Goal: Task Accomplishment & Management: Complete application form

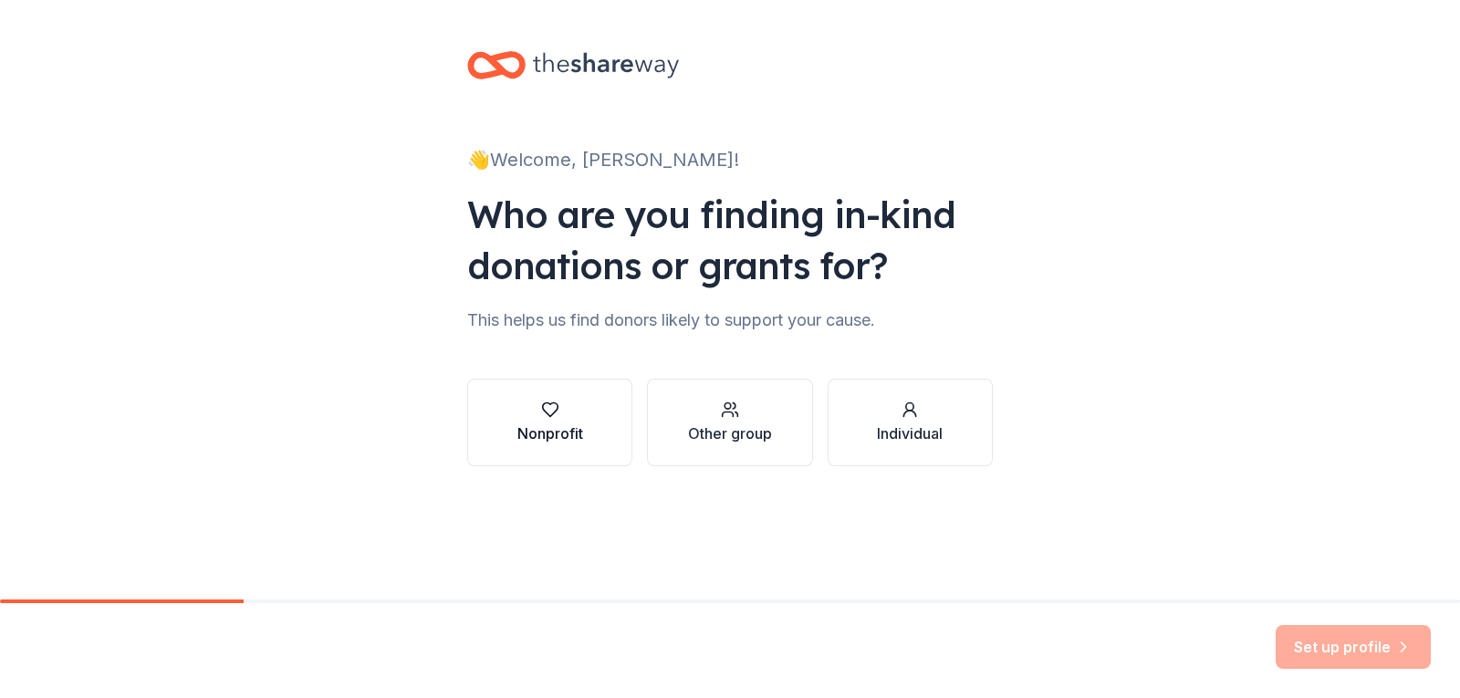
click at [549, 418] on icon "button" at bounding box center [550, 410] width 18 height 18
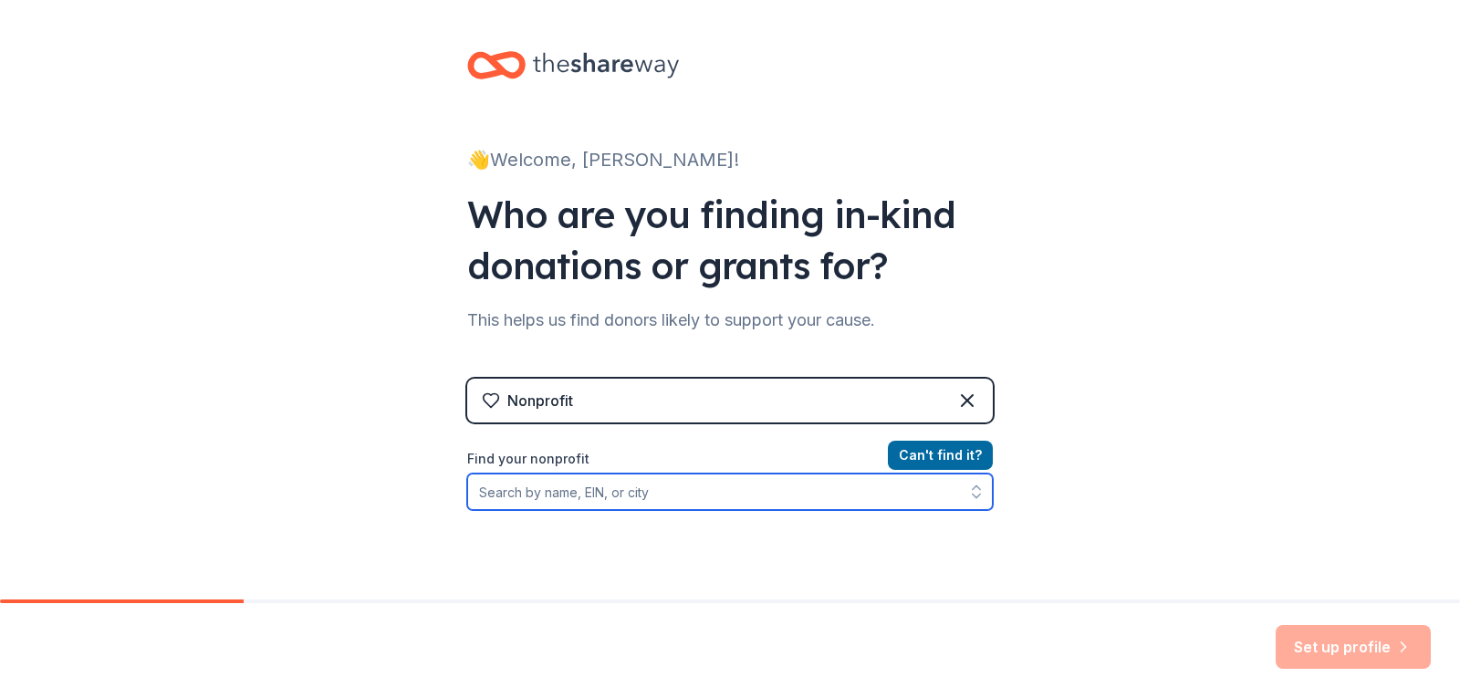
click at [728, 491] on input "Find your nonprofit" at bounding box center [730, 492] width 526 height 37
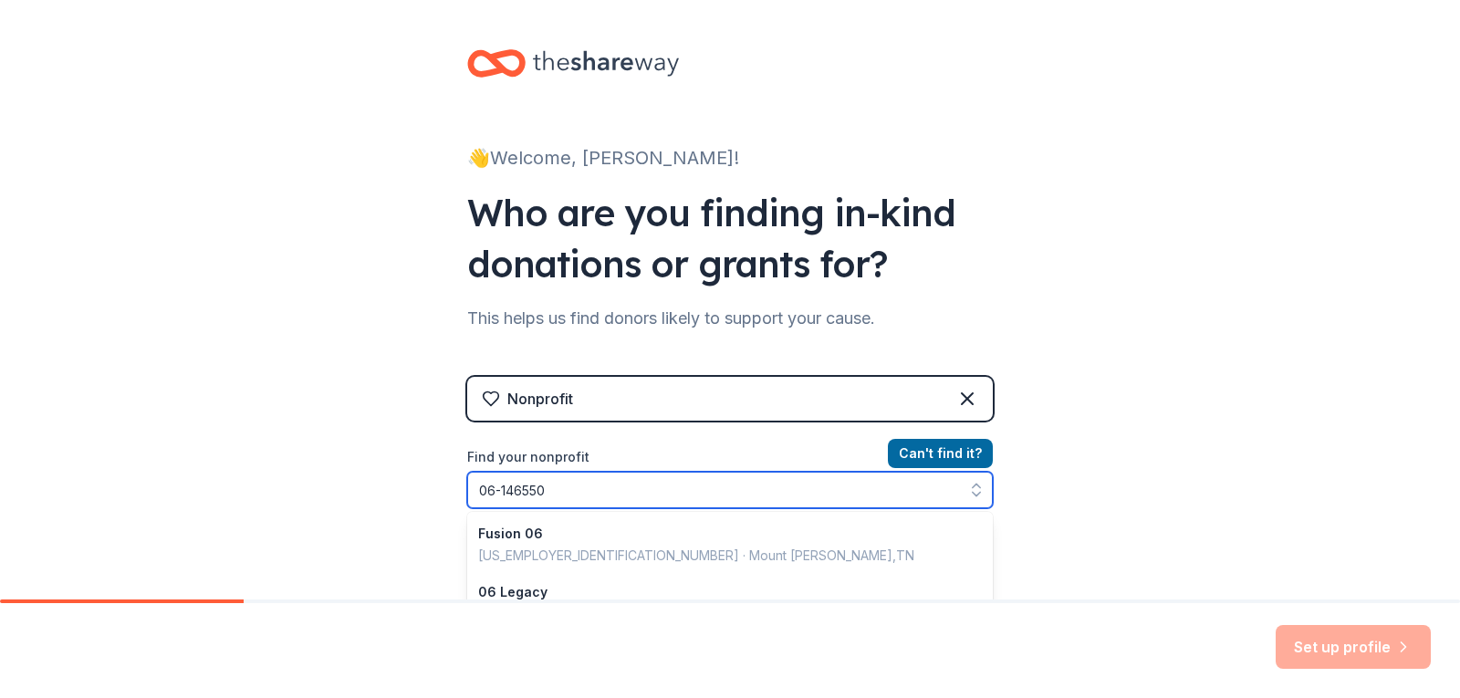
type input "[US_EMPLOYER_IDENTIFICATION_NUMBER]"
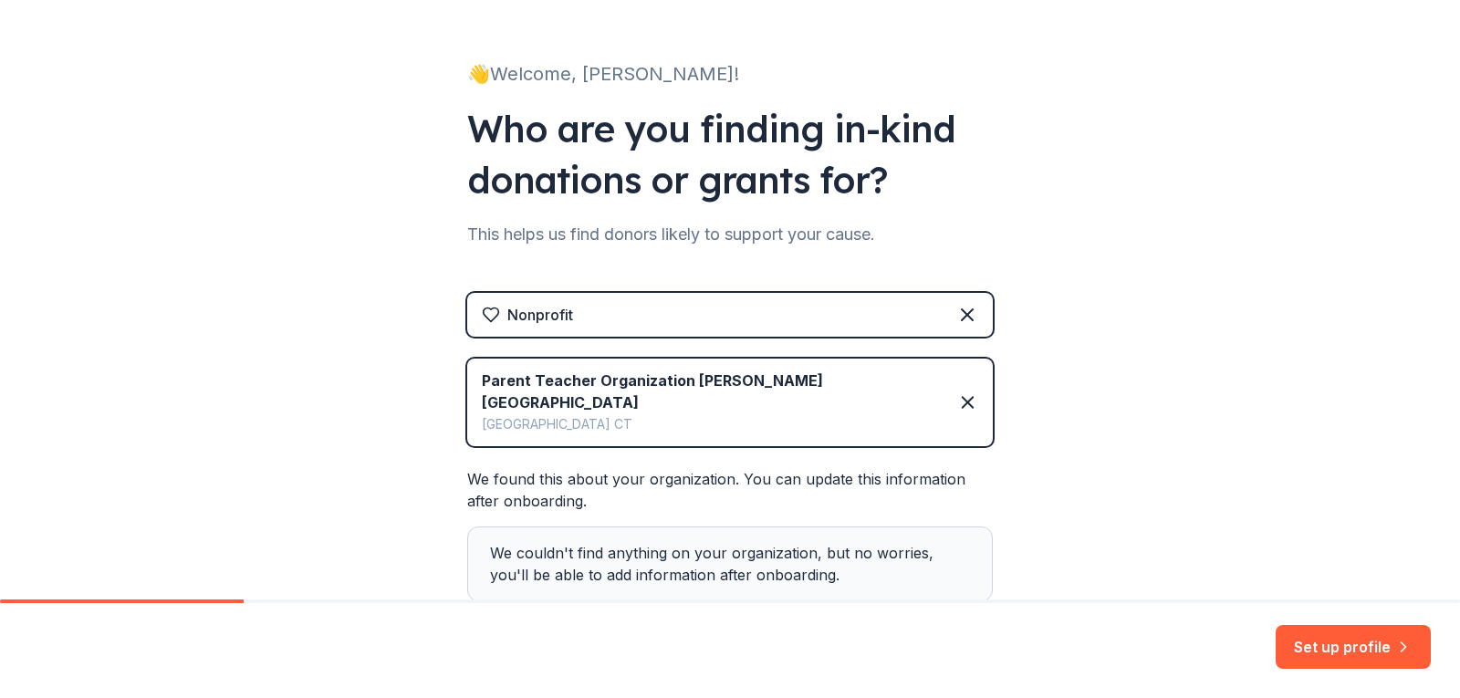
scroll to position [212, 0]
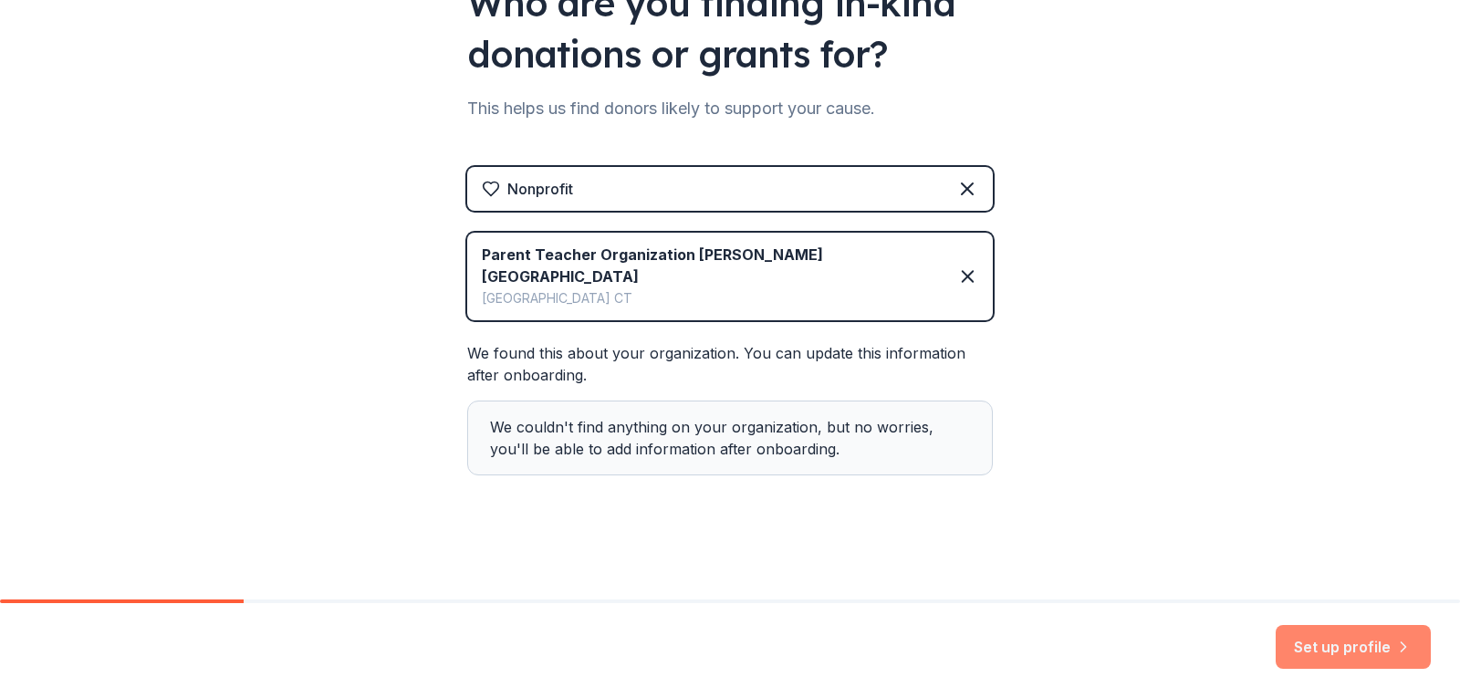
click at [1354, 634] on button "Set up profile" at bounding box center [1353, 647] width 155 height 44
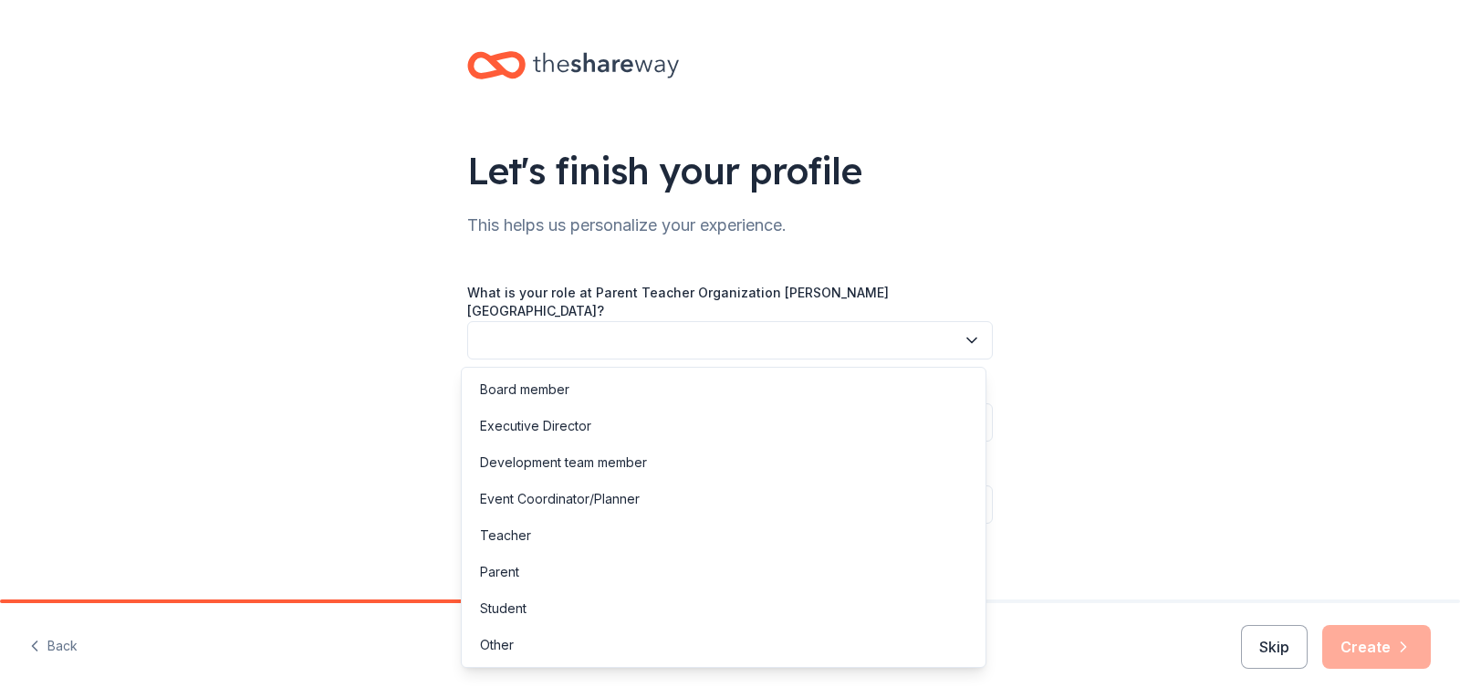
click at [964, 338] on icon "button" at bounding box center [972, 340] width 18 height 18
click at [562, 390] on div "Board member" at bounding box center [524, 390] width 89 height 22
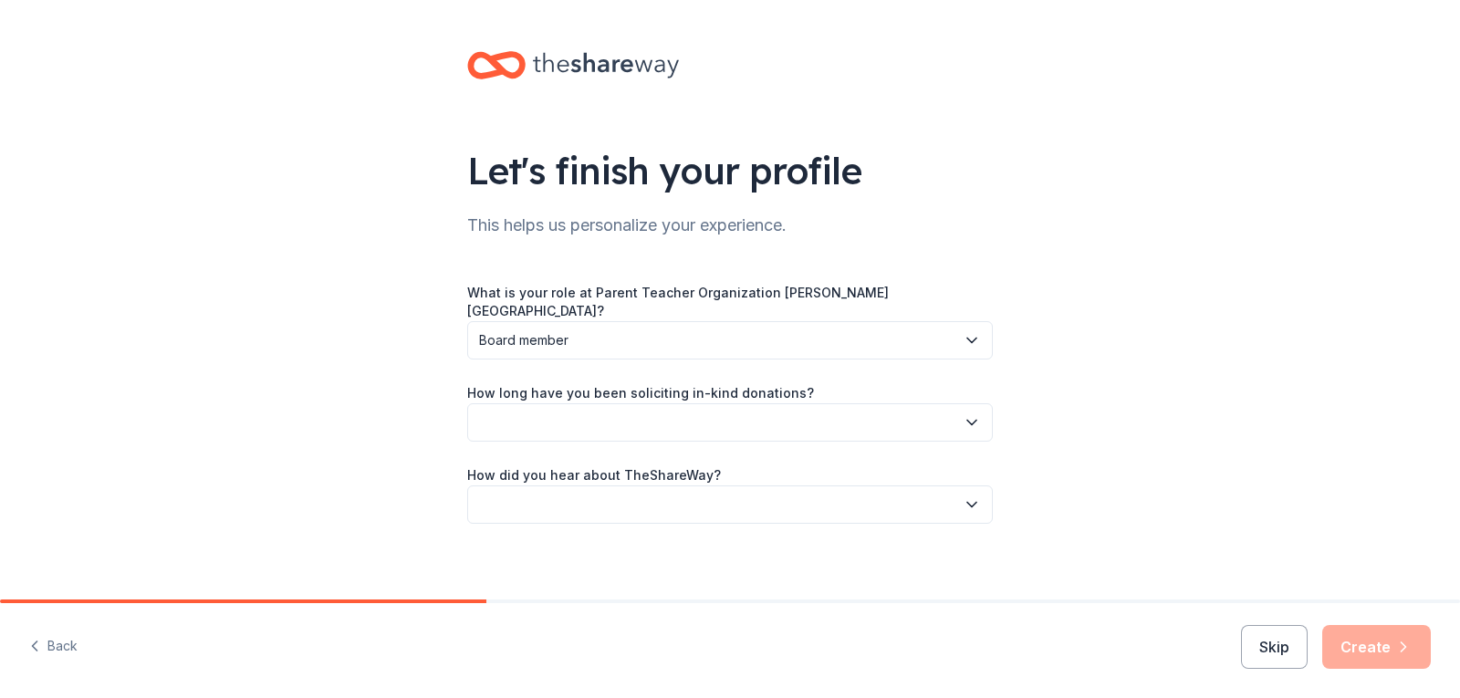
click at [889, 421] on button "button" at bounding box center [730, 422] width 526 height 38
click at [560, 469] on div "This is my first time!" at bounding box center [538, 472] width 116 height 22
click at [912, 506] on button "button" at bounding box center [730, 504] width 526 height 38
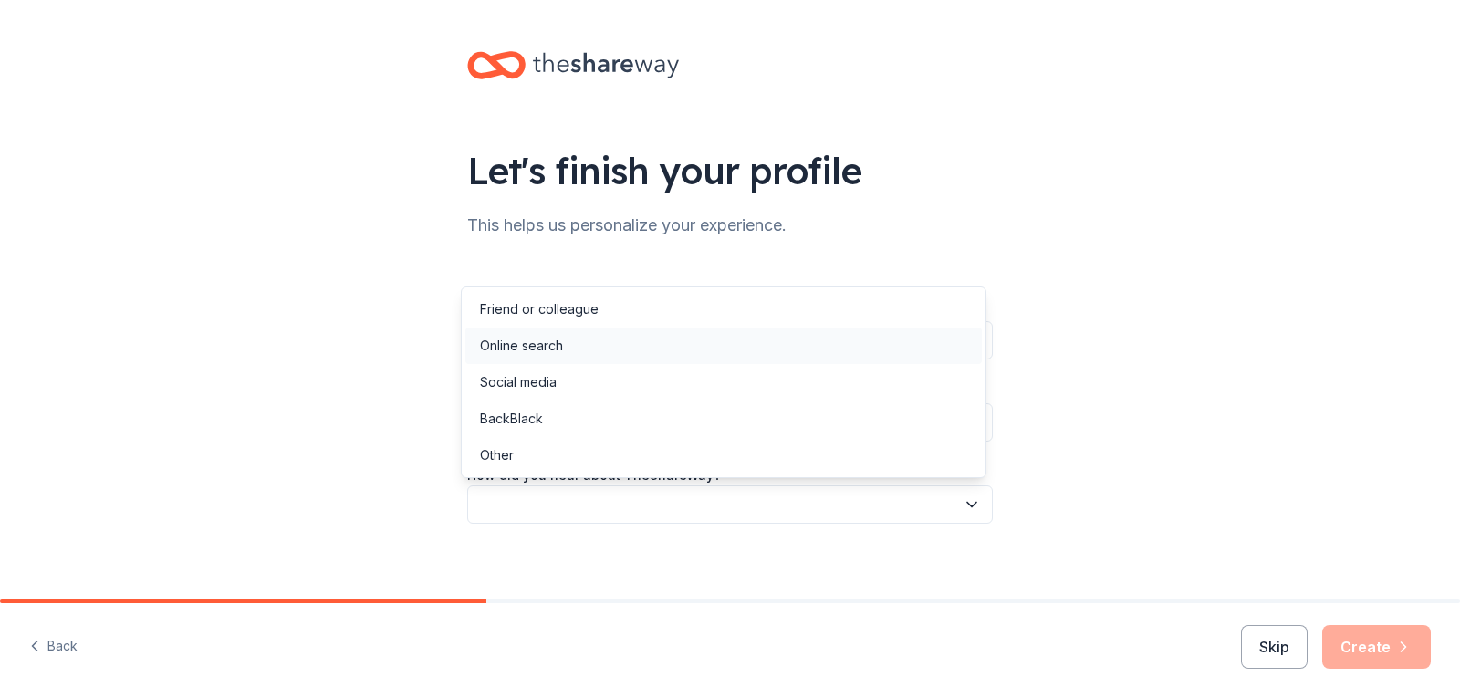
click at [581, 346] on div "Online search" at bounding box center [723, 346] width 517 height 37
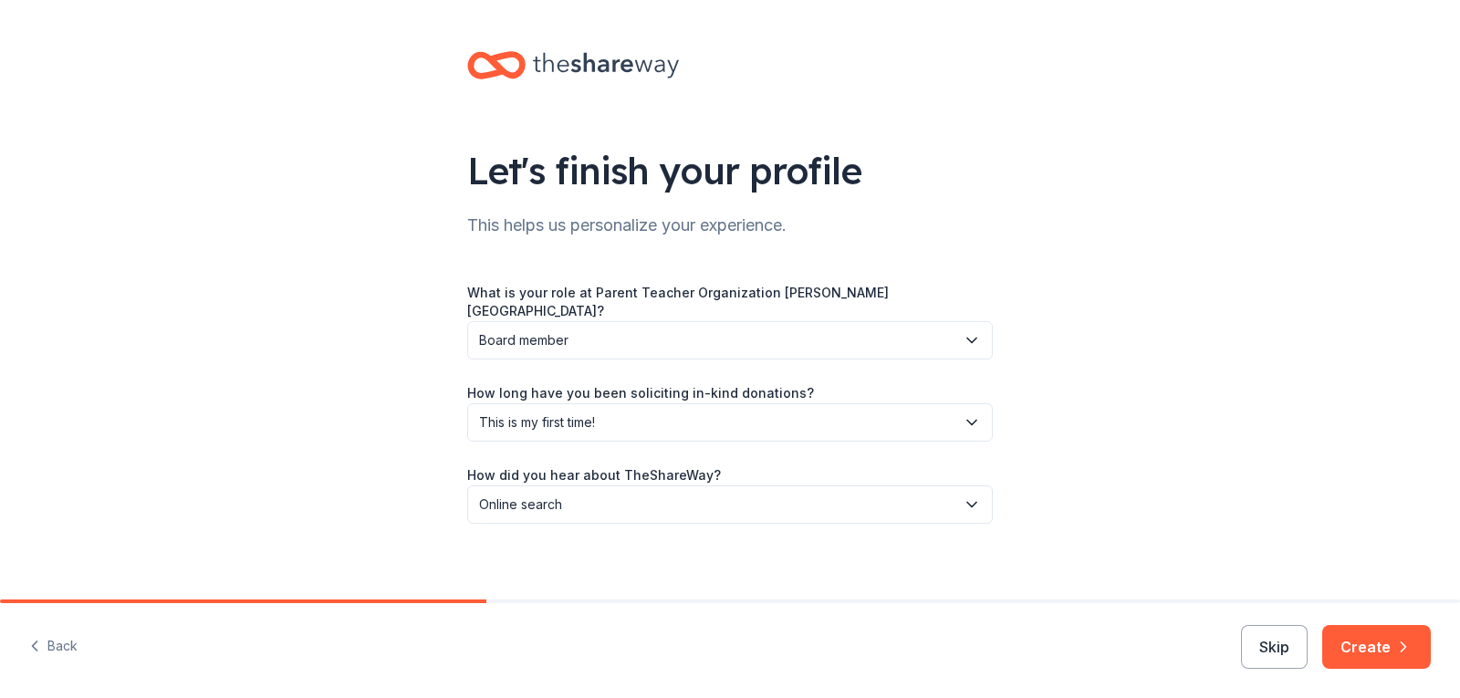
click at [1160, 482] on div "Let's finish your profile This helps us personalize your experience. What is yo…" at bounding box center [730, 305] width 1460 height 611
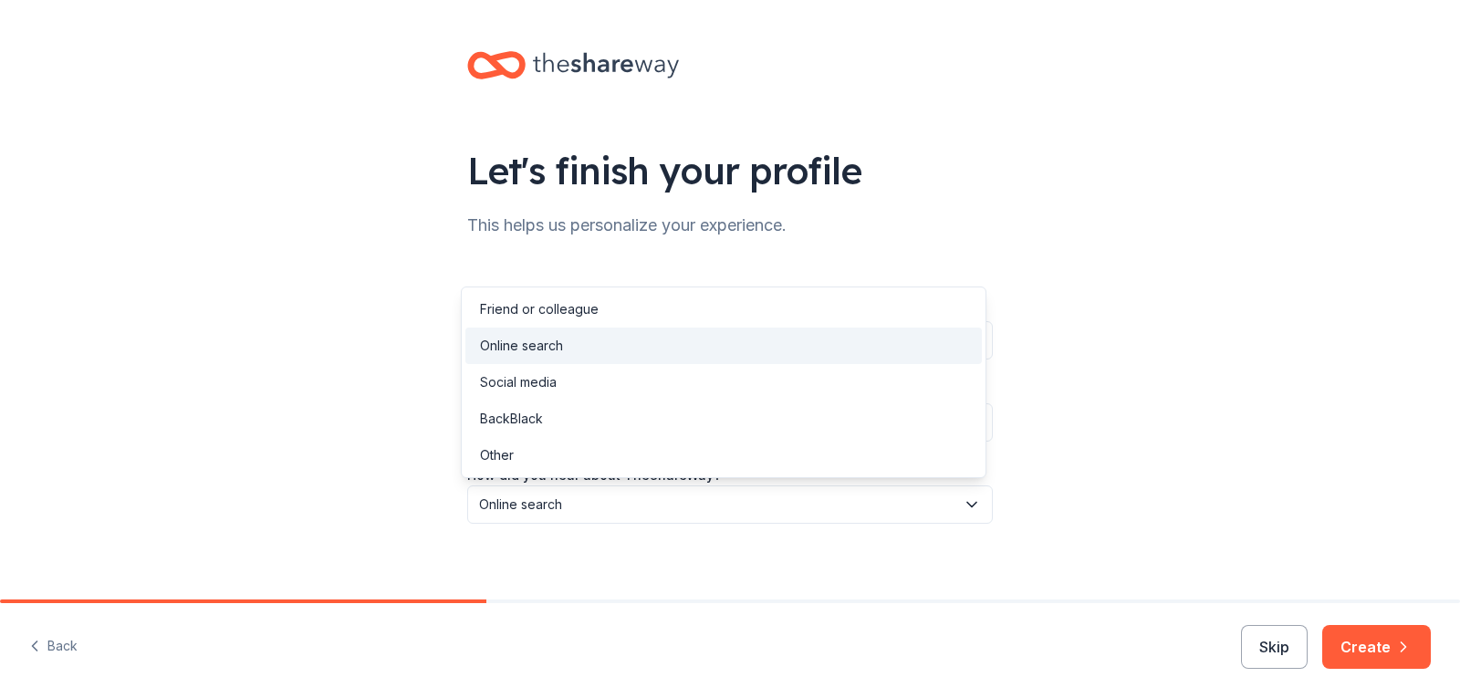
click at [923, 510] on span "Online search" at bounding box center [717, 505] width 476 height 22
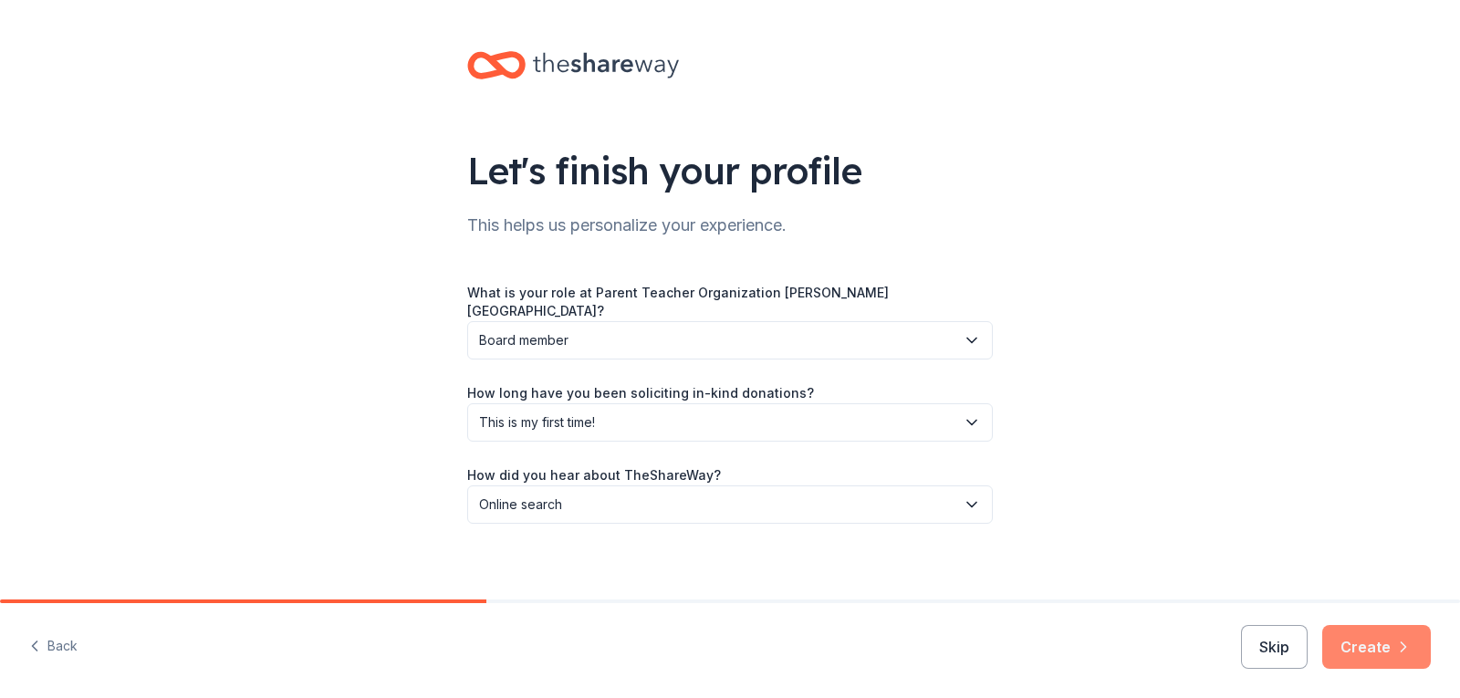
click at [1370, 639] on button "Create" at bounding box center [1376, 647] width 109 height 44
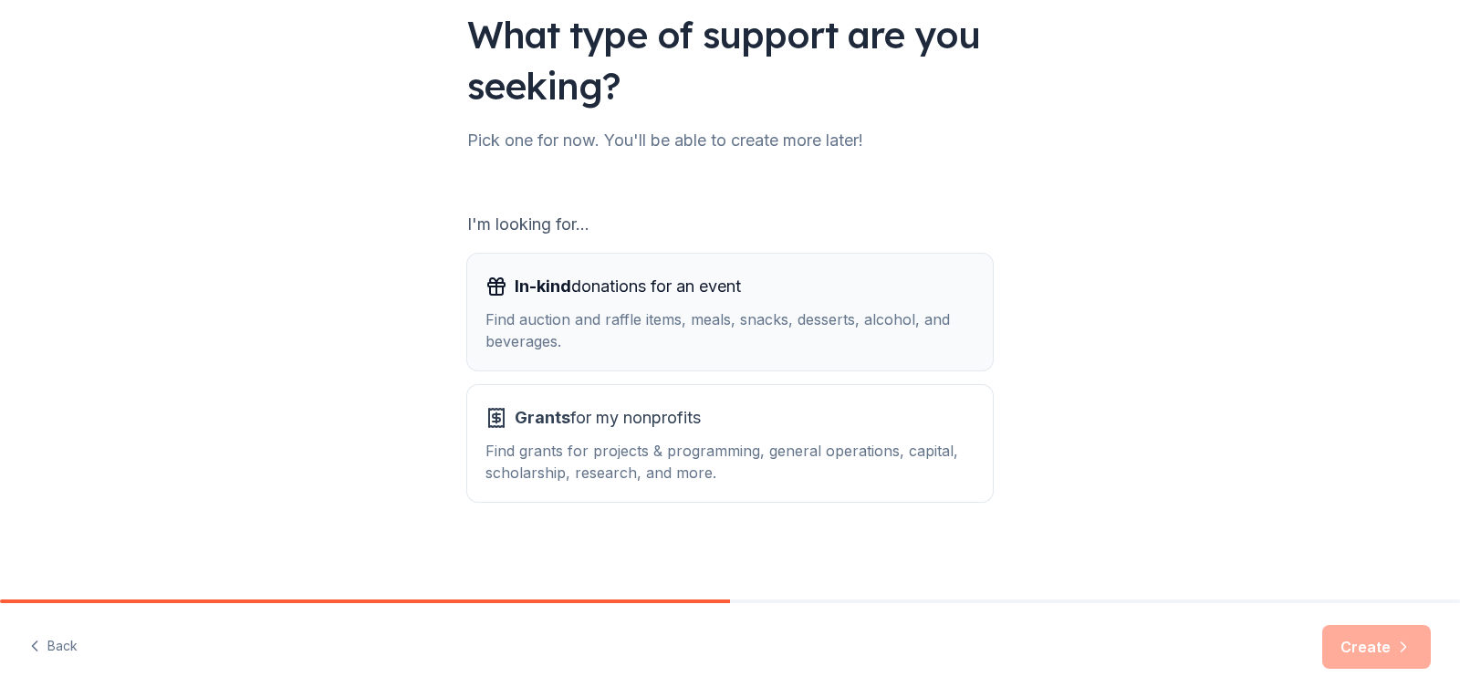
scroll to position [137, 0]
click at [815, 334] on div "Find auction and raffle items, meals, snacks, desserts, alcohol, and beverages." at bounding box center [729, 330] width 489 height 44
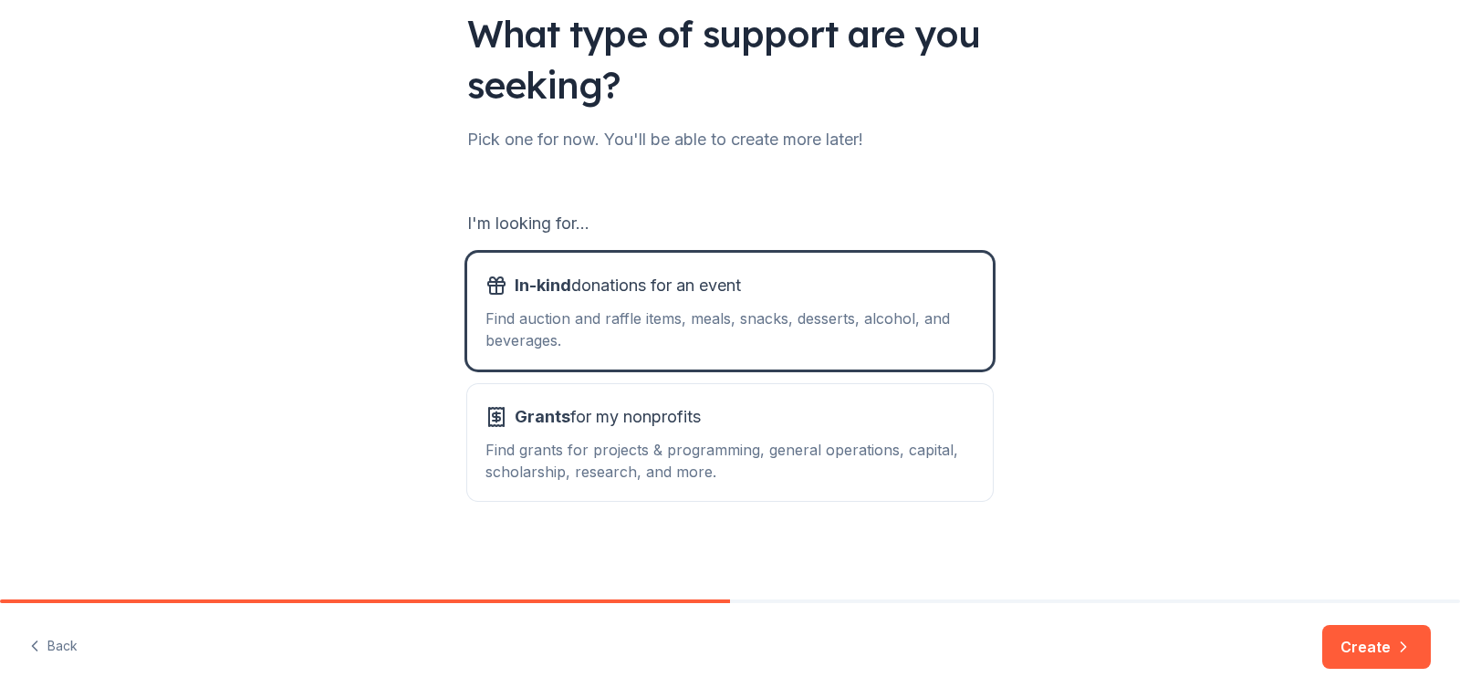
click at [1360, 645] on button "Create" at bounding box center [1376, 647] width 109 height 44
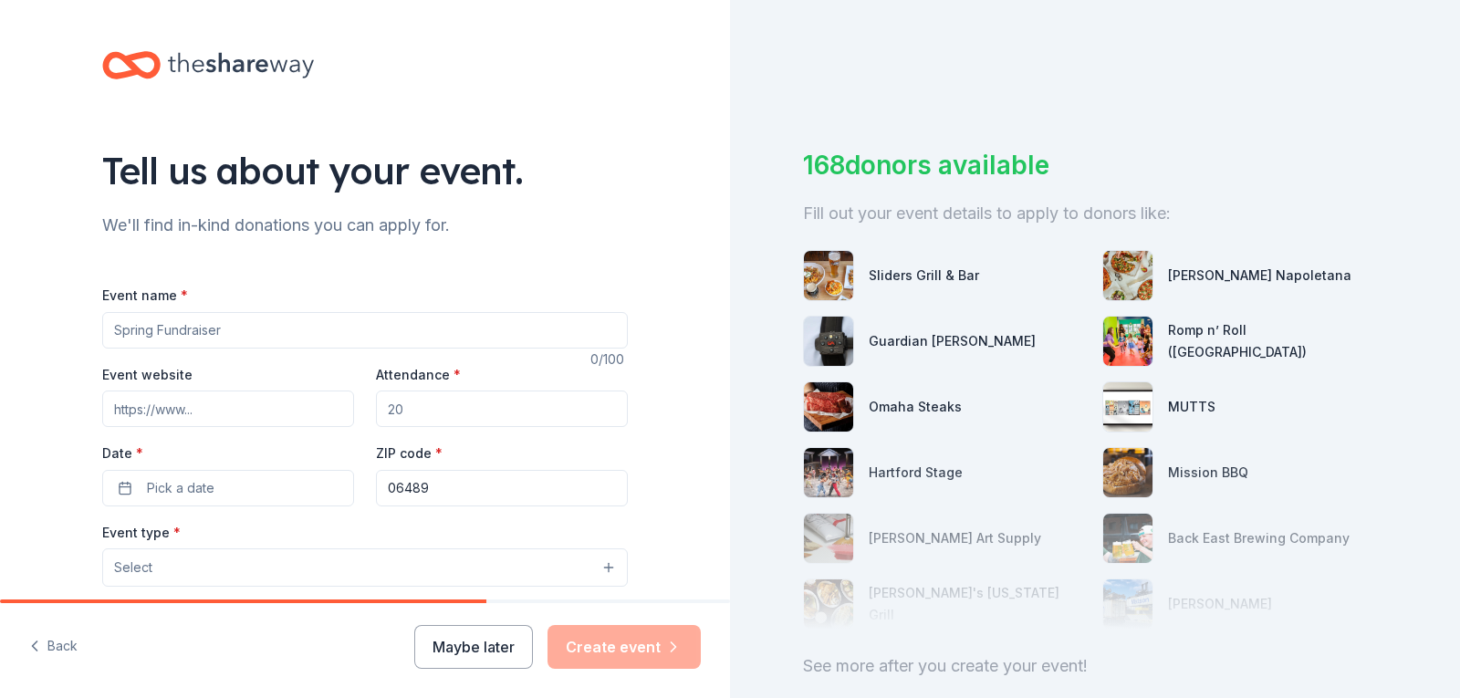
click at [255, 331] on input "Event name *" at bounding box center [365, 330] width 526 height 37
type input "W"
click at [136, 333] on input "Calender Raffle" at bounding box center [365, 330] width 526 height 37
type input "Calendar Raffle"
click at [442, 410] on input "Attendance *" at bounding box center [502, 409] width 252 height 37
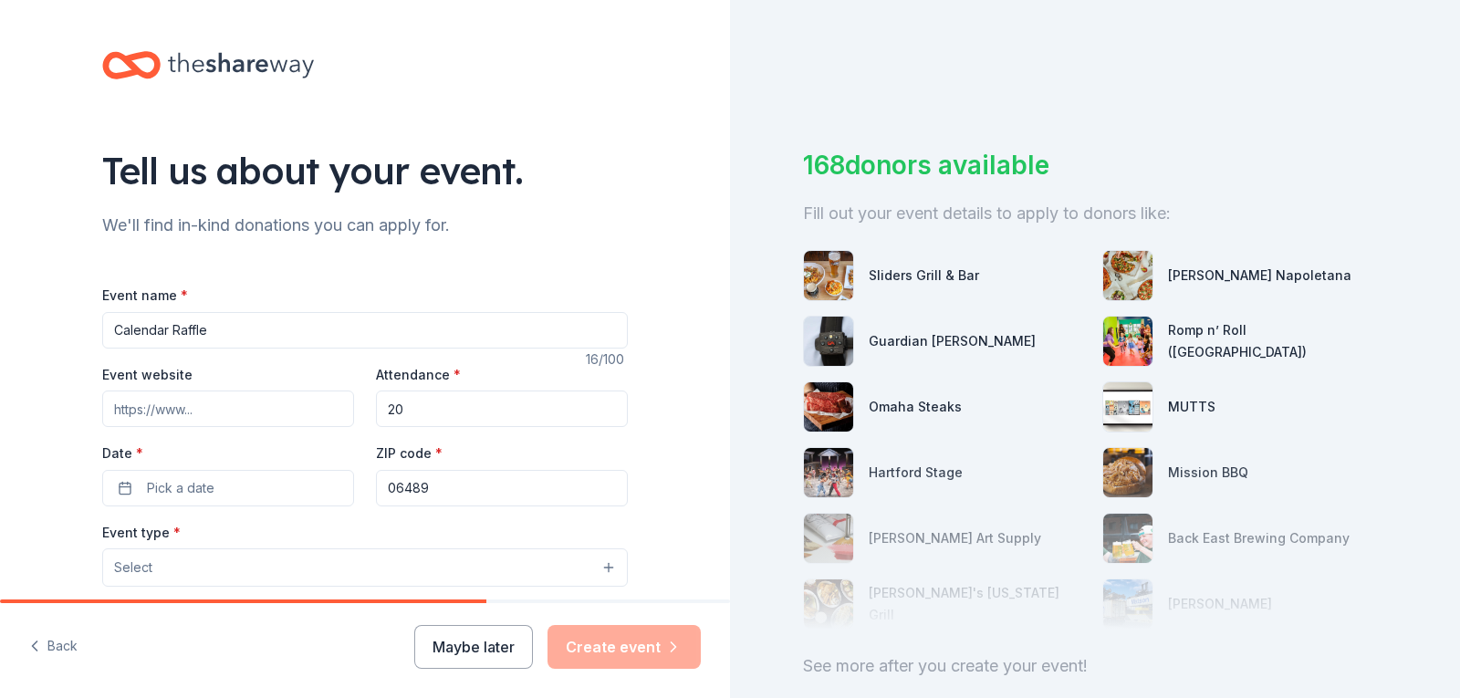
type input "2"
type input "300"
click at [228, 478] on button "Pick a date" at bounding box center [228, 488] width 252 height 37
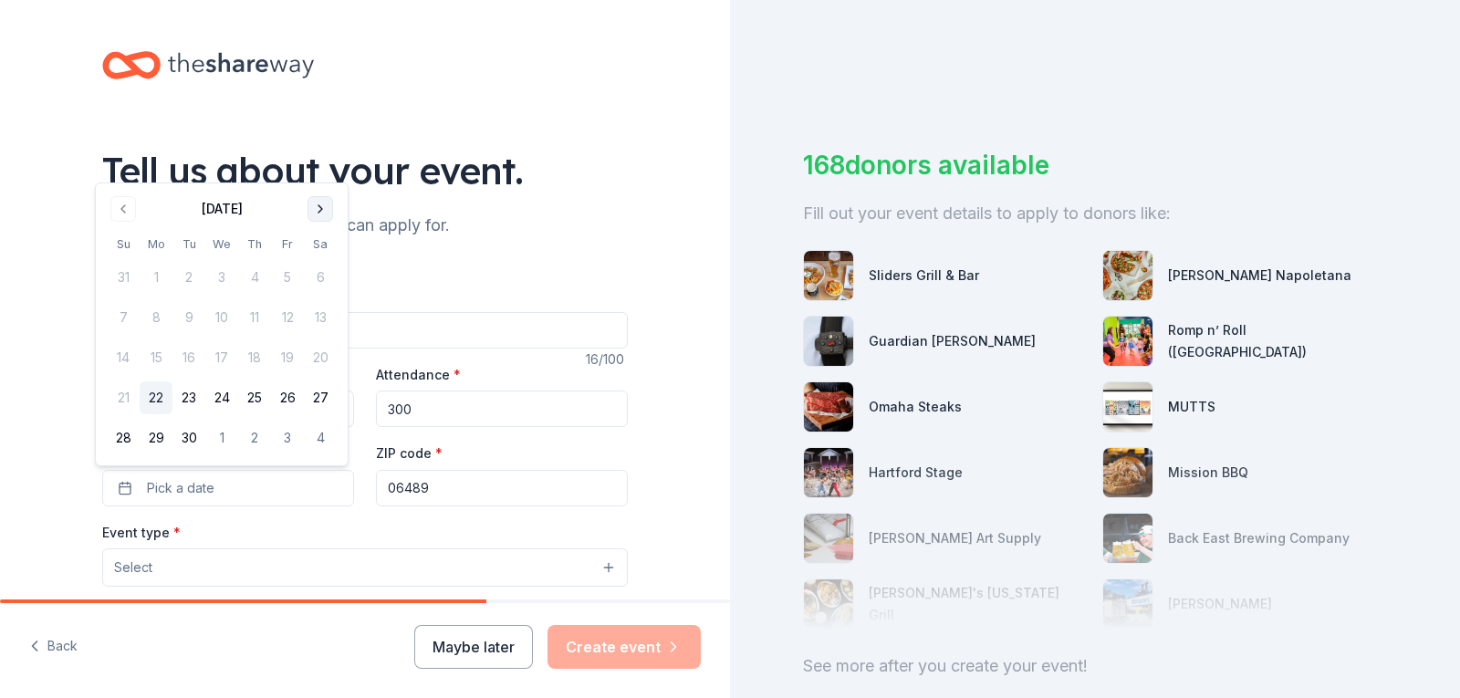
click at [318, 210] on button "Go to next month" at bounding box center [321, 209] width 26 height 26
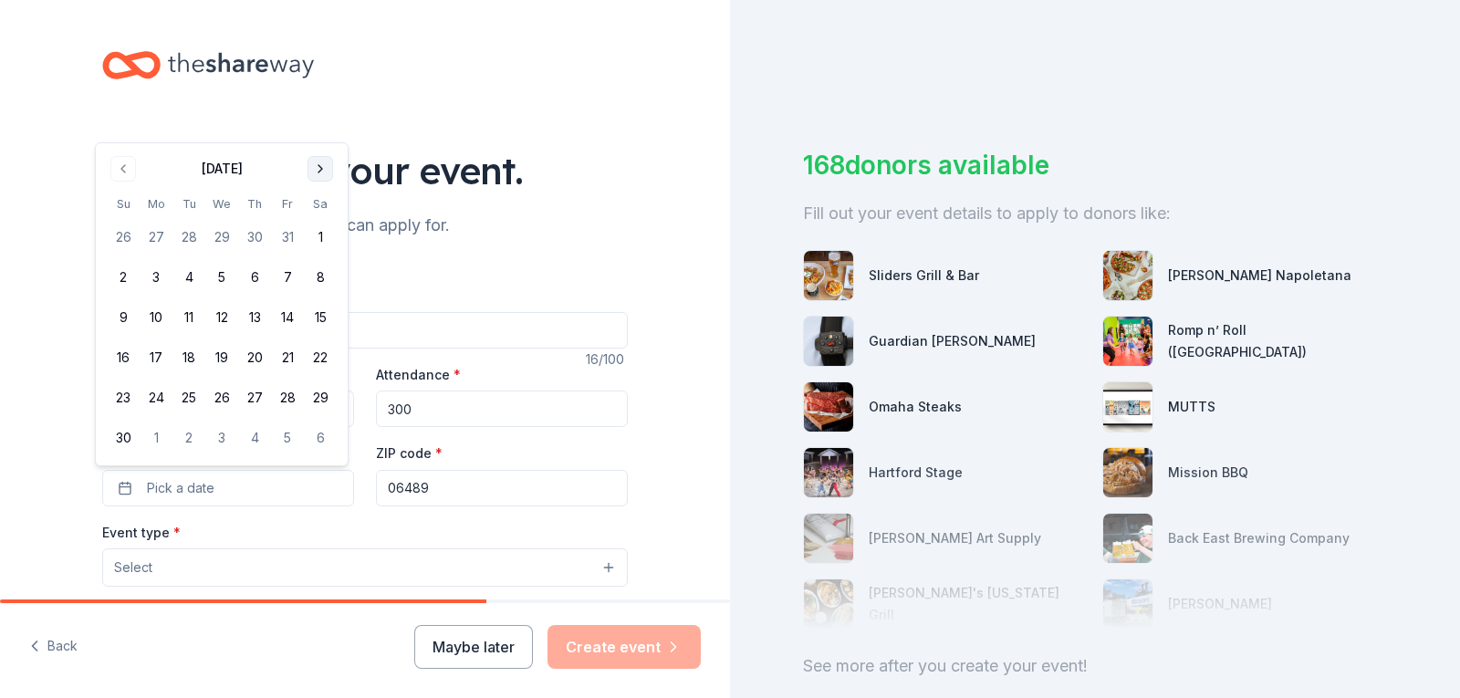
click at [321, 172] on button "Go to next month" at bounding box center [321, 169] width 26 height 26
click at [322, 206] on button "Go to next month" at bounding box center [321, 209] width 26 height 26
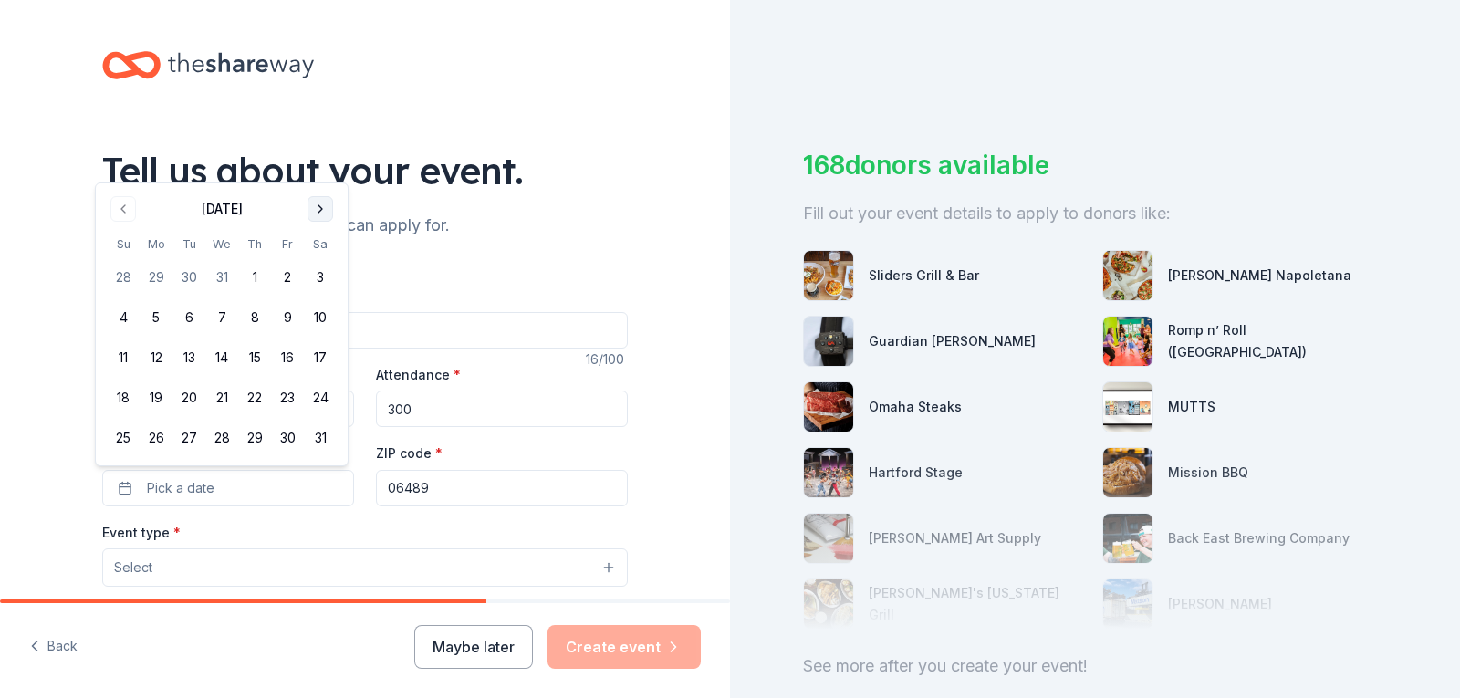
click at [322, 206] on button "Go to next month" at bounding box center [321, 209] width 26 height 26
click at [126, 314] on button "1" at bounding box center [123, 317] width 33 height 33
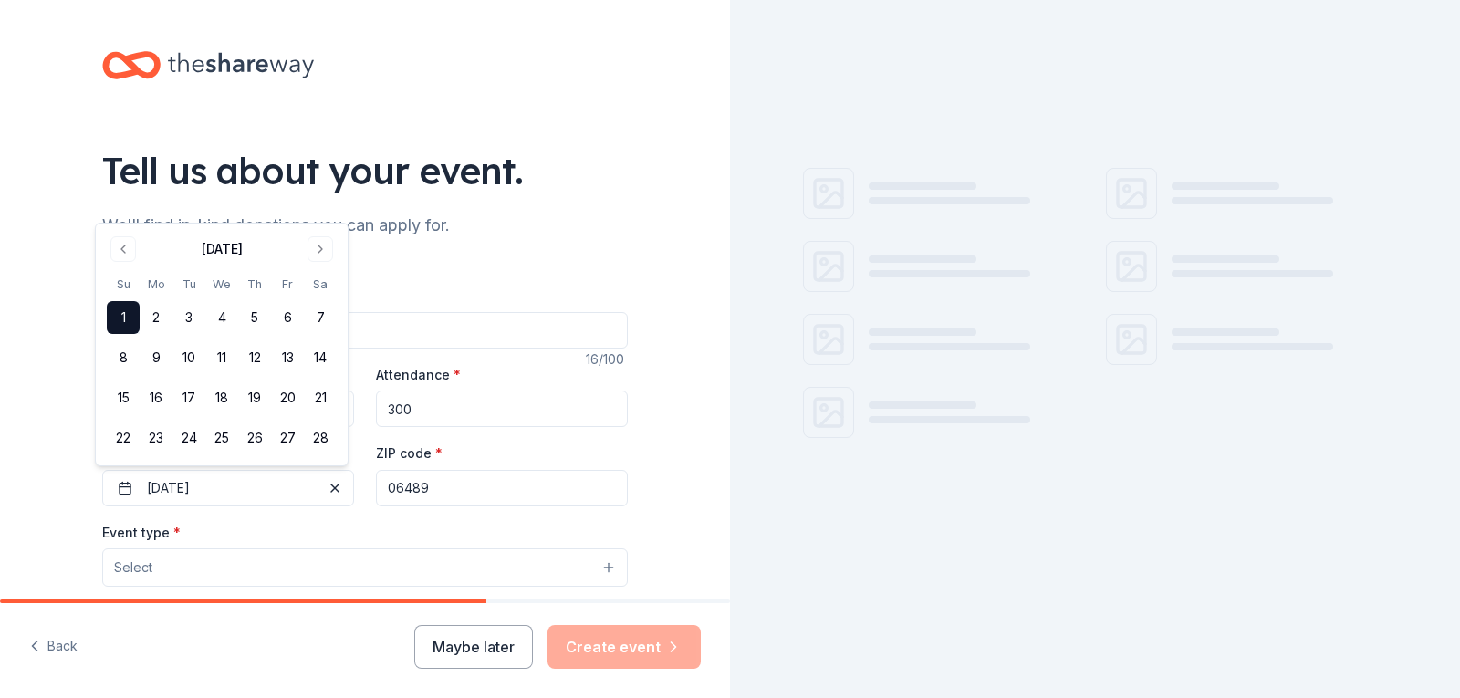
click at [314, 570] on button "Select" at bounding box center [365, 567] width 526 height 38
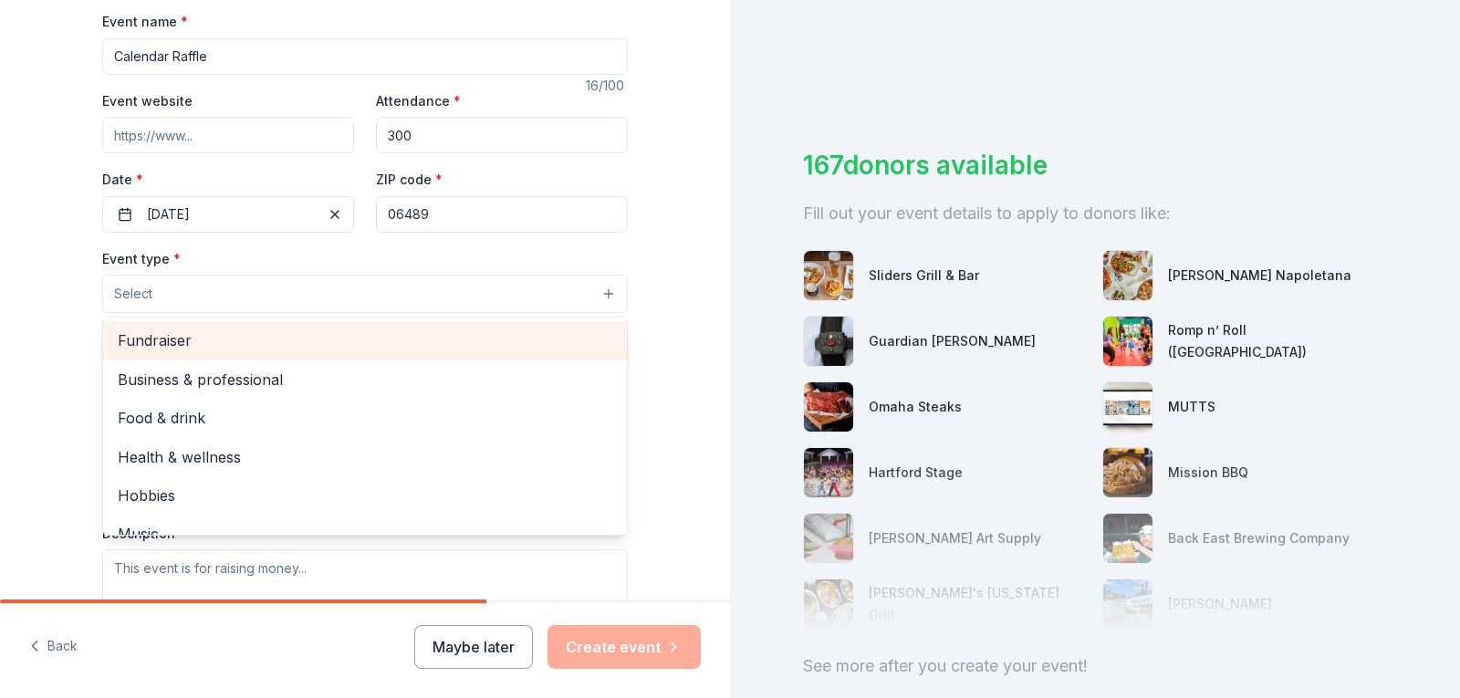
click at [134, 340] on span "Fundraiser" at bounding box center [365, 341] width 495 height 24
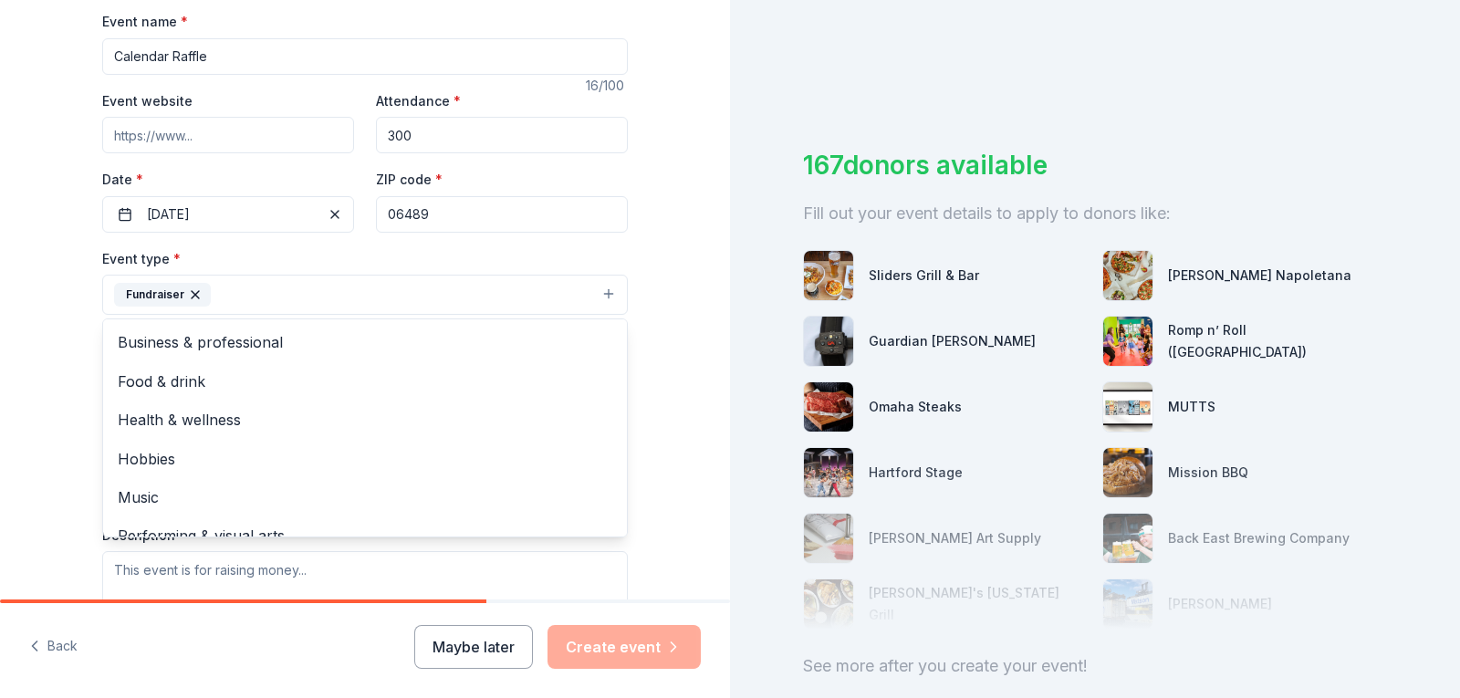
click at [669, 308] on div "Tell us about your event. We'll find in-kind donations you can apply for. Event…" at bounding box center [365, 334] width 730 height 1216
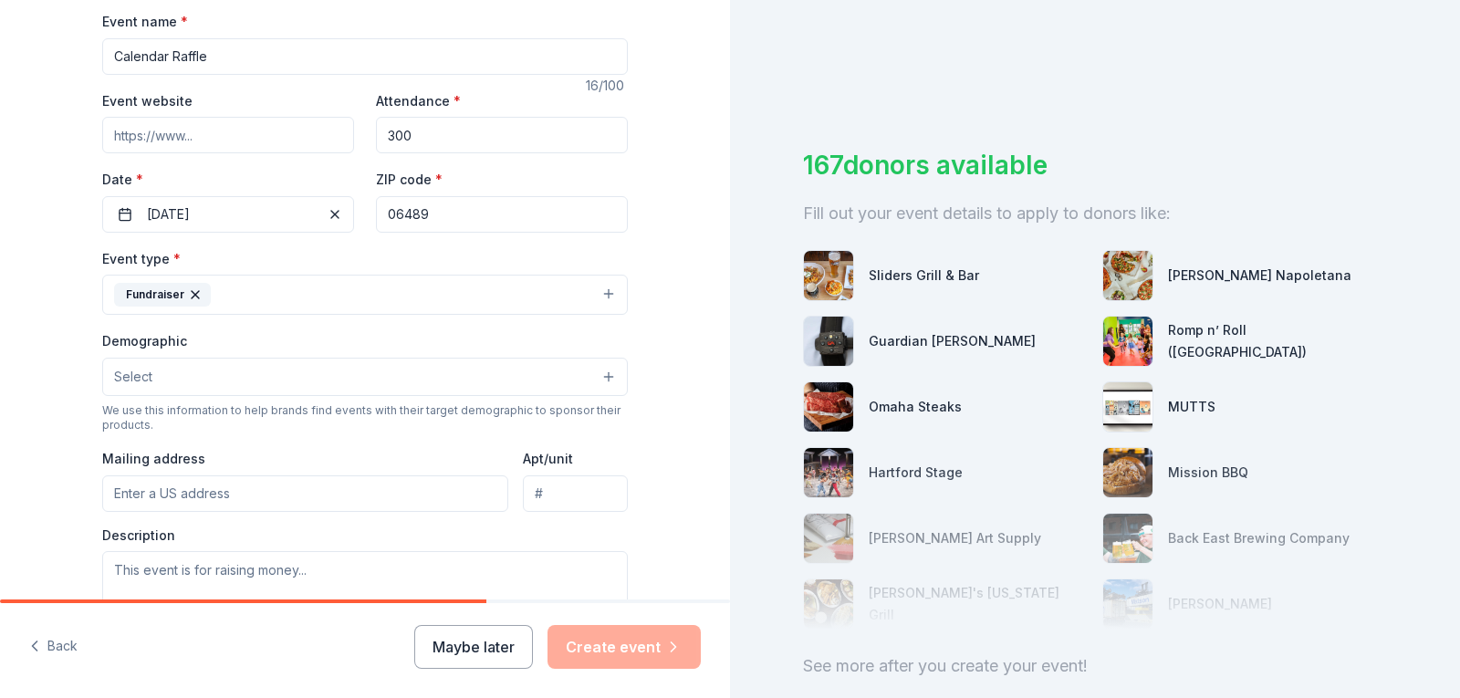
click at [333, 371] on button "Select" at bounding box center [365, 377] width 526 height 38
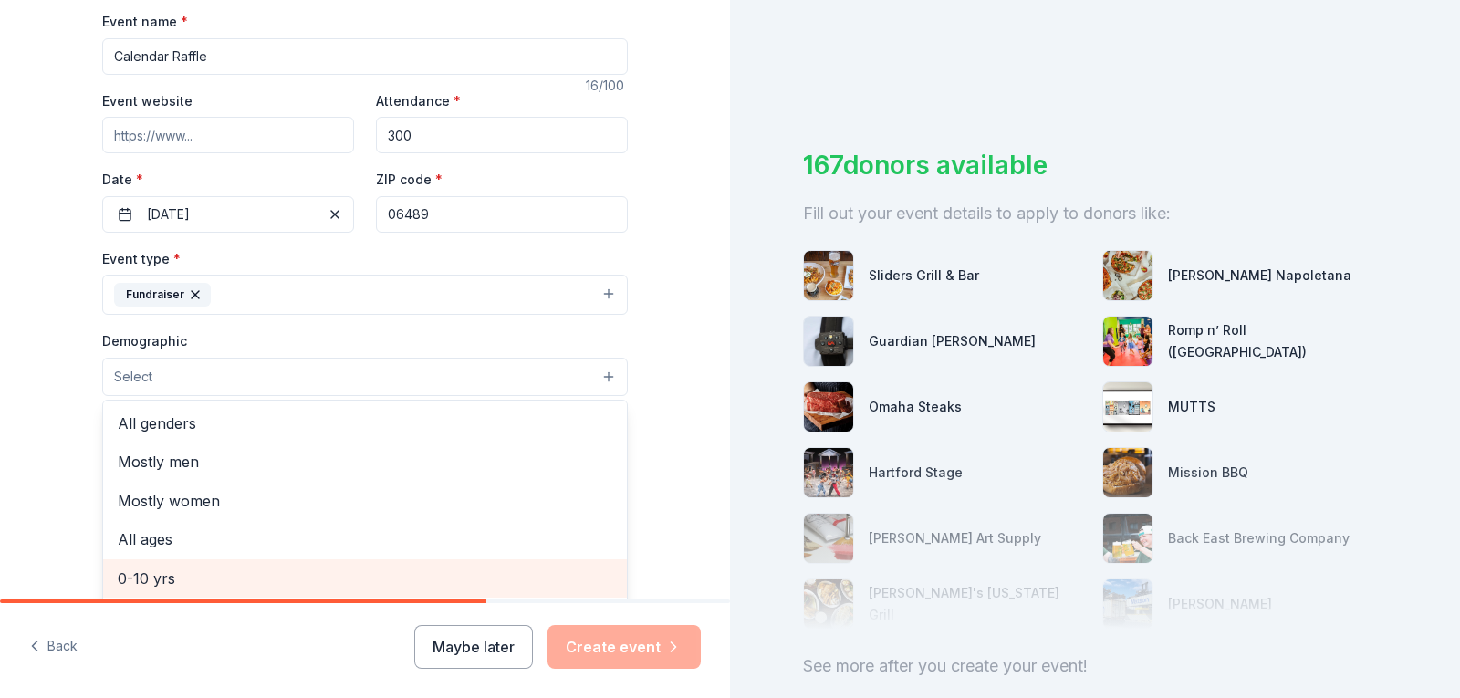
click at [167, 574] on span "0-10 yrs" at bounding box center [365, 579] width 495 height 24
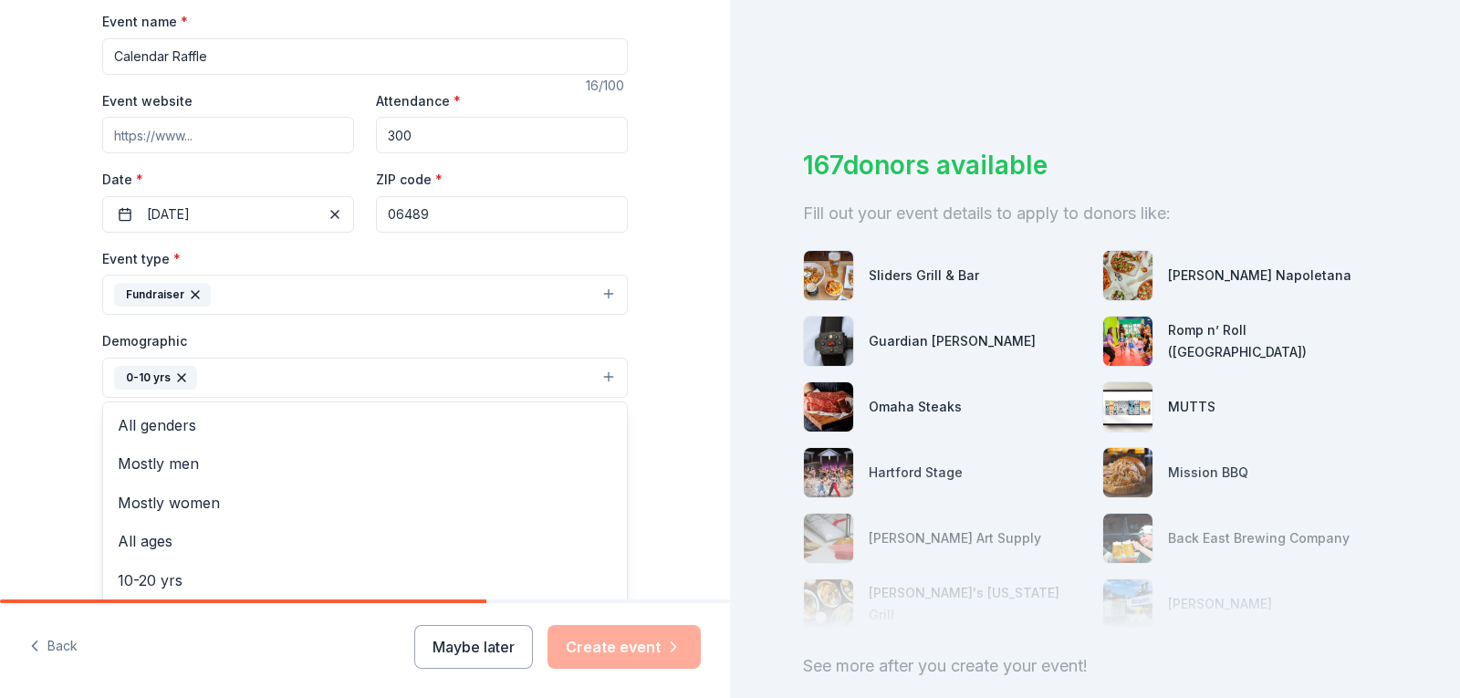
click at [674, 388] on div "Tell us about your event. We'll find in-kind donations you can apply for. Event…" at bounding box center [365, 335] width 730 height 1218
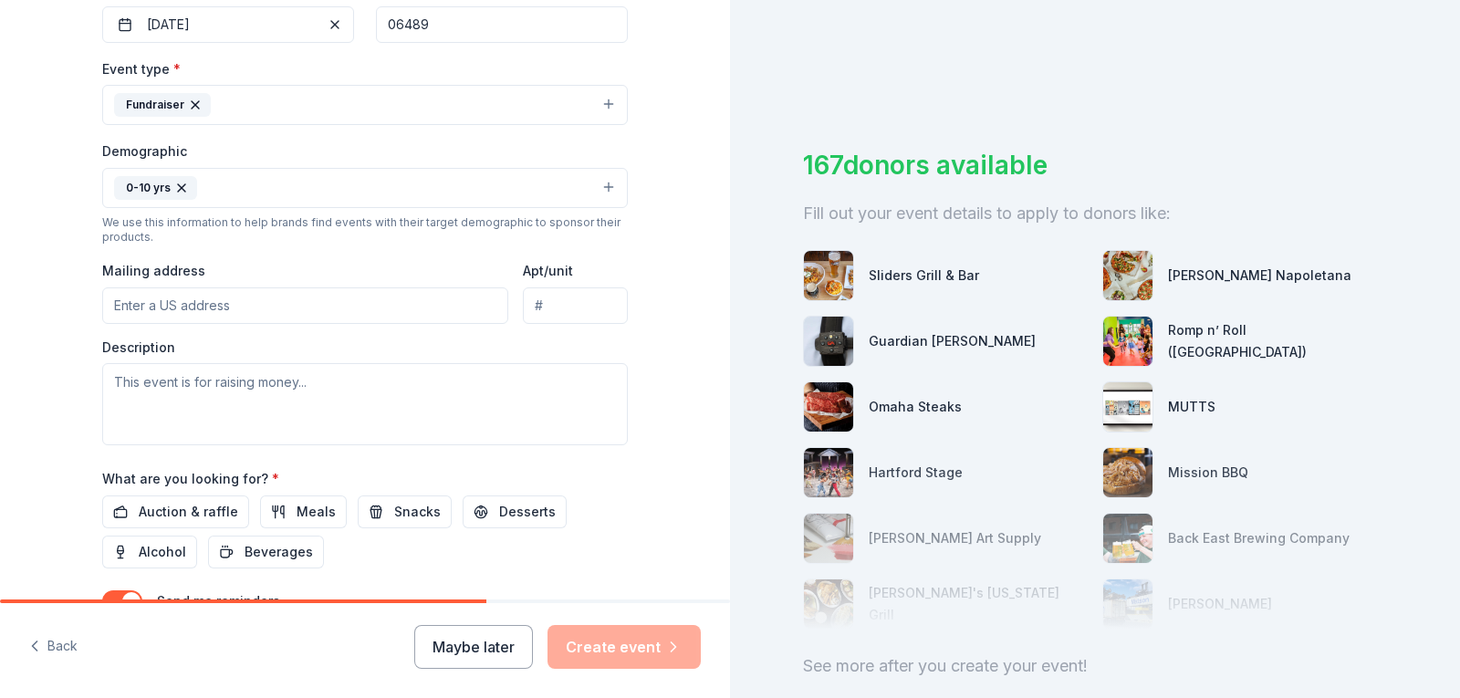
scroll to position [465, 0]
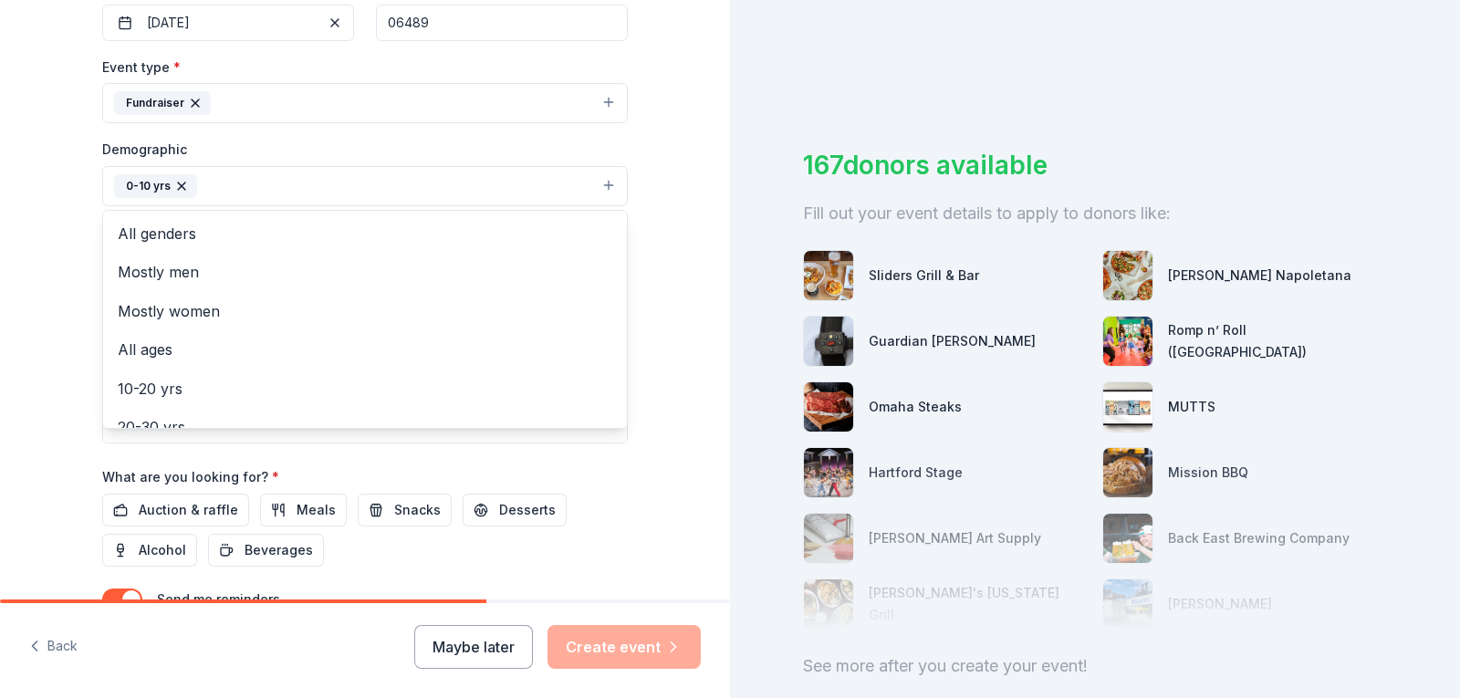
click at [540, 183] on button "0-10 yrs" at bounding box center [365, 186] width 526 height 40
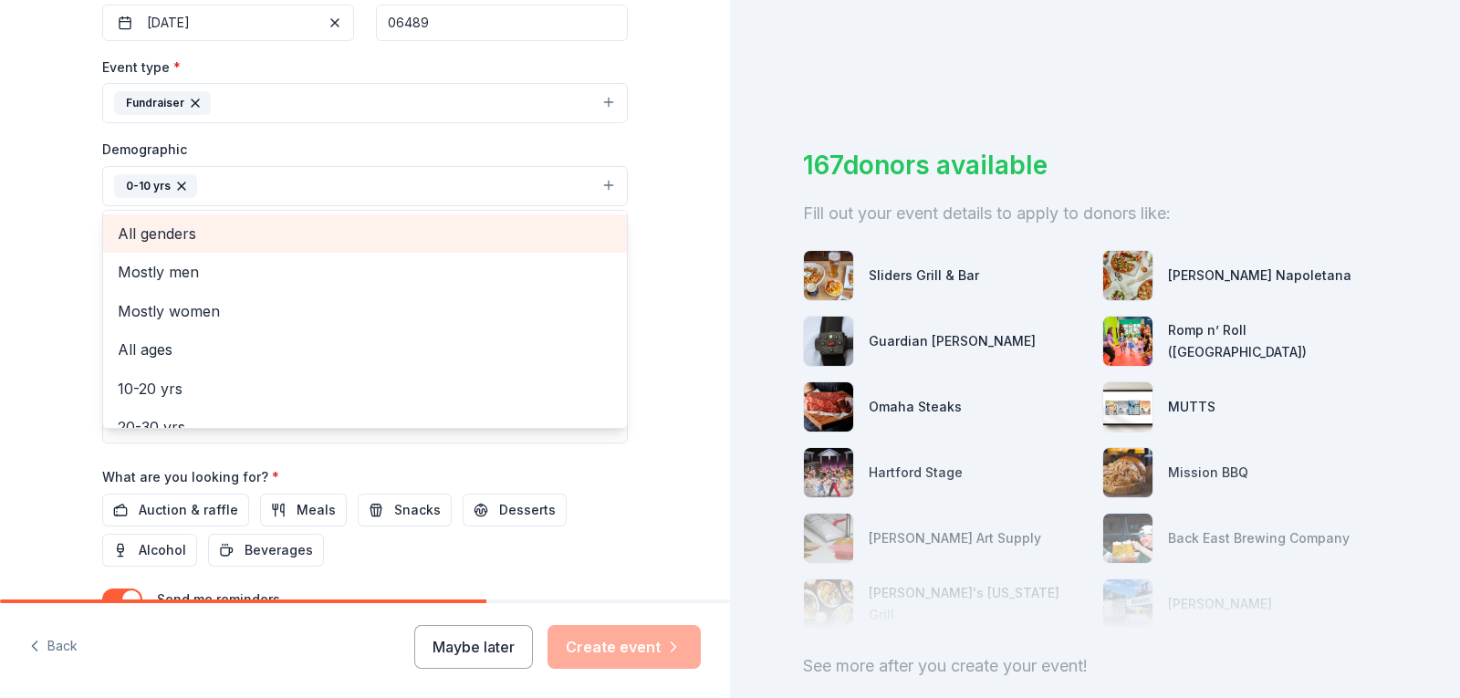
click at [185, 235] on span "All genders" at bounding box center [365, 234] width 495 height 24
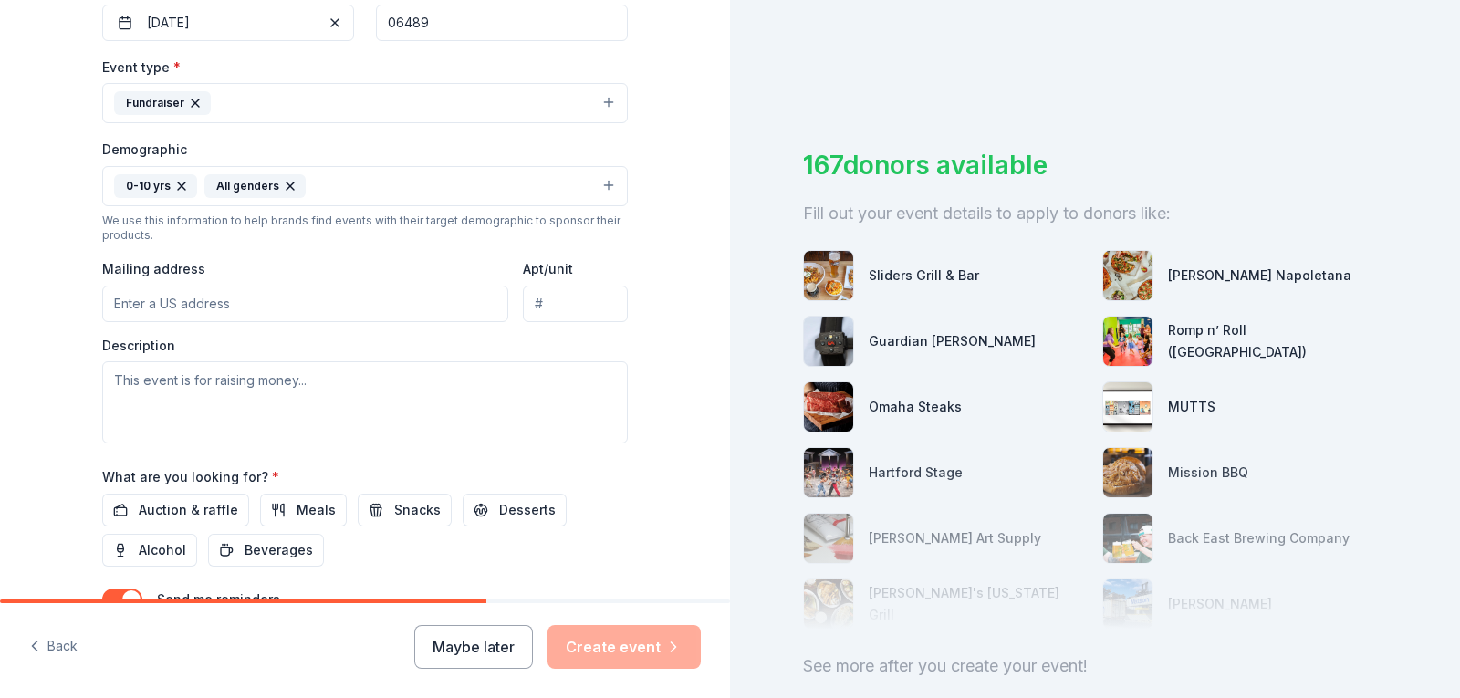
click at [412, 185] on button "0-10 yrs All genders" at bounding box center [365, 186] width 526 height 40
click at [535, 183] on button "0-10 yrs All genders" at bounding box center [365, 186] width 526 height 40
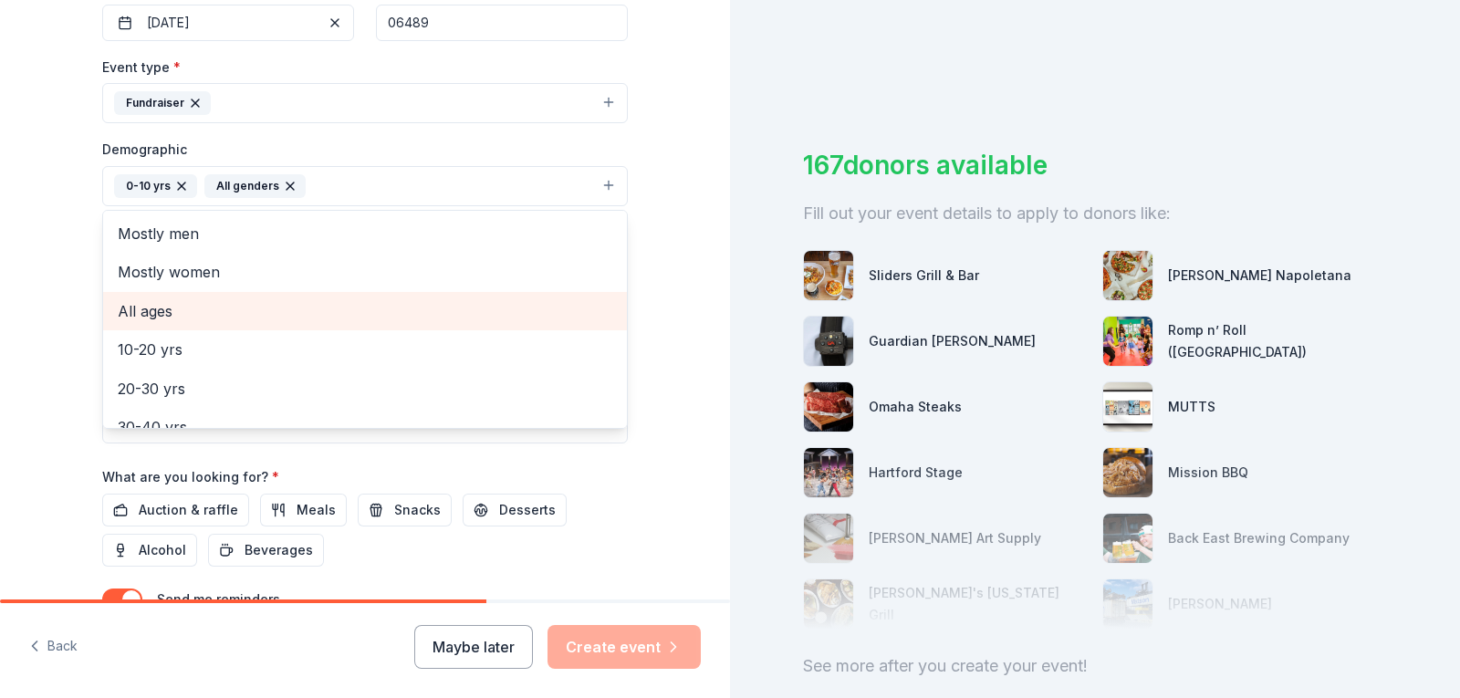
click at [162, 310] on span "All ages" at bounding box center [365, 311] width 495 height 24
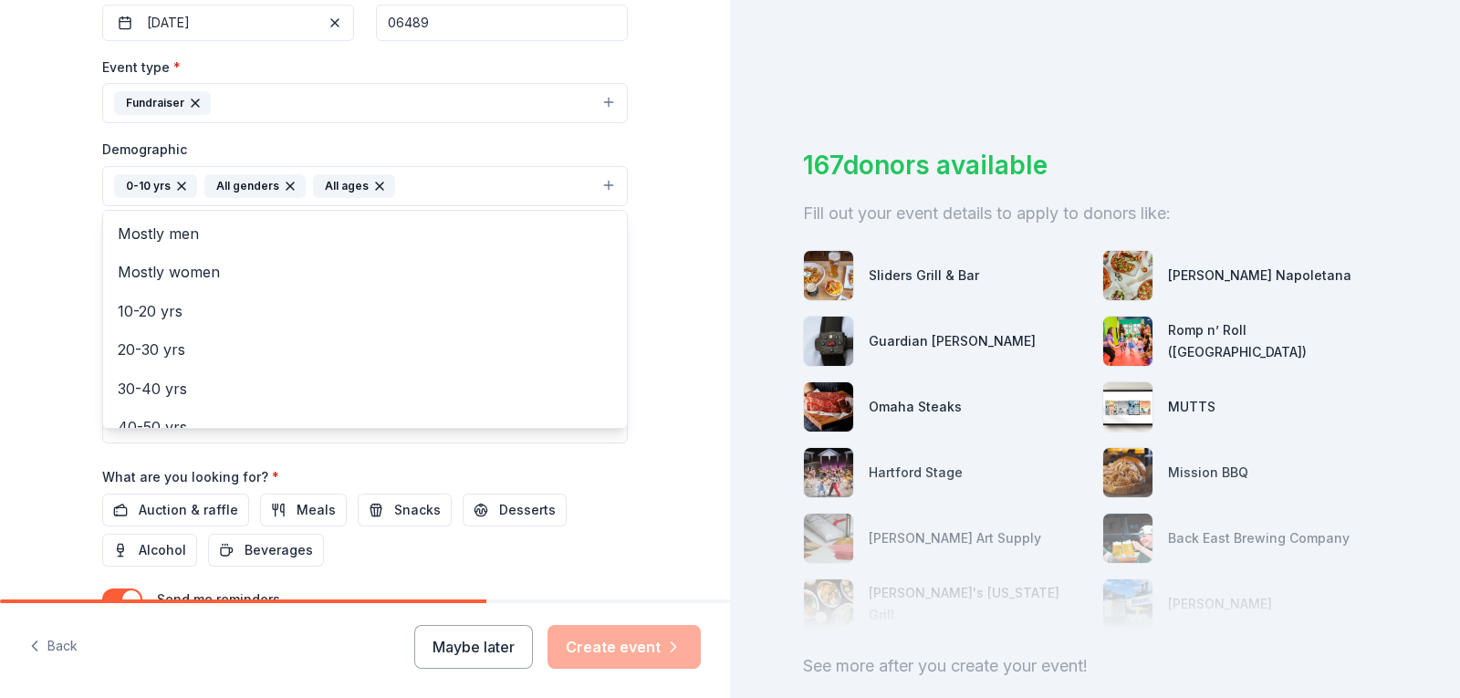
click at [642, 317] on div "Tell us about your event. We'll find in-kind donations you can apply for. Event…" at bounding box center [365, 144] width 584 height 1218
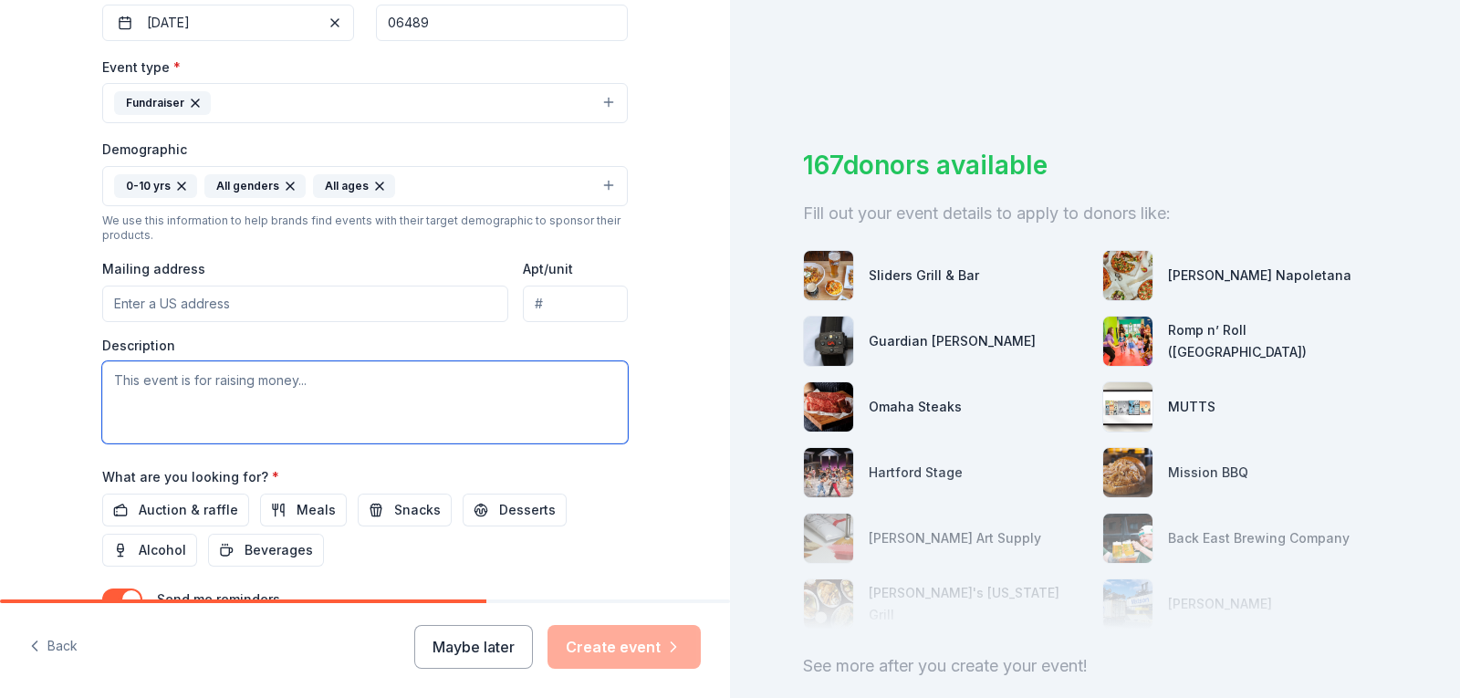
click at [306, 381] on textarea at bounding box center [365, 402] width 526 height 82
paste textarea "We’re reaching out on behalf of Derynoski Elementary School’s 5th Grade Committ…"
drag, startPoint x: 218, startPoint y: 434, endPoint x: 109, endPoint y: 389, distance: 118.6
click at [109, 389] on textarea "We’re reaching out on behalf of Derynoski Elementary School’s 5th Grade Committ…" at bounding box center [365, 402] width 526 height 82
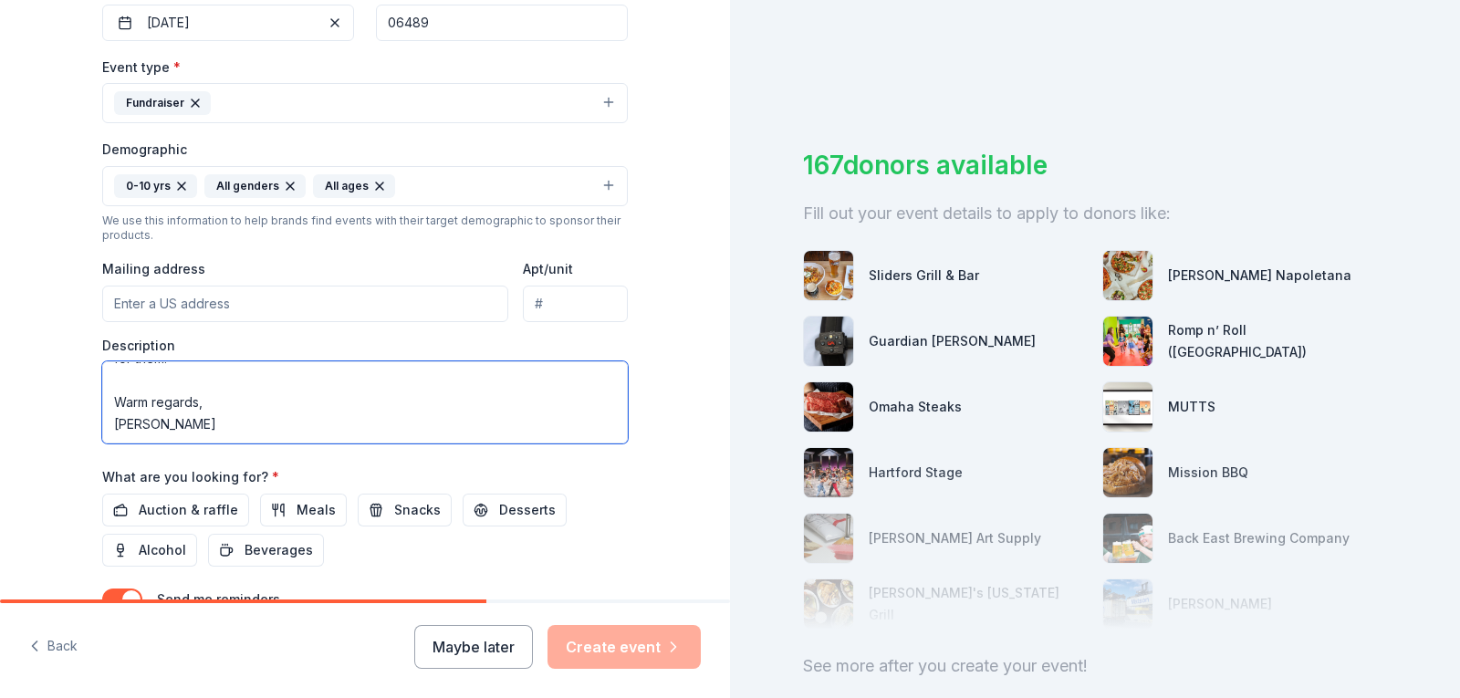
scroll to position [329, 0]
drag, startPoint x: 109, startPoint y: 380, endPoint x: 234, endPoint y: 405, distance: 127.6
click at [234, 405] on textarea "We’re reaching out on behalf of Derynoski Elementary School’s 5th Grade Committ…" at bounding box center [365, 402] width 526 height 82
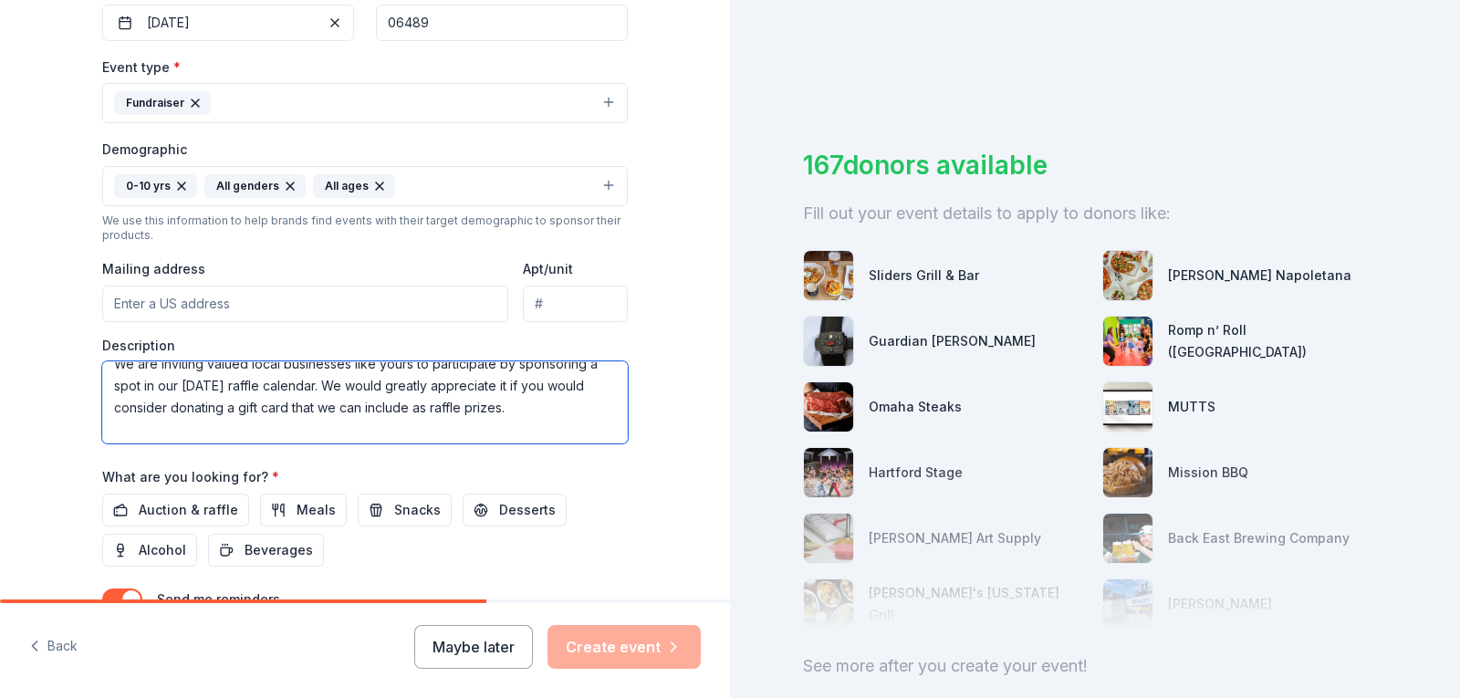
scroll to position [215, 0]
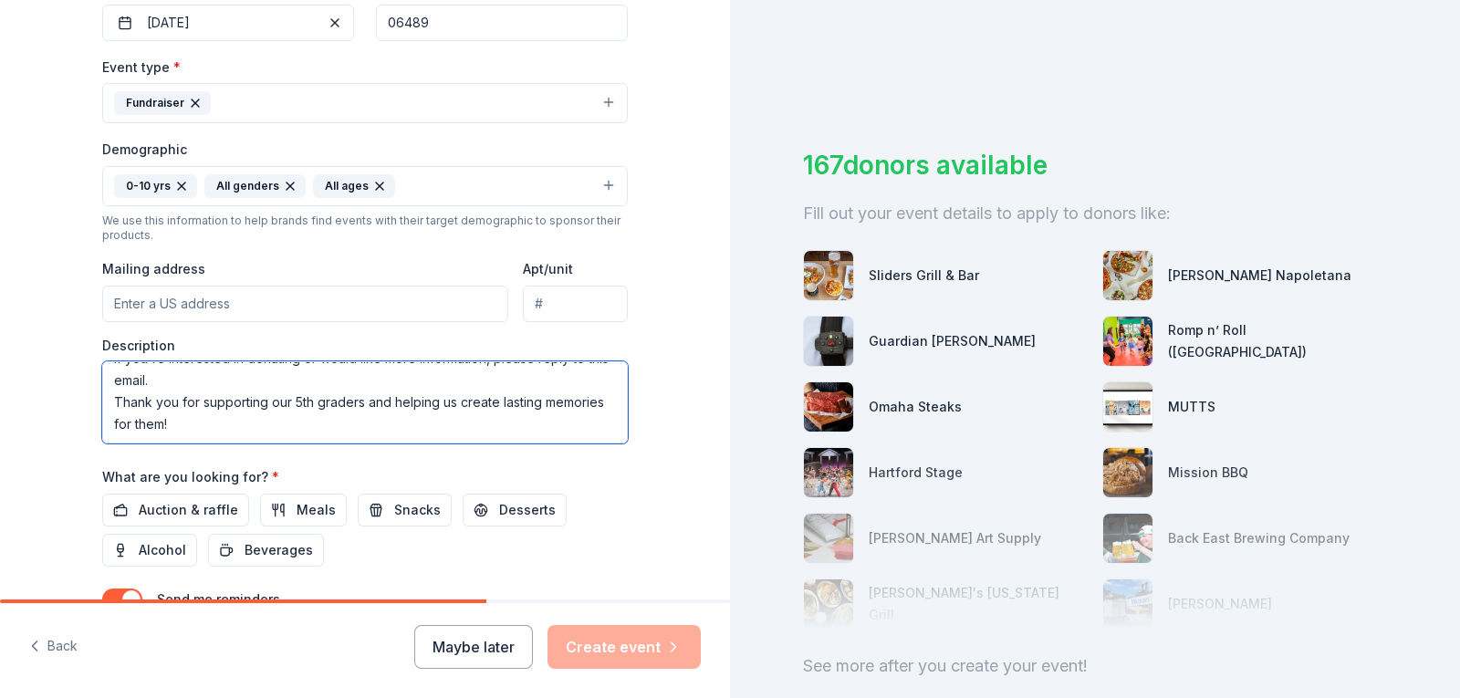
drag, startPoint x: 109, startPoint y: 382, endPoint x: 557, endPoint y: 427, distance: 450.3
click at [557, 427] on textarea "We’re reaching out on behalf of Derynoski Elementary School’s 5th Grade Committ…" at bounding box center [365, 402] width 526 height 82
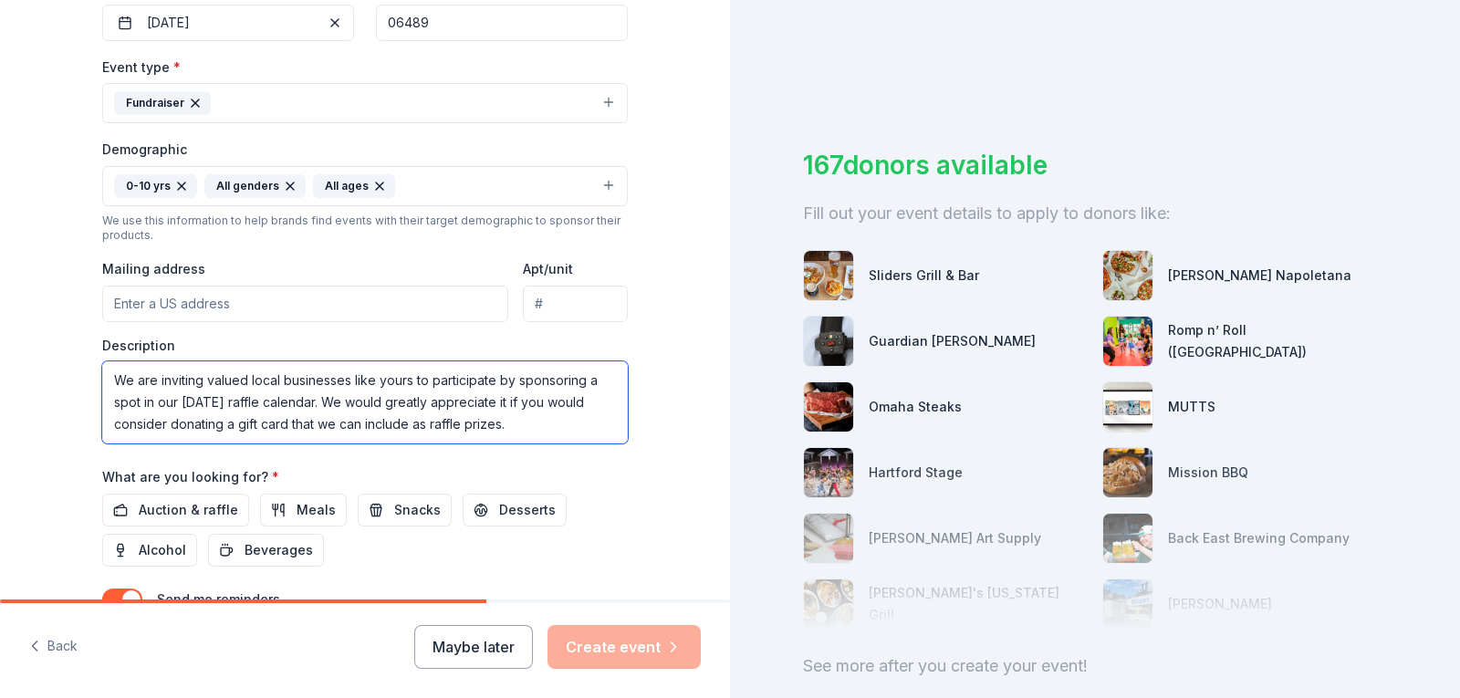
scroll to position [139, 0]
click at [569, 421] on textarea "We’re reaching out on behalf of Derynoski Elementary School’s 5th Grade Committ…" at bounding box center [365, 402] width 526 height 82
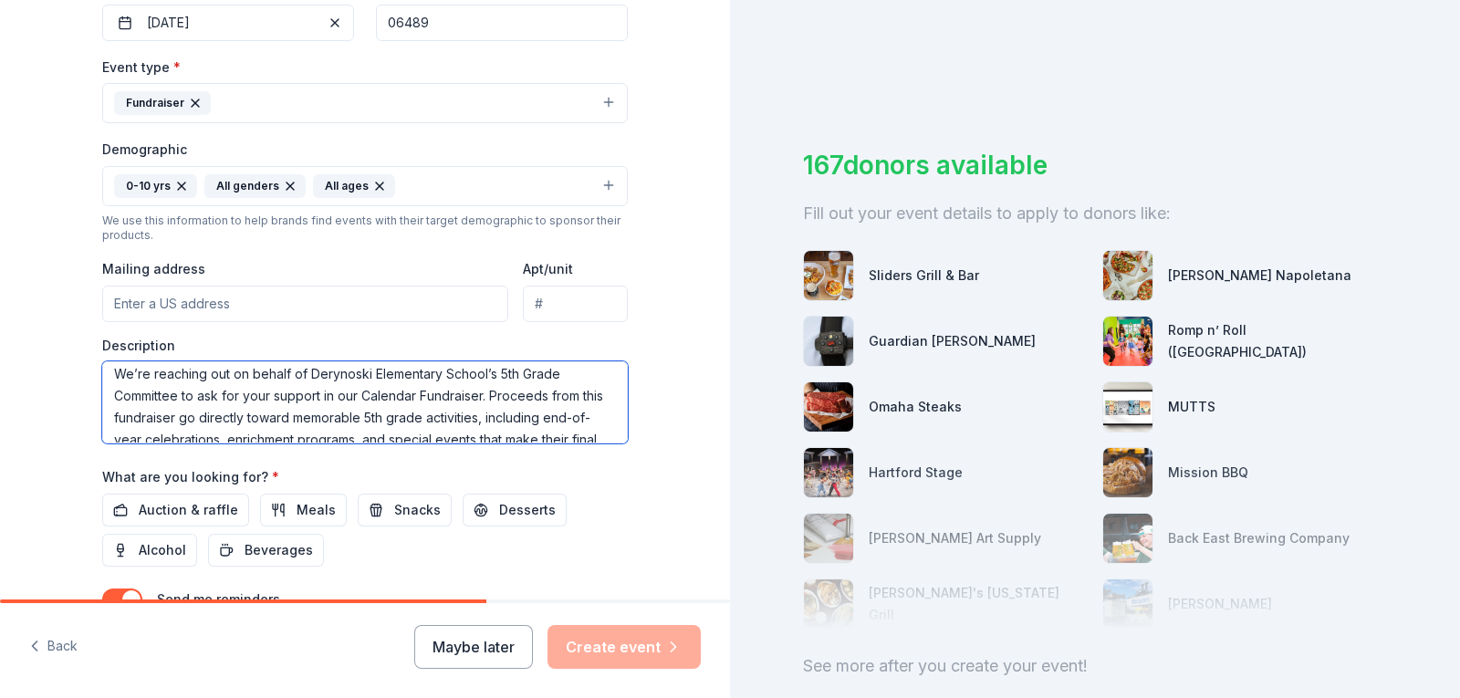
scroll to position [0, 0]
drag, startPoint x: 297, startPoint y: 382, endPoint x: 91, endPoint y: 382, distance: 205.3
click at [91, 382] on div "Tell us about your event. We'll find in-kind donations you can apply for. Event…" at bounding box center [365, 144] width 584 height 1218
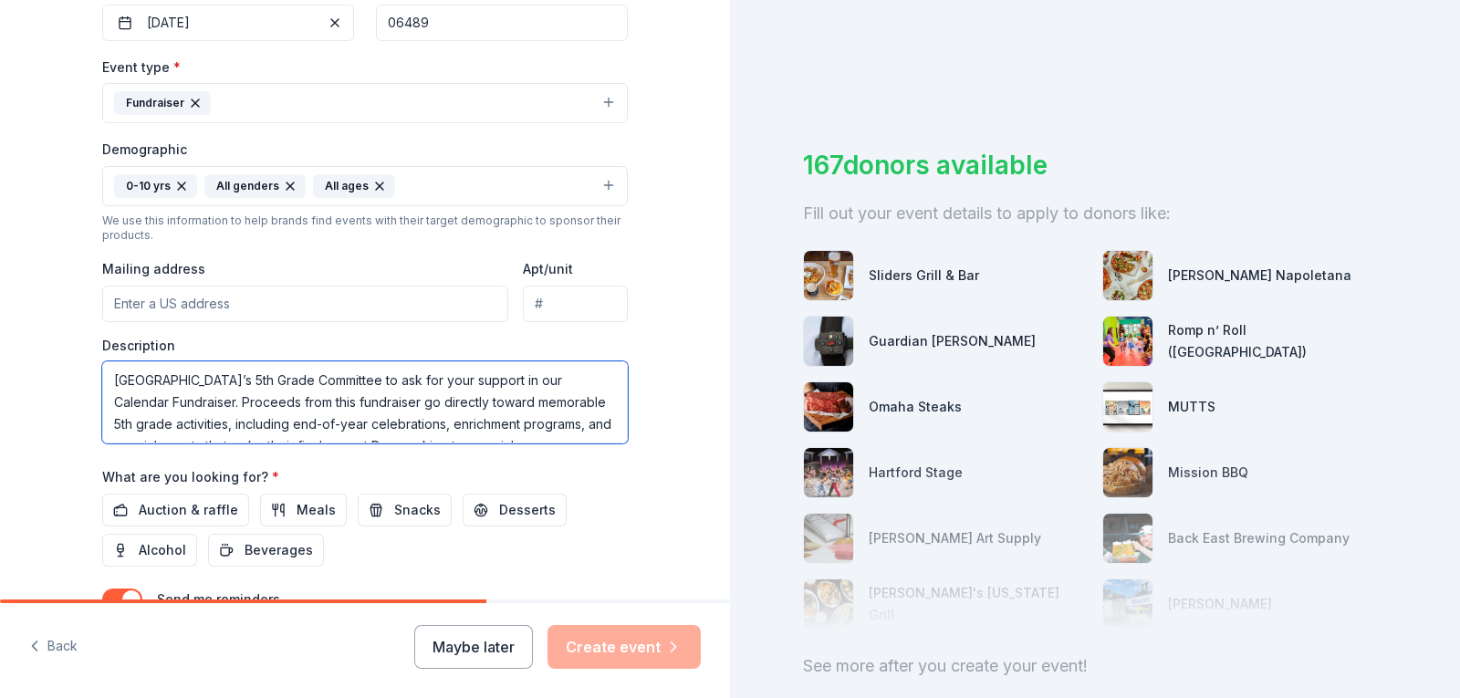
click at [447, 380] on textarea "Derynoski Elementary School’s 5th Grade Committee to ask for your support in ou…" at bounding box center [365, 402] width 526 height 82
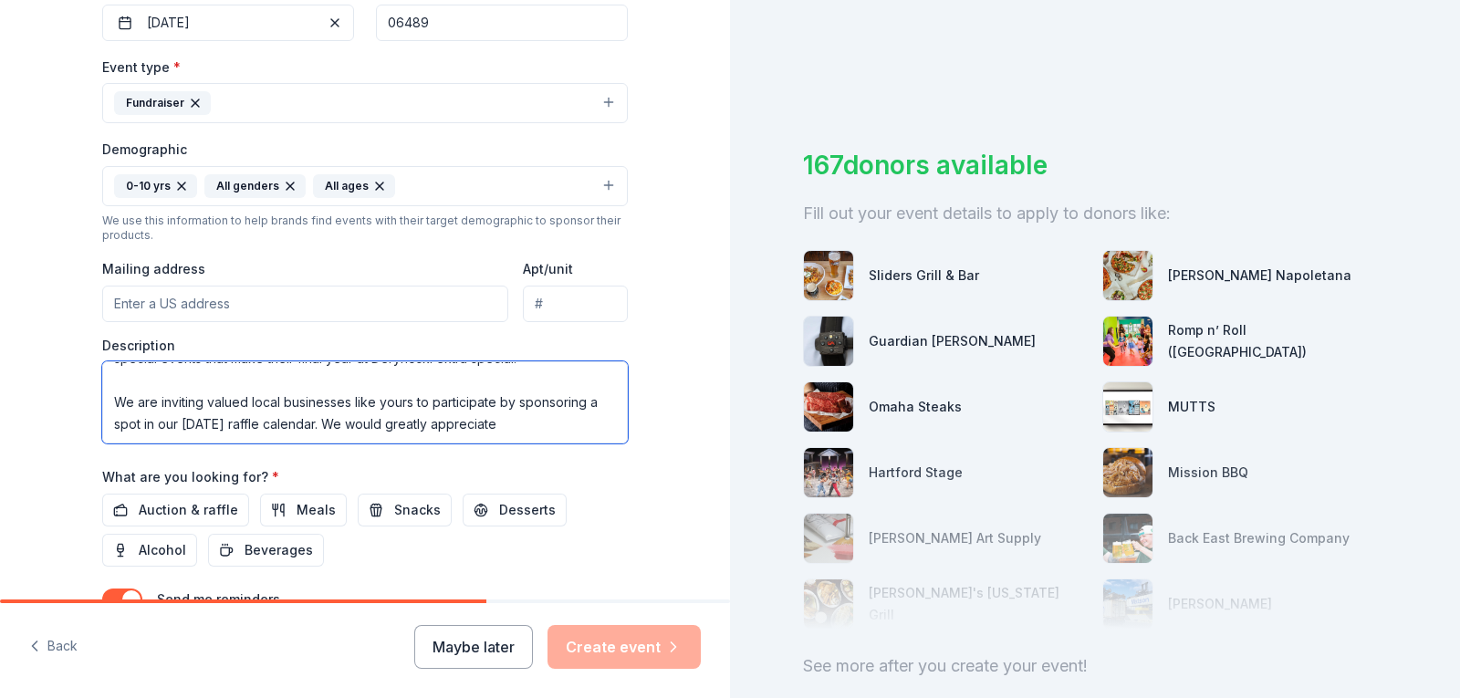
scroll to position [143, 0]
drag, startPoint x: 528, startPoint y: 393, endPoint x: 91, endPoint y: 396, distance: 437.1
click at [91, 396] on div "Tell us about your event. We'll find in-kind donations you can apply for. Event…" at bounding box center [365, 144] width 584 height 1218
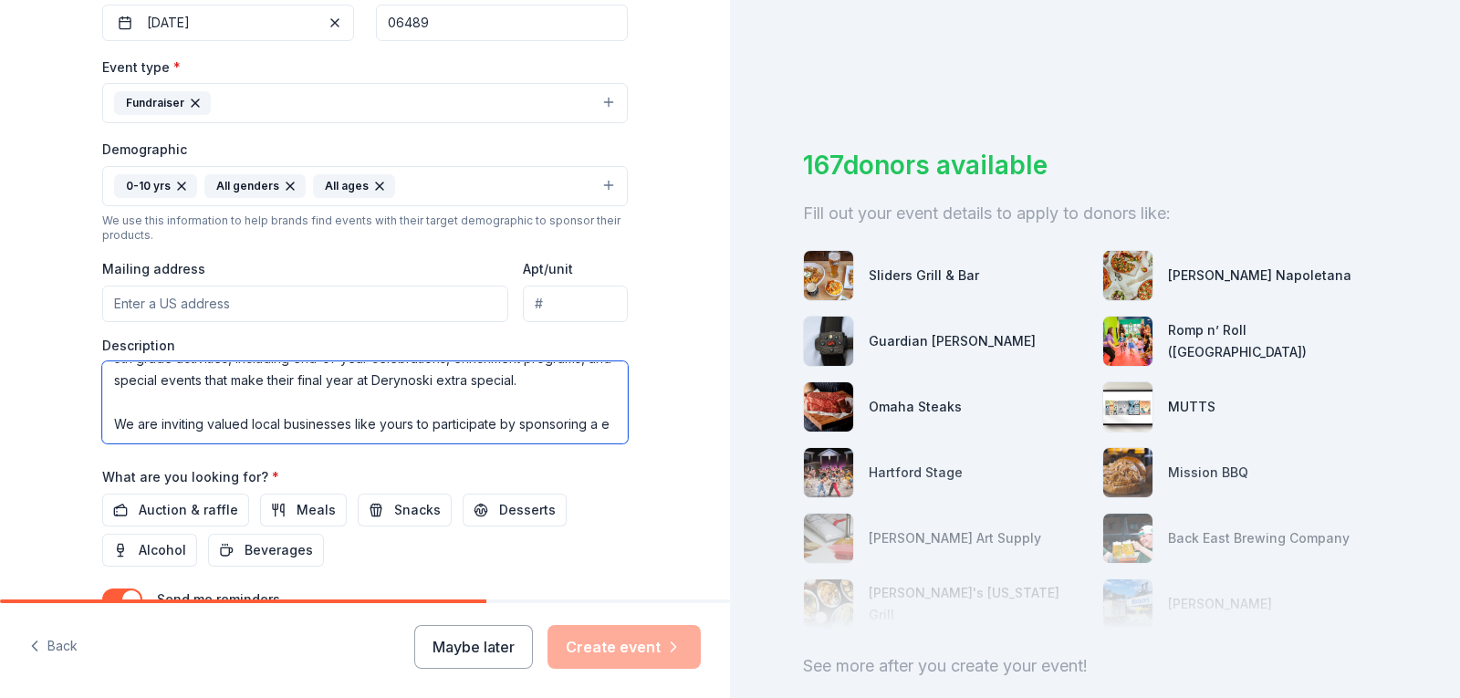
drag, startPoint x: 105, startPoint y: 371, endPoint x: 121, endPoint y: 387, distance: 22.6
click at [121, 387] on textarea "Derynoski Elementary School’s 5th Grade Committee is asking for your support in…" at bounding box center [365, 402] width 526 height 82
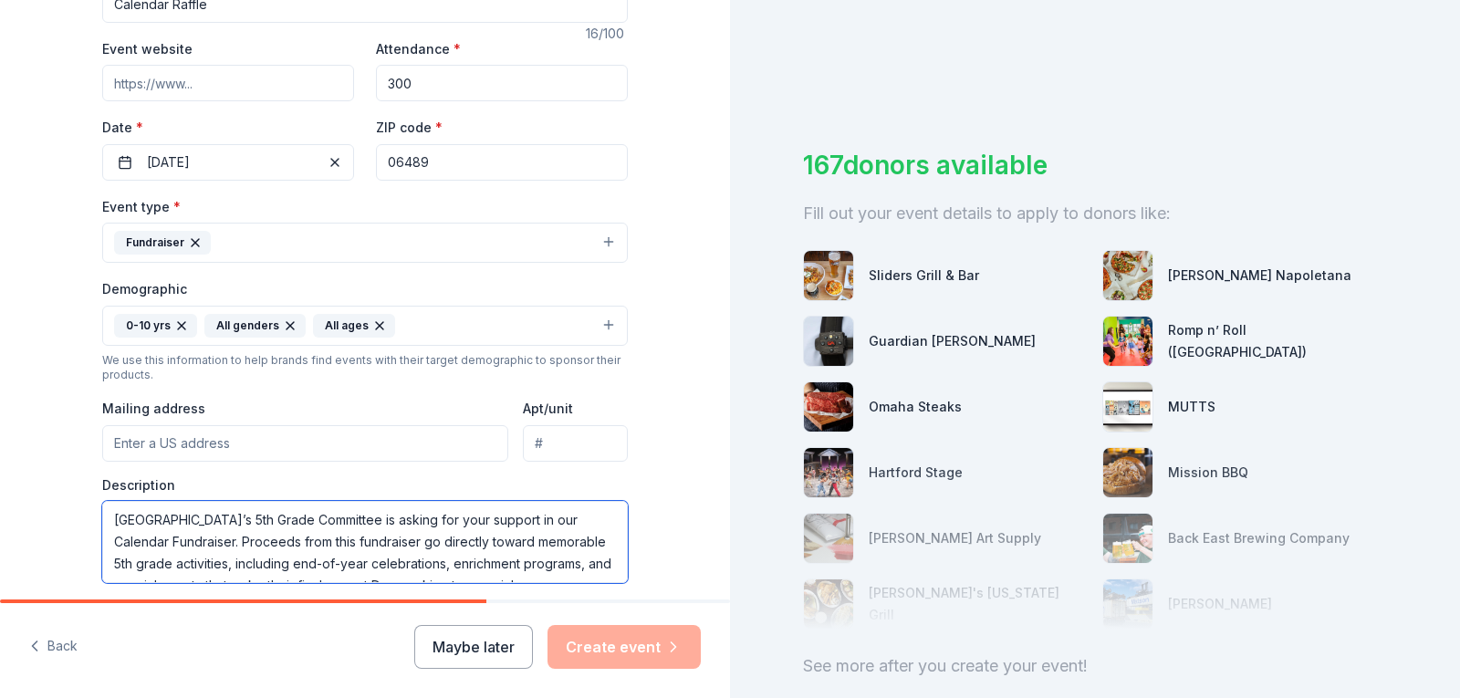
scroll to position [283, 0]
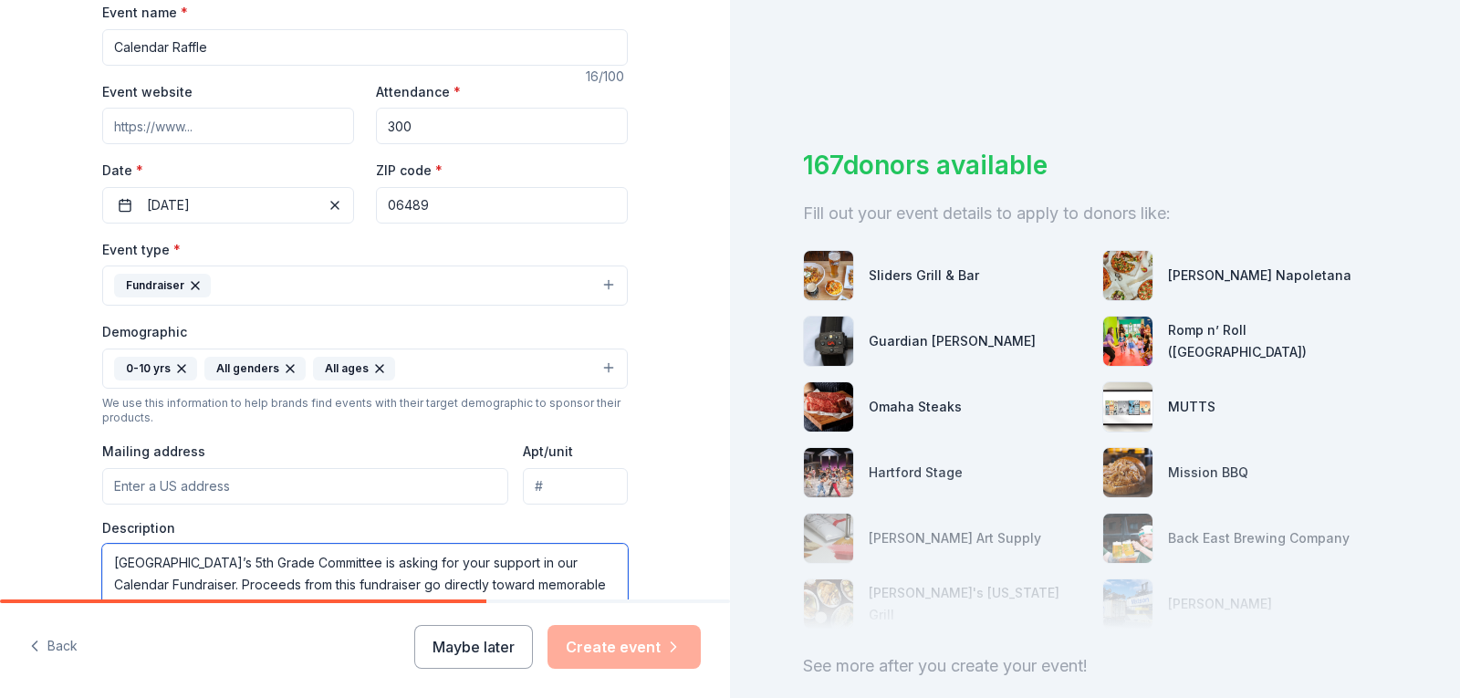
type textarea "[GEOGRAPHIC_DATA]’s 5th Grade Committee is asking for your support in our Calen…"
click at [300, 482] on input "Mailing address" at bounding box center [305, 486] width 406 height 37
paste input "240 Main St, Southington, CT 06489"
type input "240 Main Street, Southington, CT, 06489"
click at [653, 430] on div "Tell us about your event. We'll find in-kind donations you can apply for. Event…" at bounding box center [365, 326] width 730 height 1218
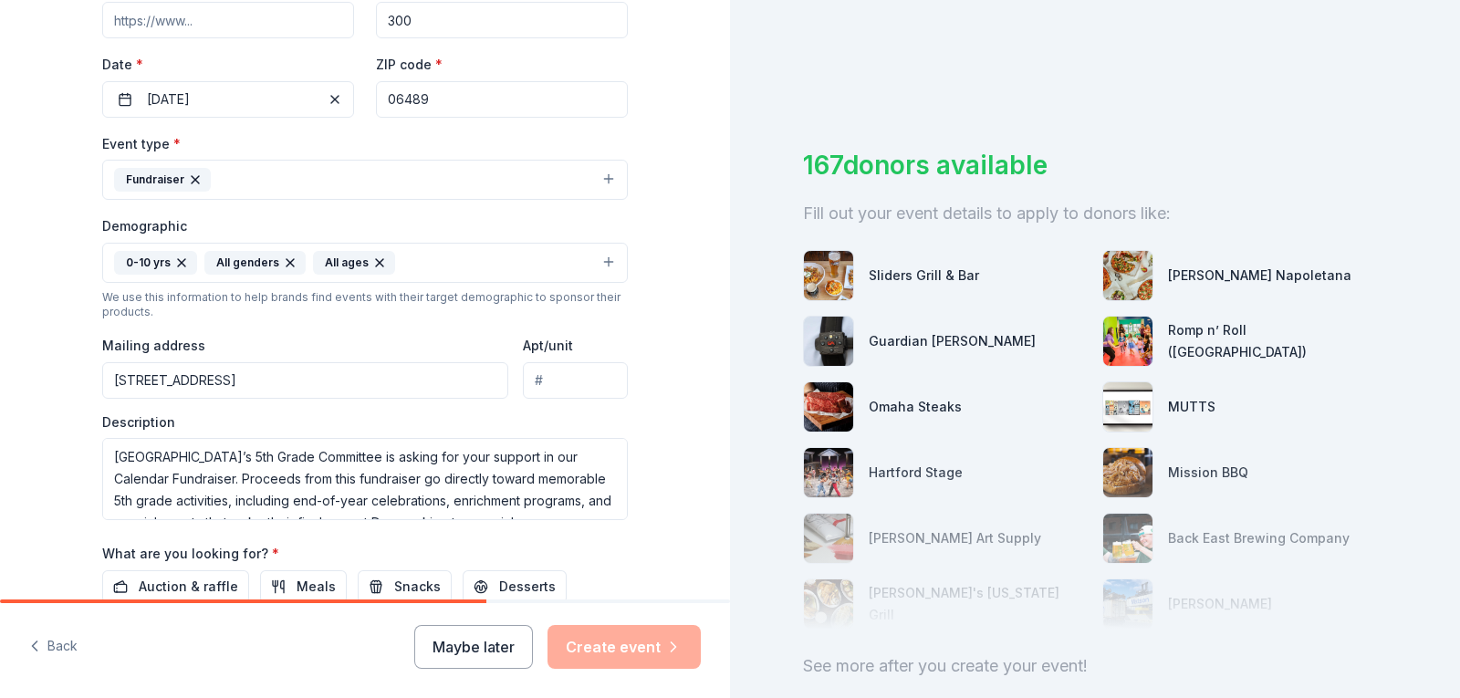
scroll to position [557, 0]
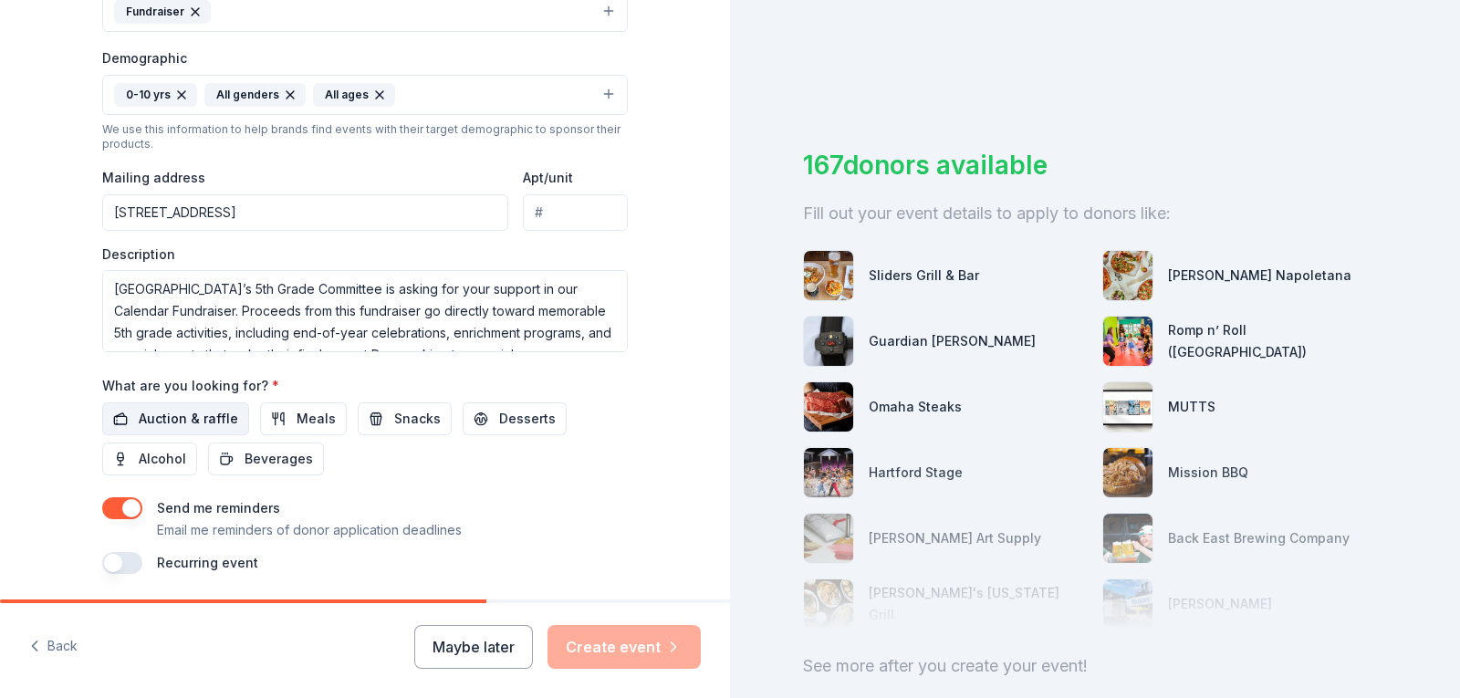
click at [162, 420] on span "Auction & raffle" at bounding box center [188, 419] width 99 height 22
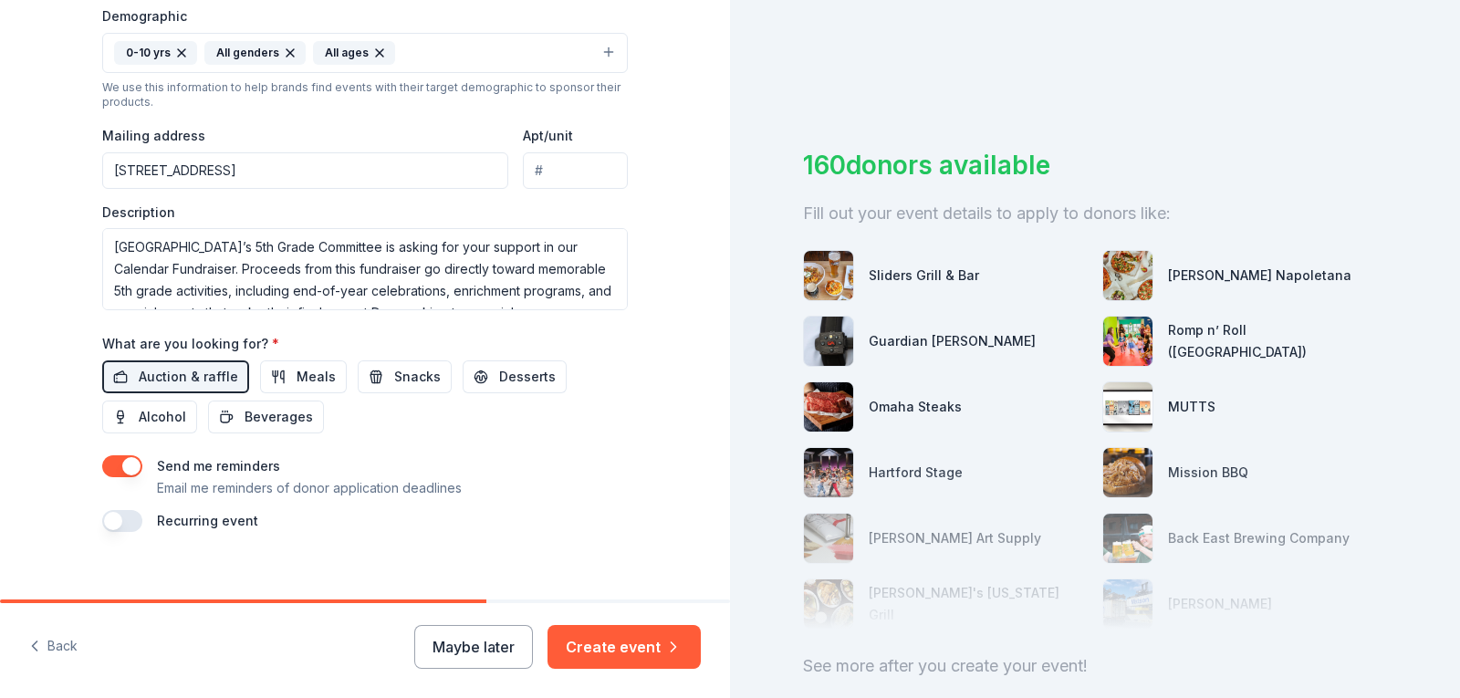
scroll to position [619, 0]
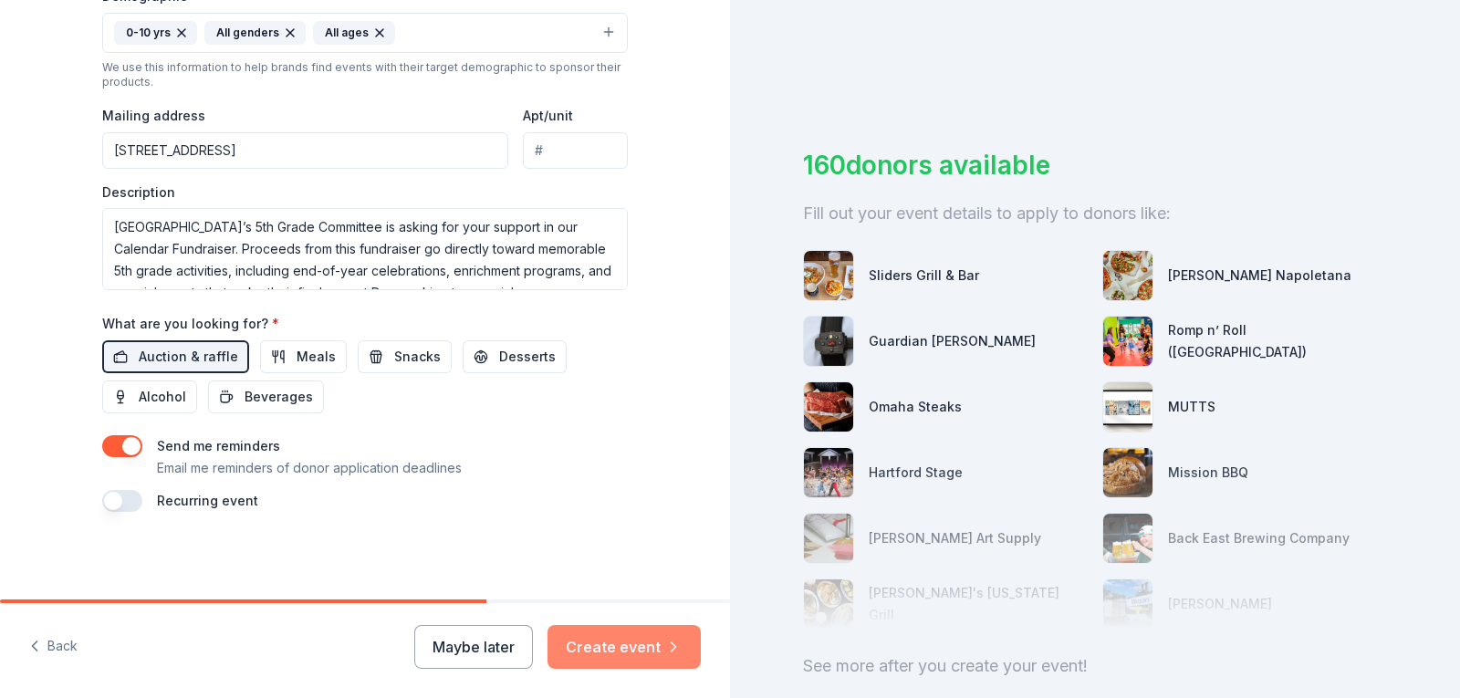
click at [632, 641] on button "Create event" at bounding box center [624, 647] width 153 height 44
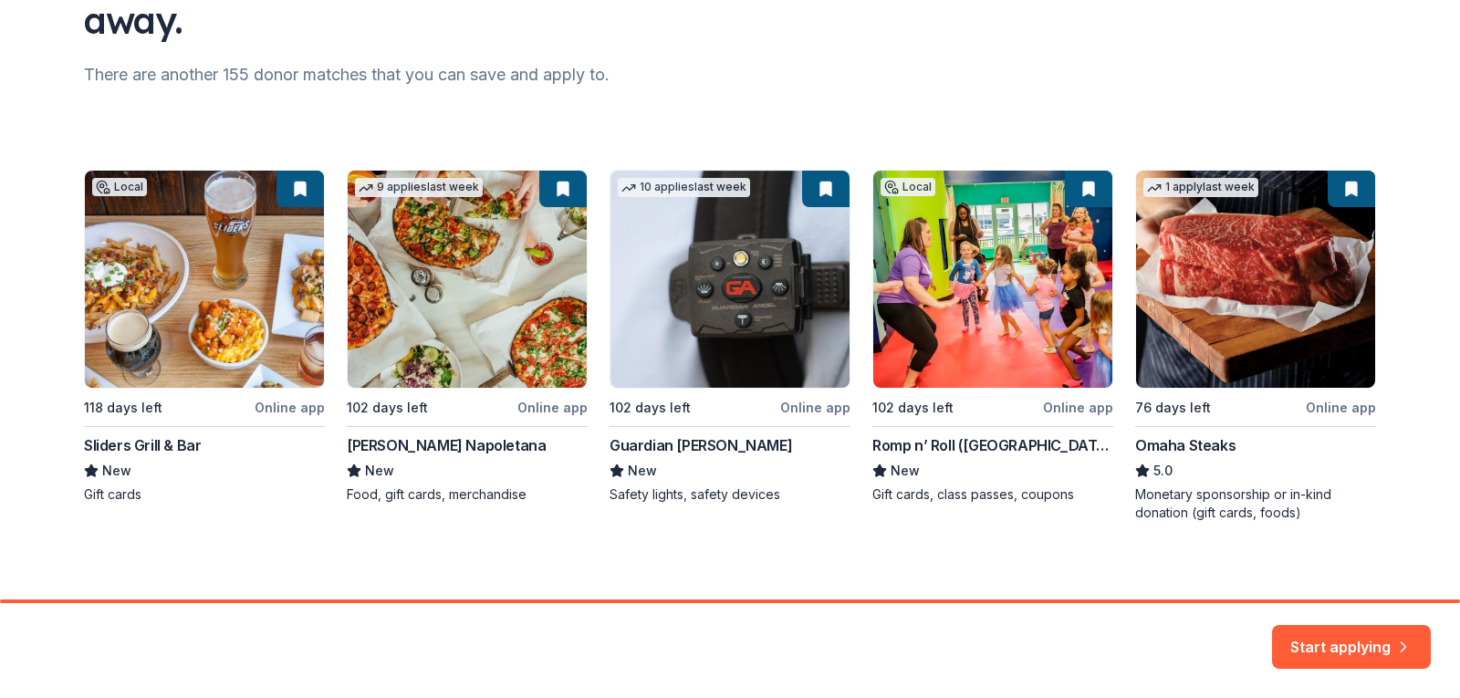
scroll to position [212, 0]
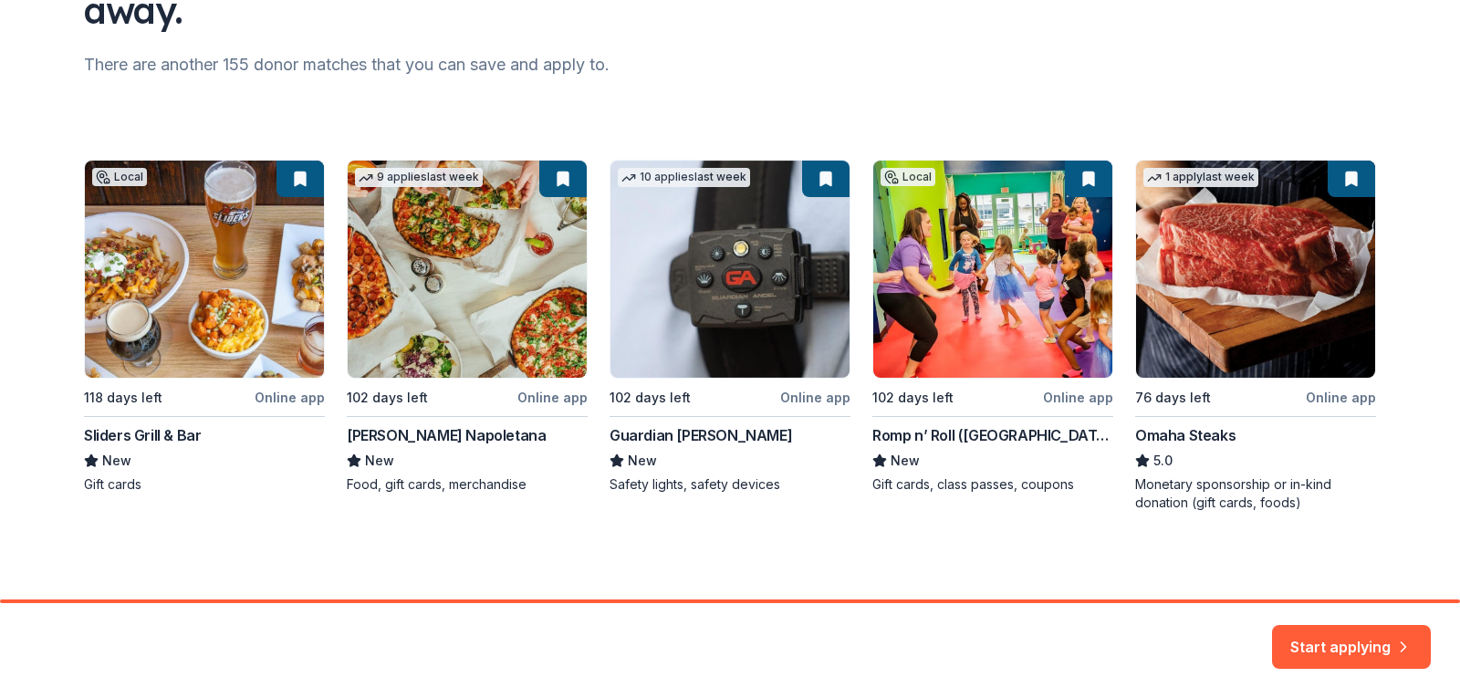
click at [214, 290] on div "Local 118 days left Online app Sliders Grill & Bar New Gift cards 9 applies las…" at bounding box center [730, 336] width 1292 height 352
drag, startPoint x: 1338, startPoint y: 639, endPoint x: 1329, endPoint y: 635, distance: 9.8
click at [1339, 638] on button "Start applying" at bounding box center [1351, 636] width 159 height 44
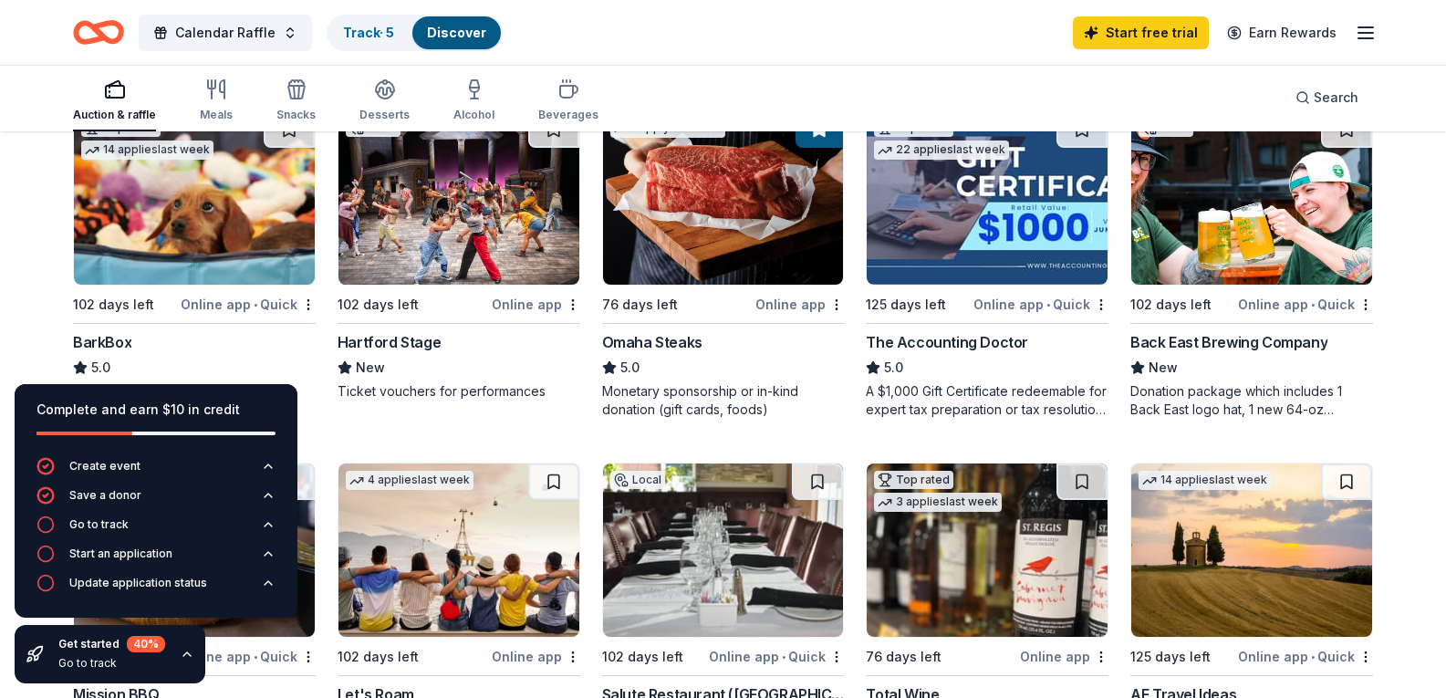
scroll to position [548, 0]
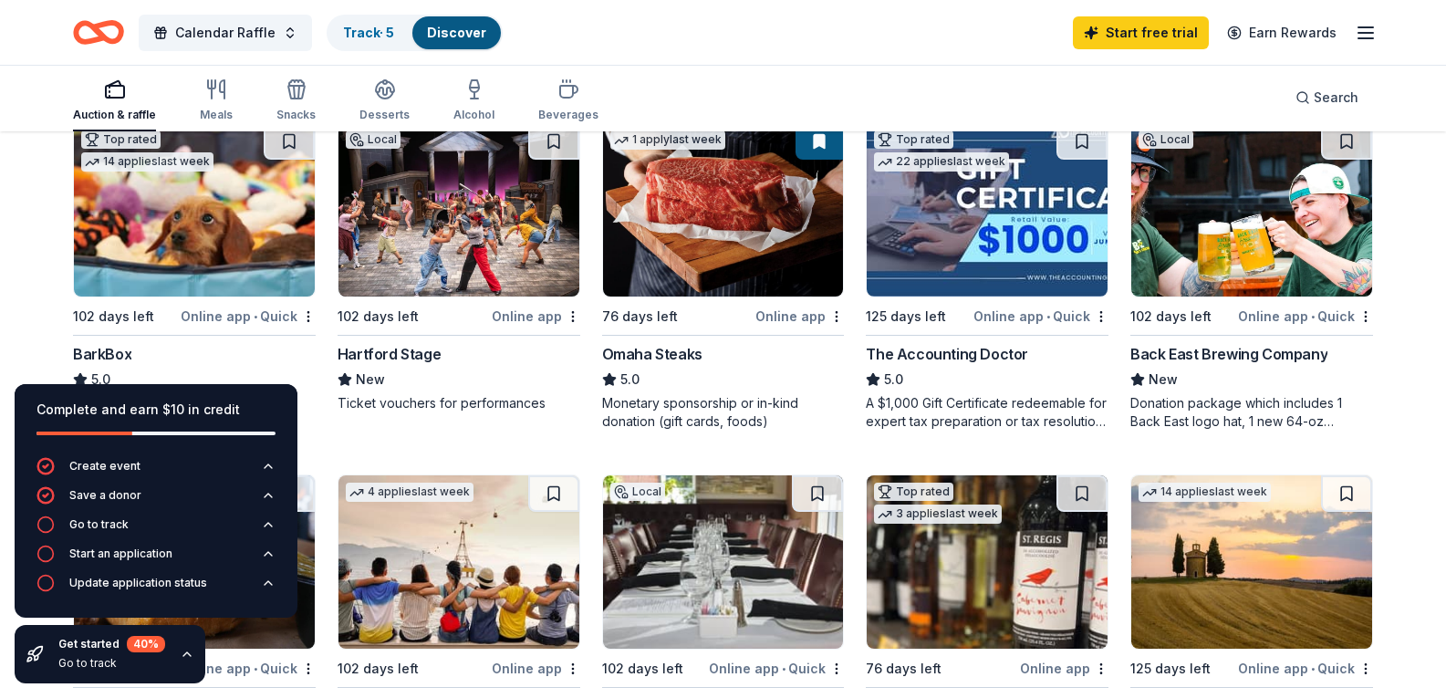
click at [518, 297] on img at bounding box center [459, 209] width 241 height 173
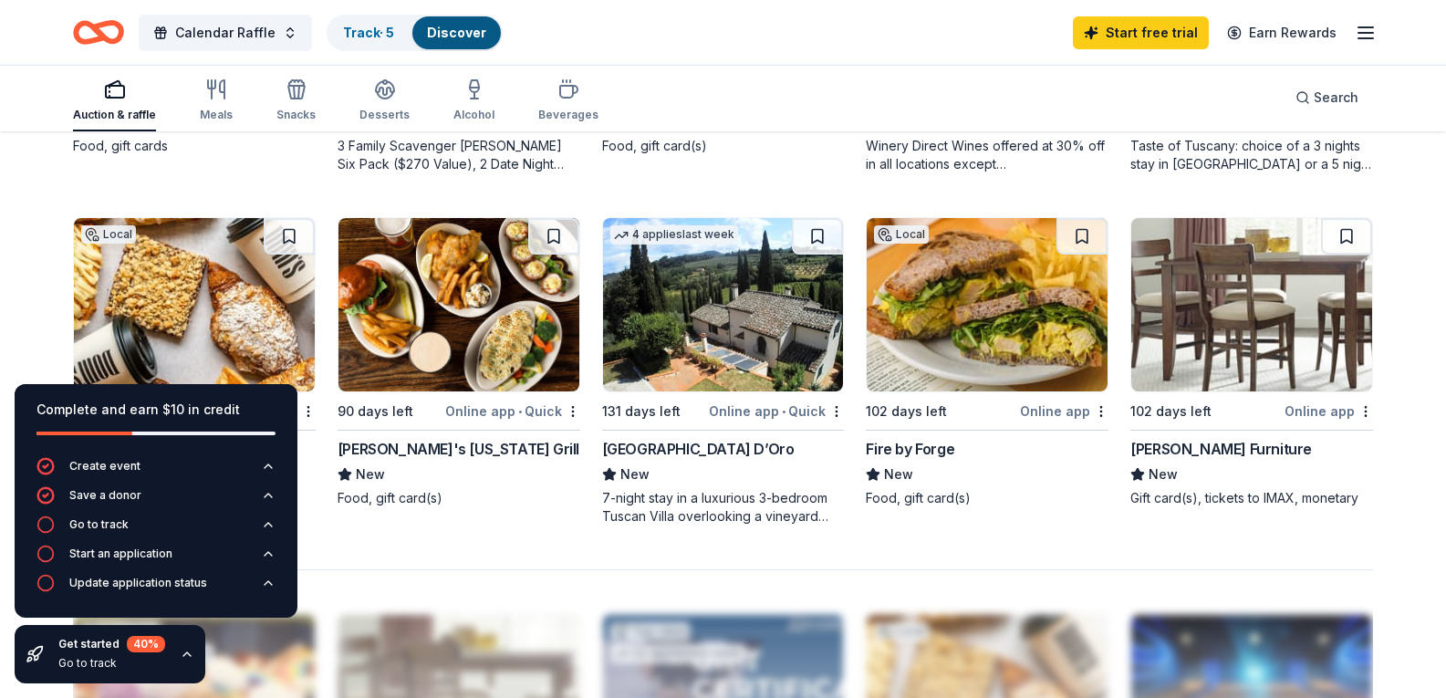
scroll to position [1186, 0]
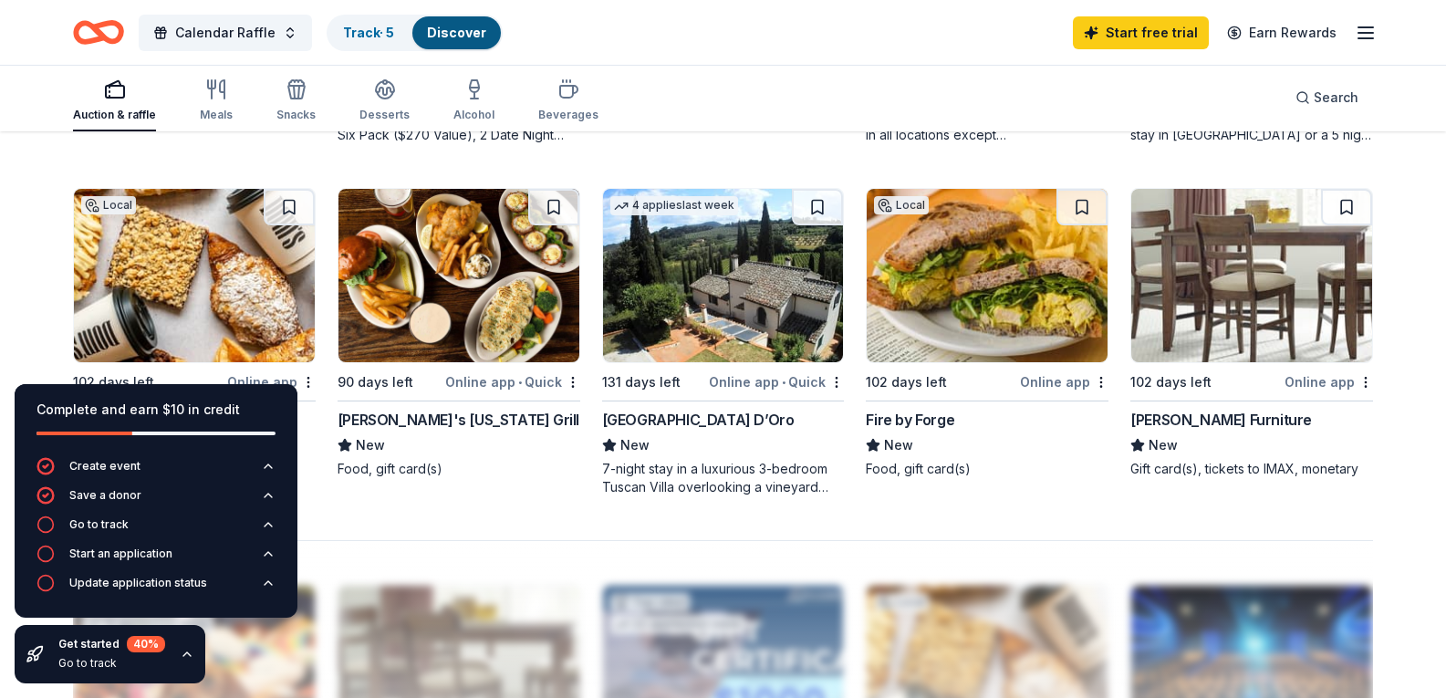
click at [1307, 393] on div "Online app" at bounding box center [1329, 382] width 89 height 23
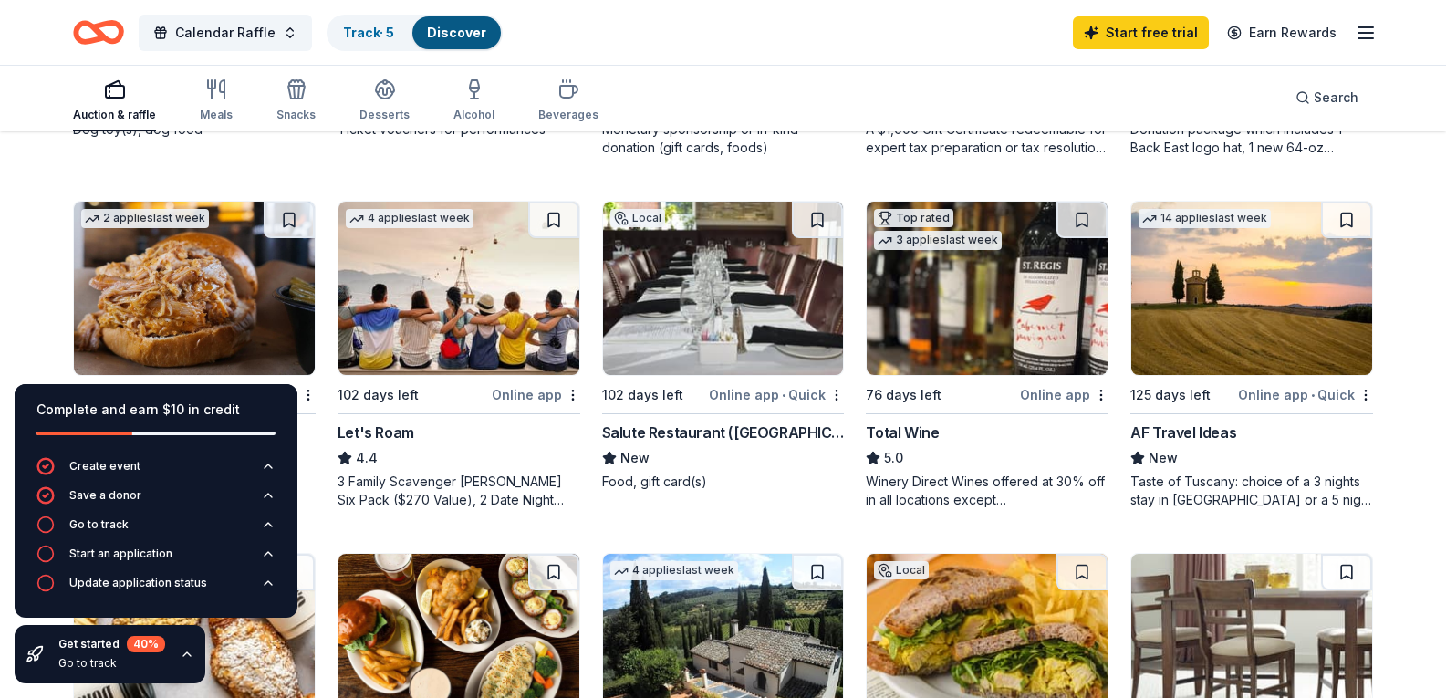
scroll to position [456, 0]
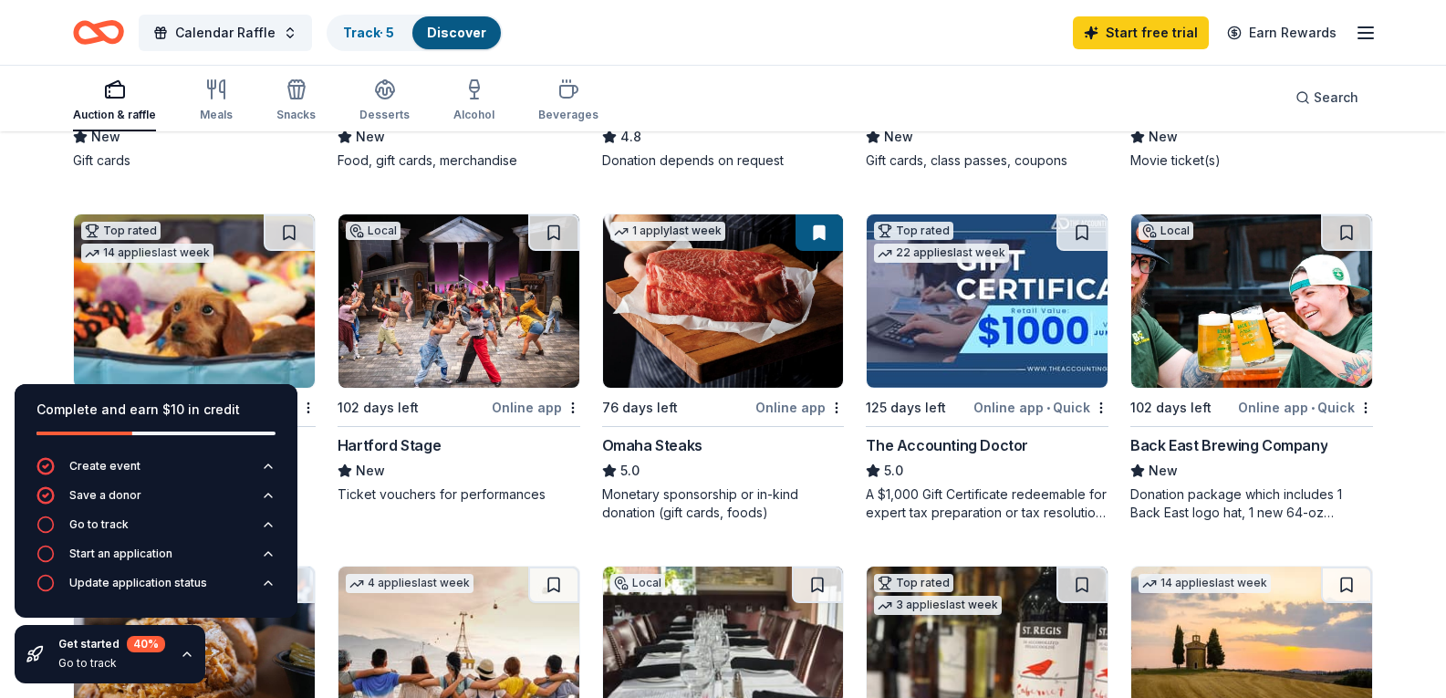
click at [790, 419] on div "Online app" at bounding box center [800, 407] width 89 height 23
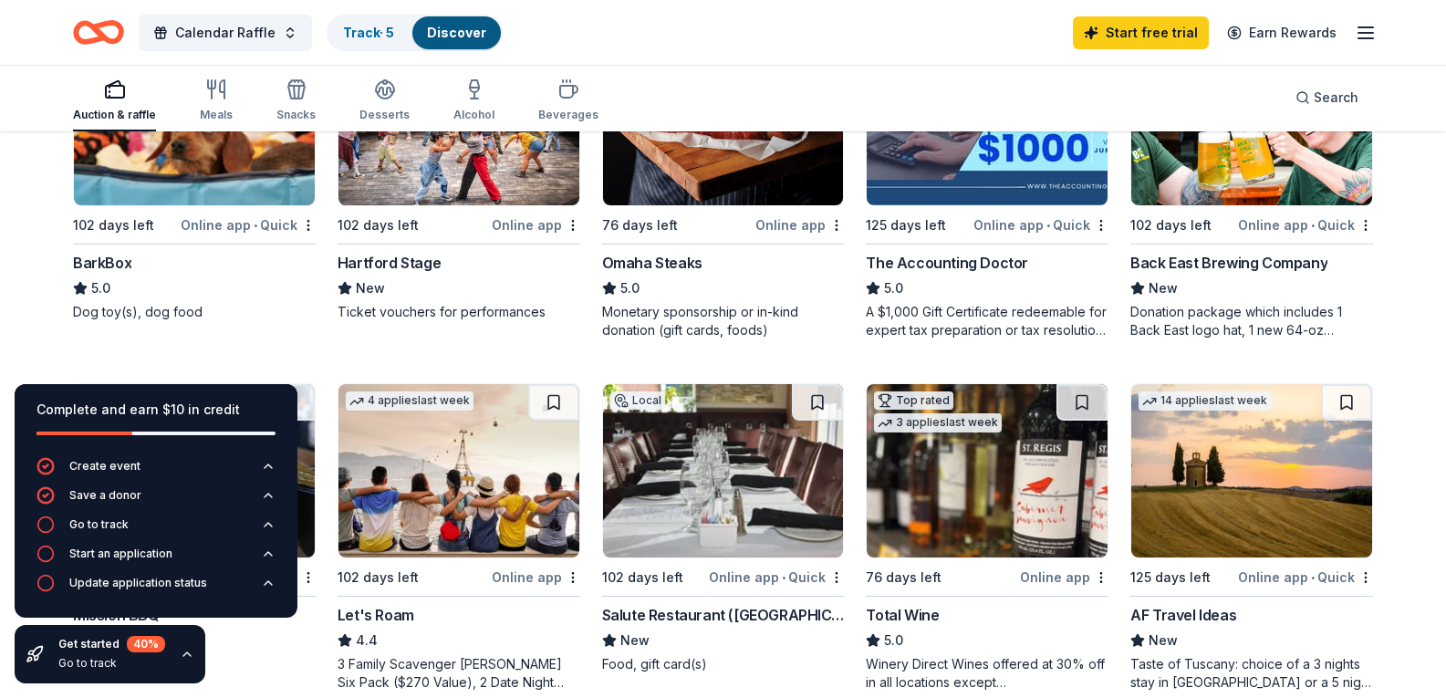
click at [199, 205] on img at bounding box center [194, 118] width 241 height 173
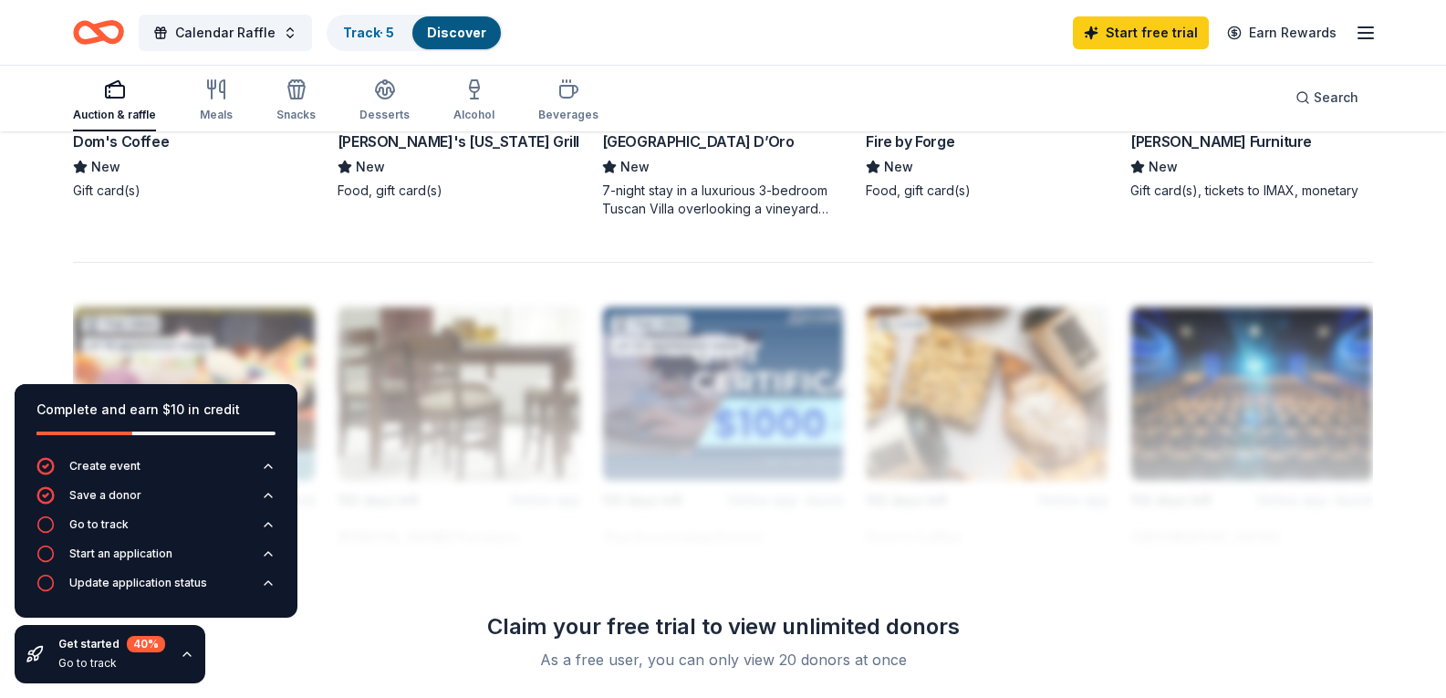
scroll to position [1460, 0]
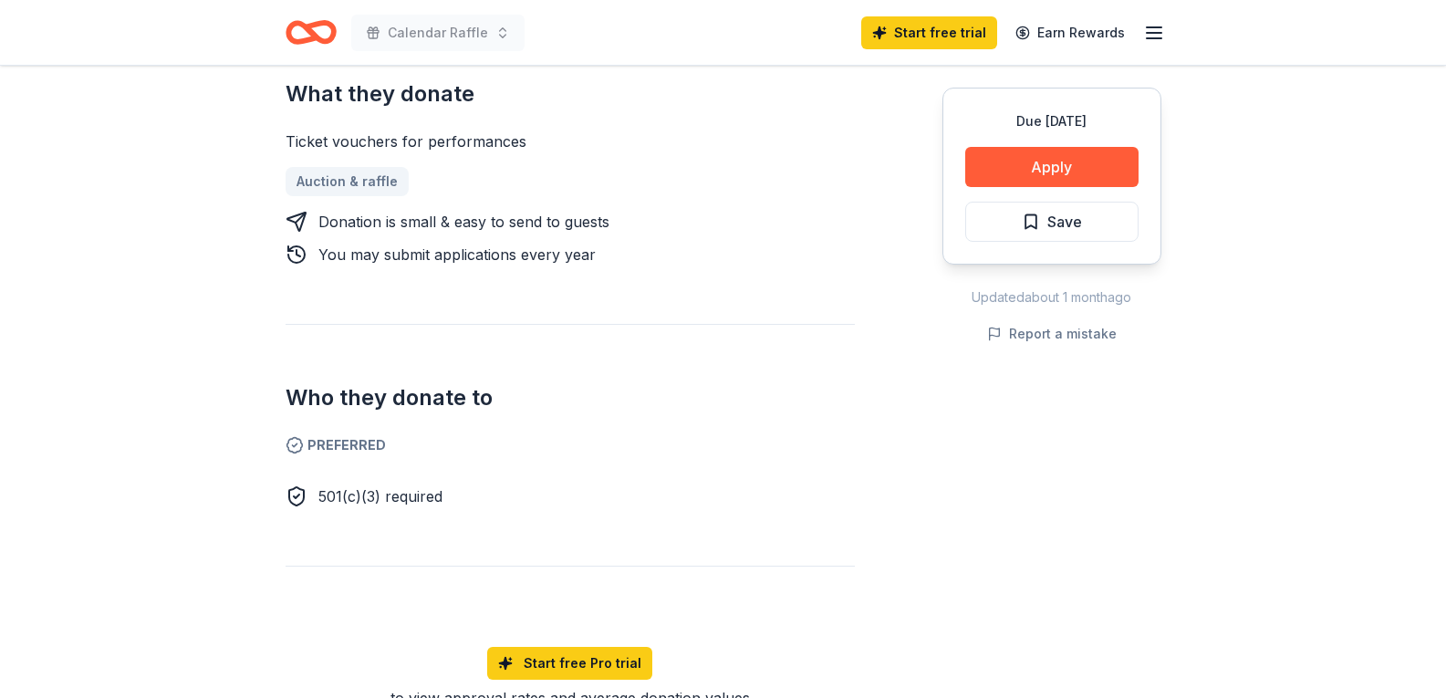
scroll to position [730, 0]
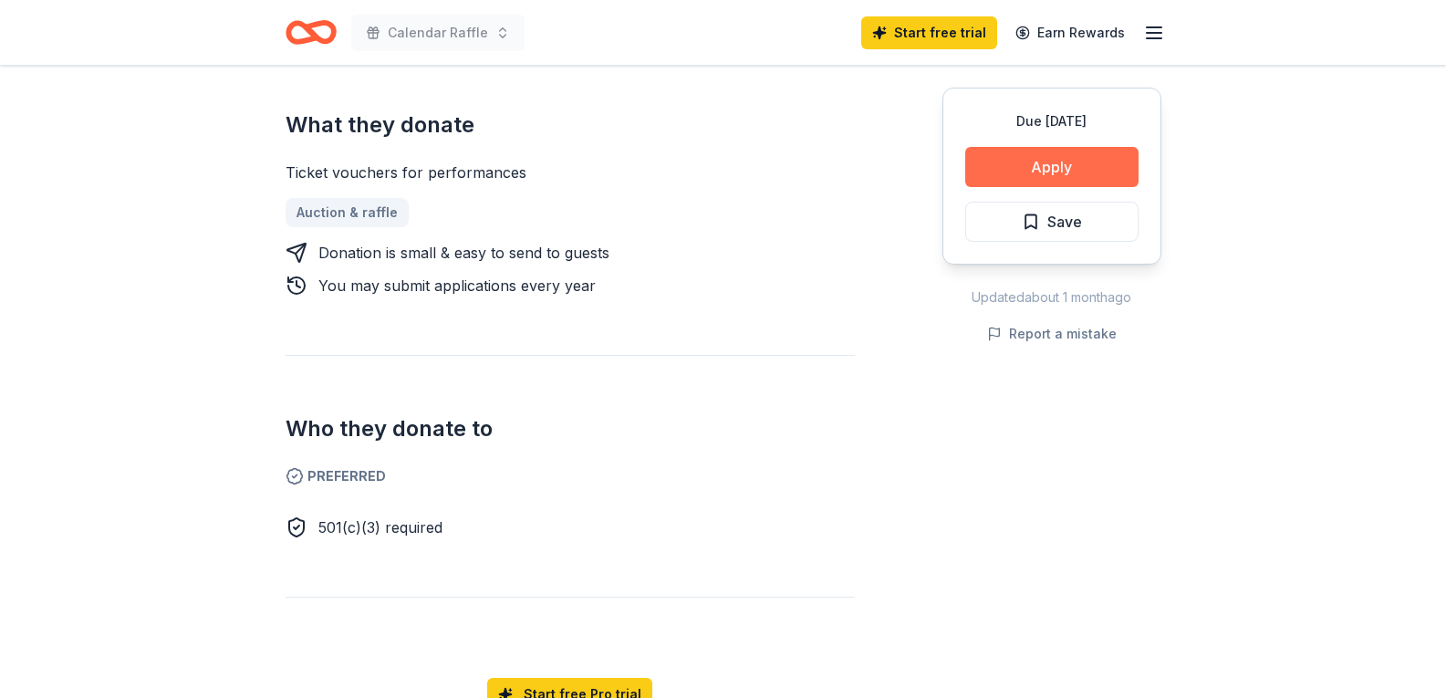
click at [1047, 162] on button "Apply" at bounding box center [1051, 167] width 173 height 40
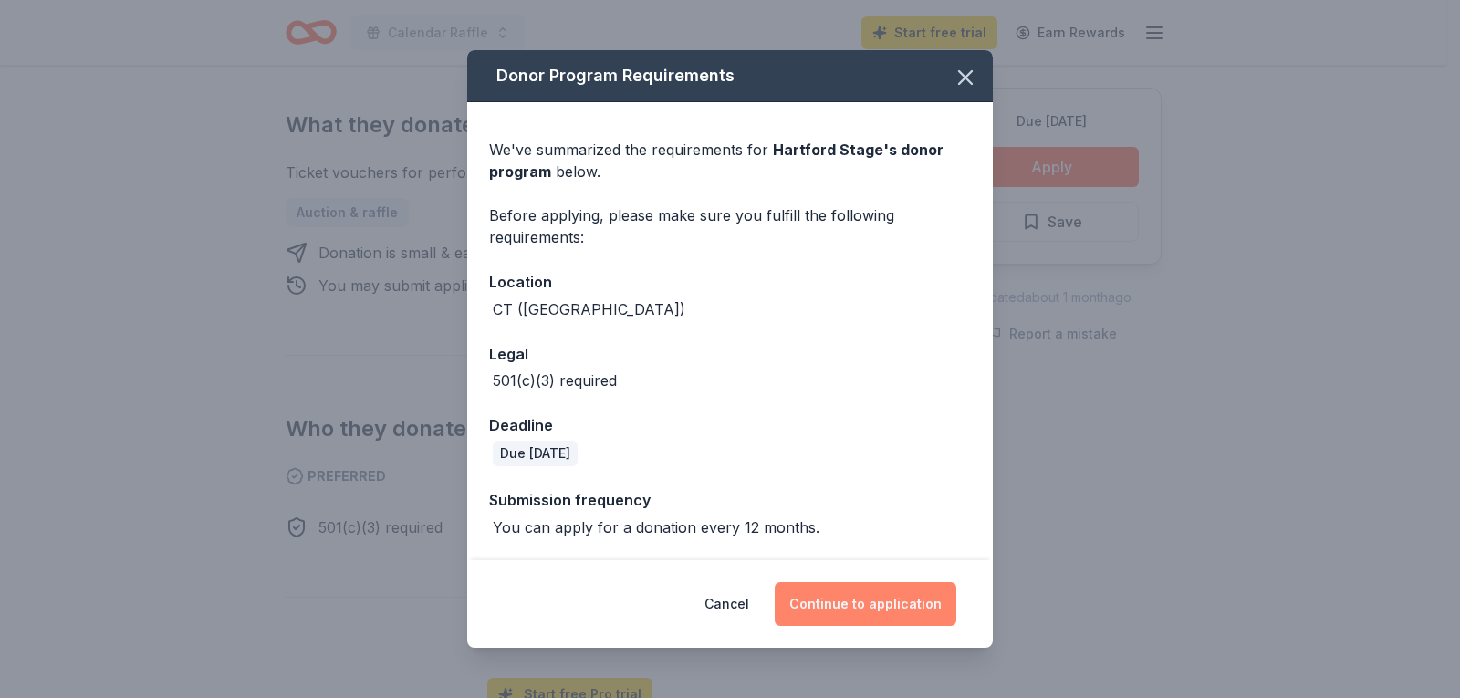
click at [858, 601] on button "Continue to application" at bounding box center [866, 604] width 182 height 44
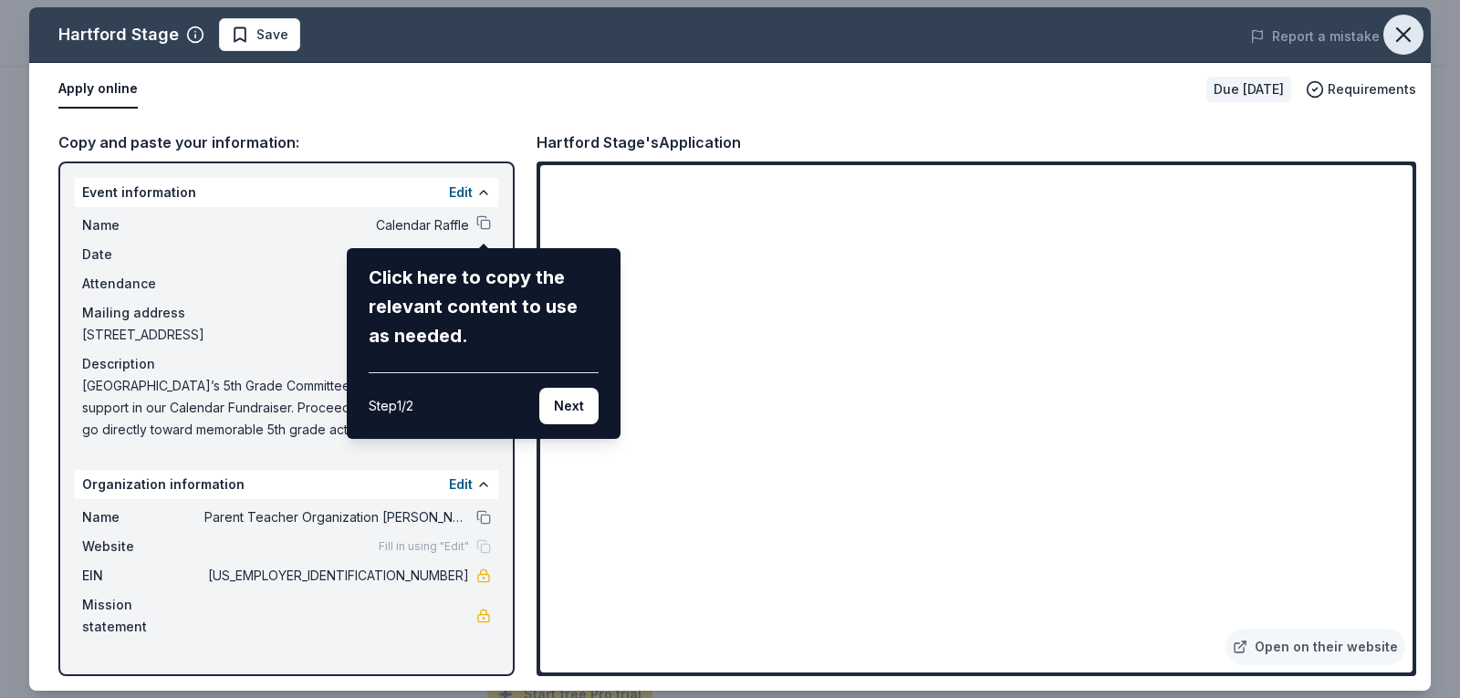
click at [1406, 32] on icon "button" at bounding box center [1403, 34] width 13 height 13
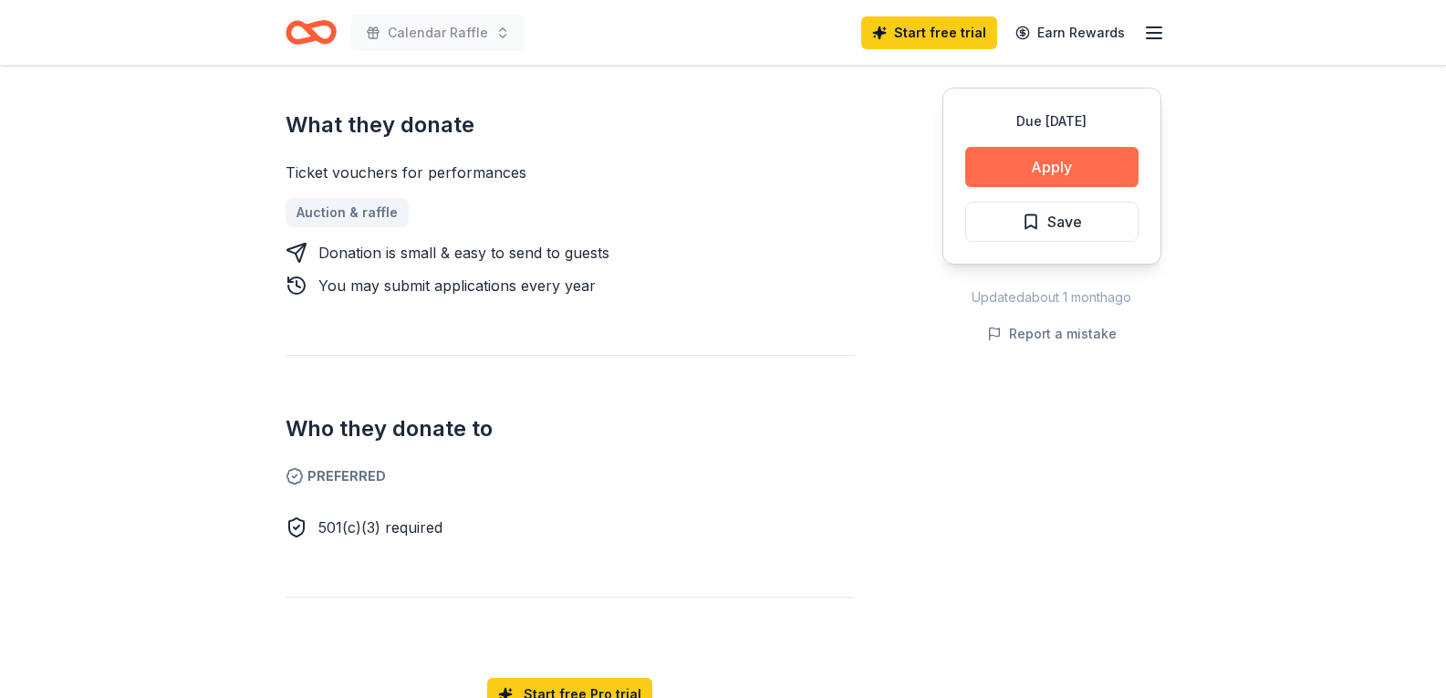
click at [1046, 162] on button "Apply" at bounding box center [1051, 167] width 173 height 40
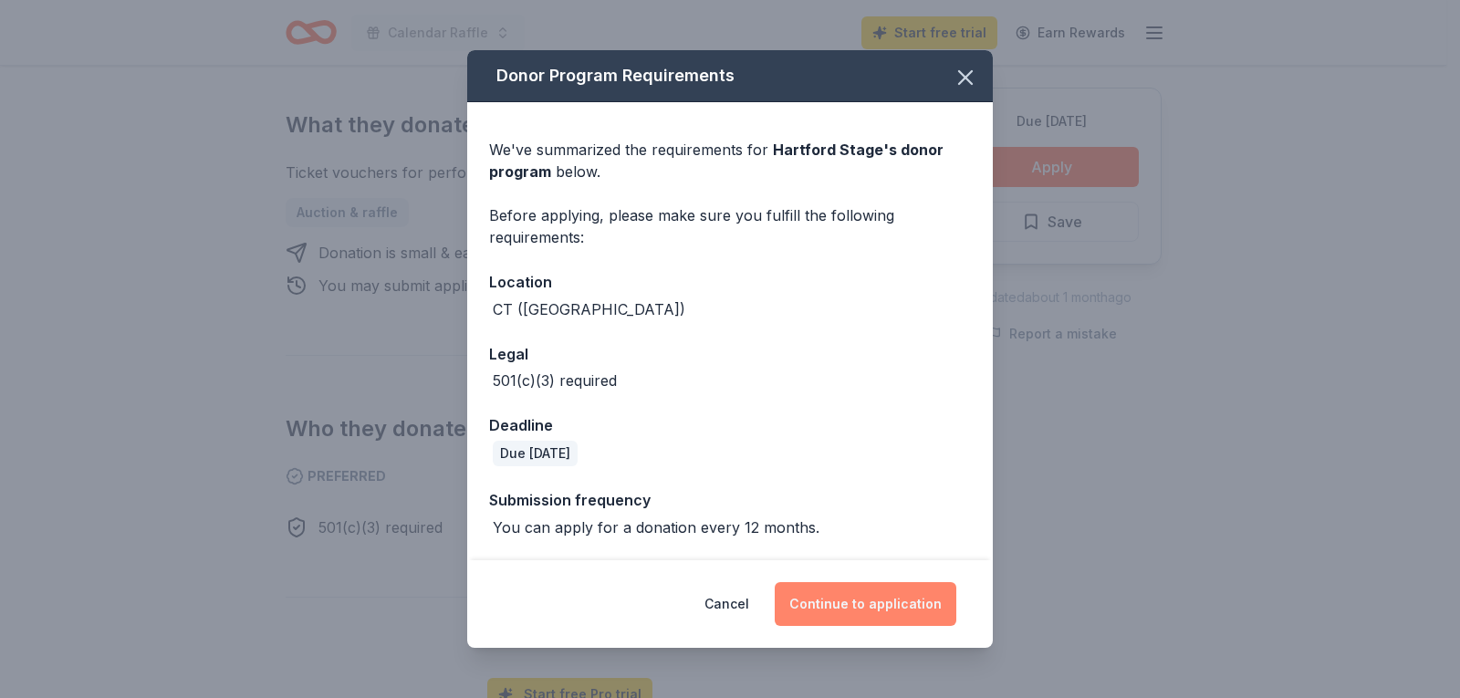
click at [885, 605] on button "Continue to application" at bounding box center [866, 604] width 182 height 44
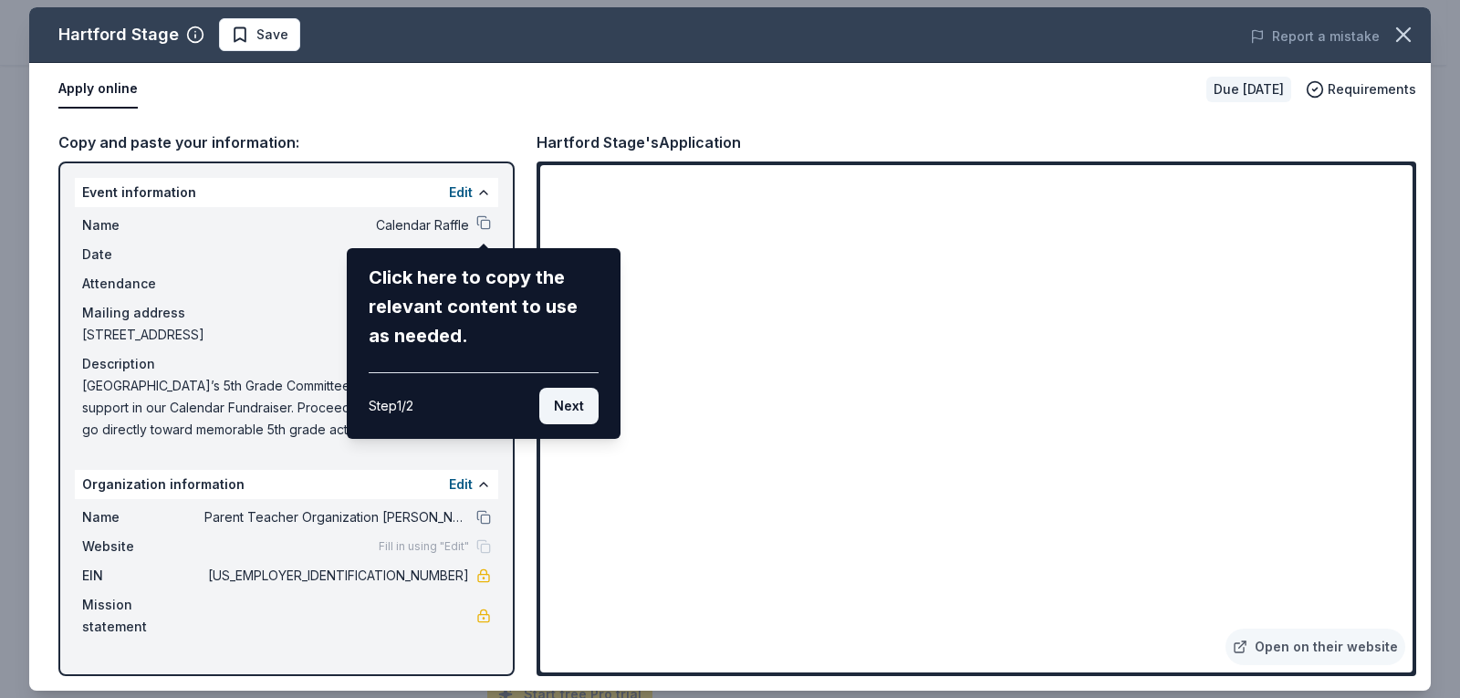
click at [578, 407] on button "Next" at bounding box center [568, 406] width 59 height 37
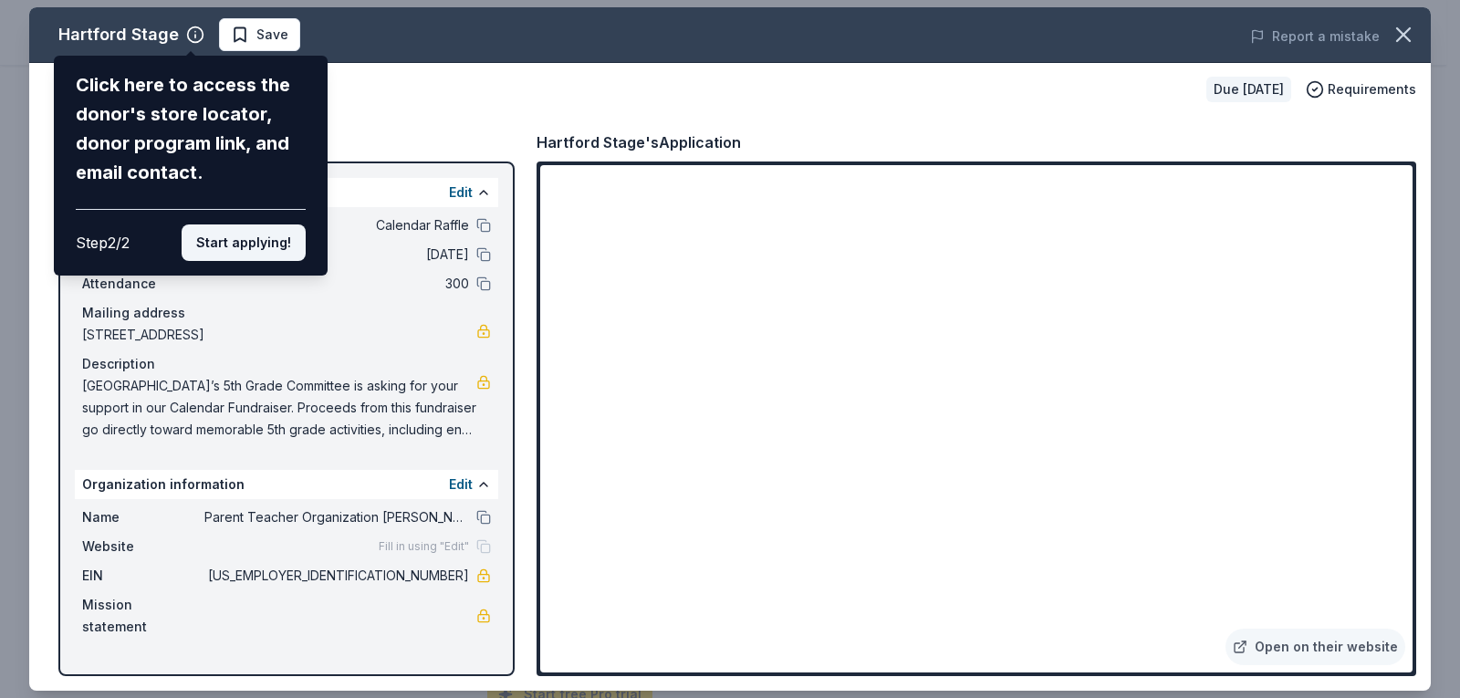
click at [264, 239] on button "Start applying!" at bounding box center [244, 242] width 124 height 37
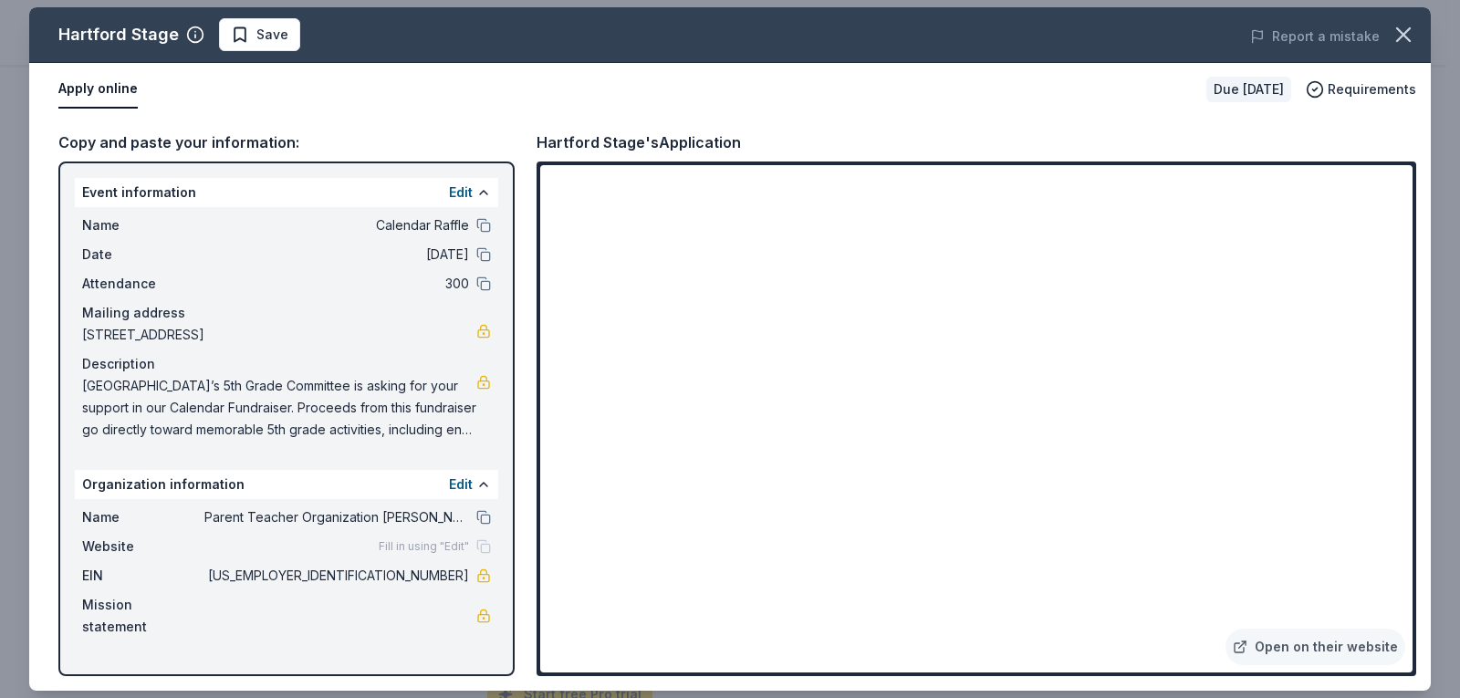
click at [791, 115] on div "Apply online Due in 102 days Requirements" at bounding box center [730, 89] width 1402 height 53
click at [122, 85] on button "Apply online" at bounding box center [97, 89] width 79 height 38
click at [1325, 645] on link "Open on their website" at bounding box center [1316, 647] width 180 height 37
click at [1406, 27] on icon "button" at bounding box center [1404, 35] width 26 height 26
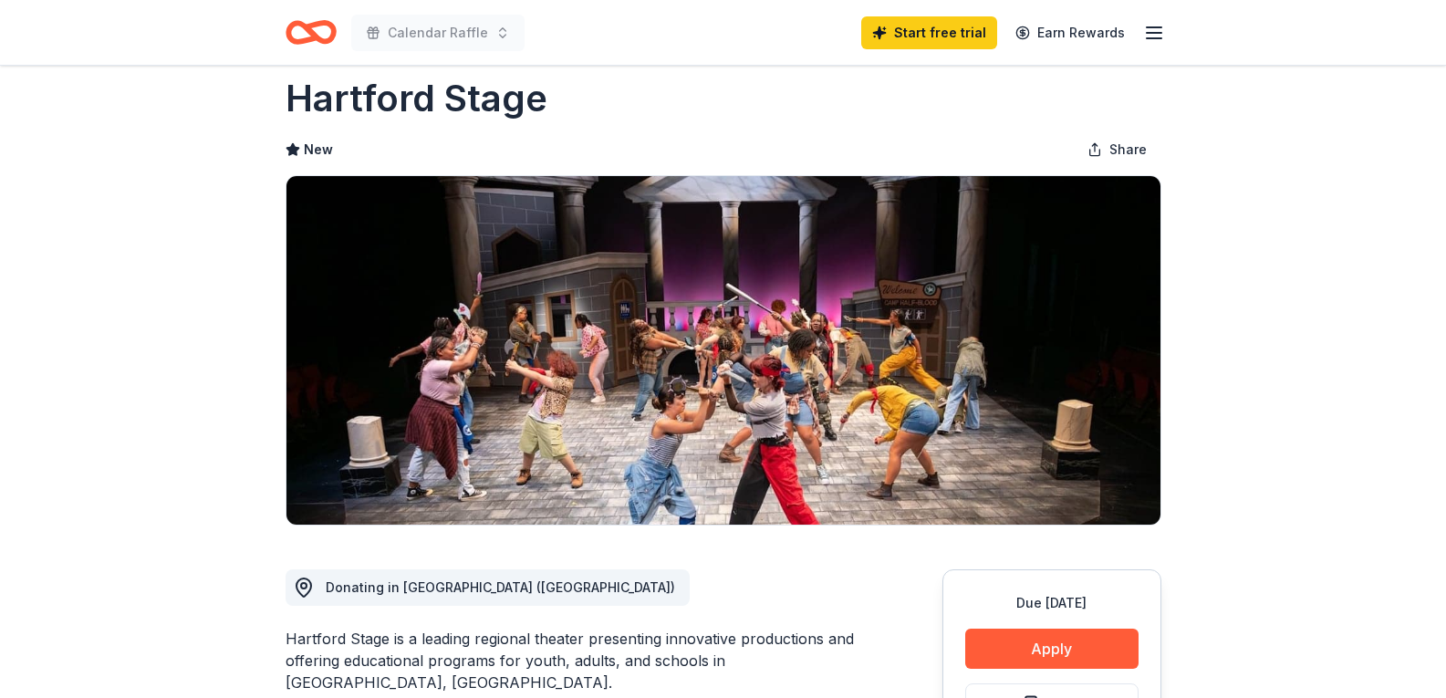
scroll to position [0, 0]
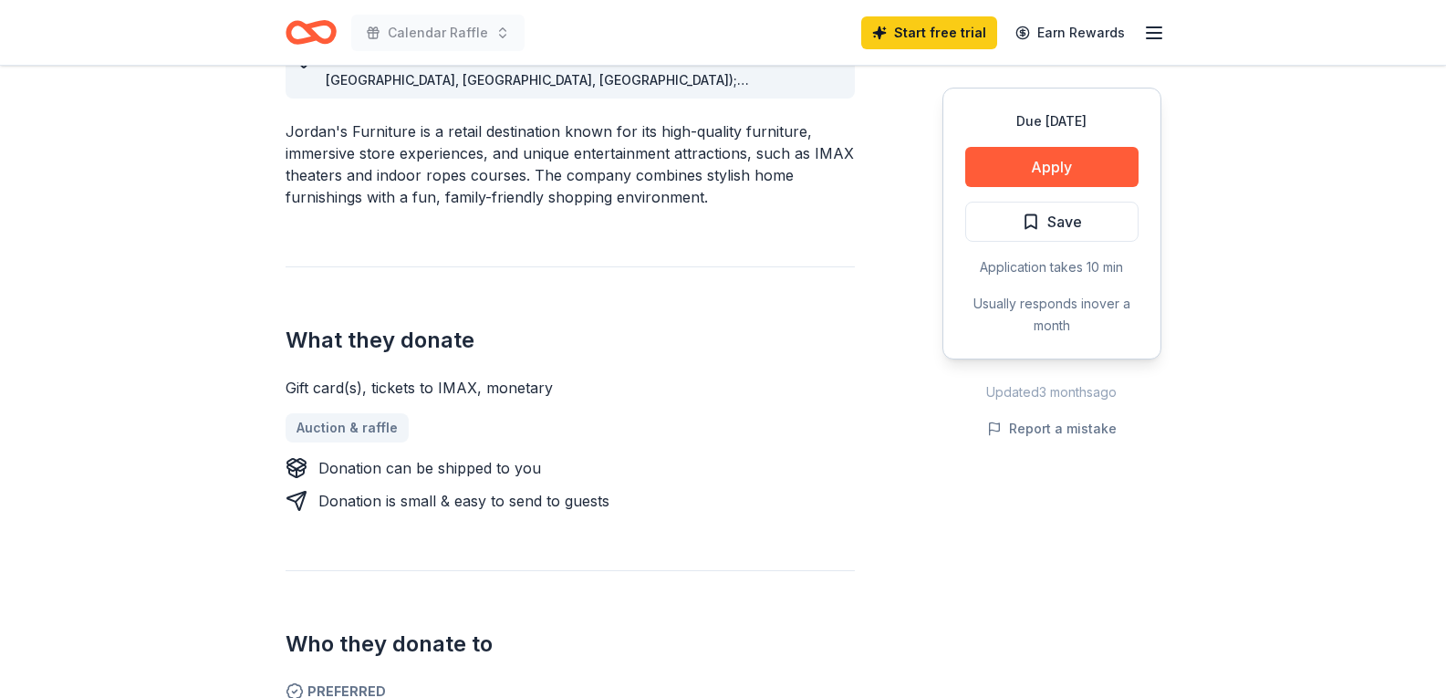
scroll to position [639, 0]
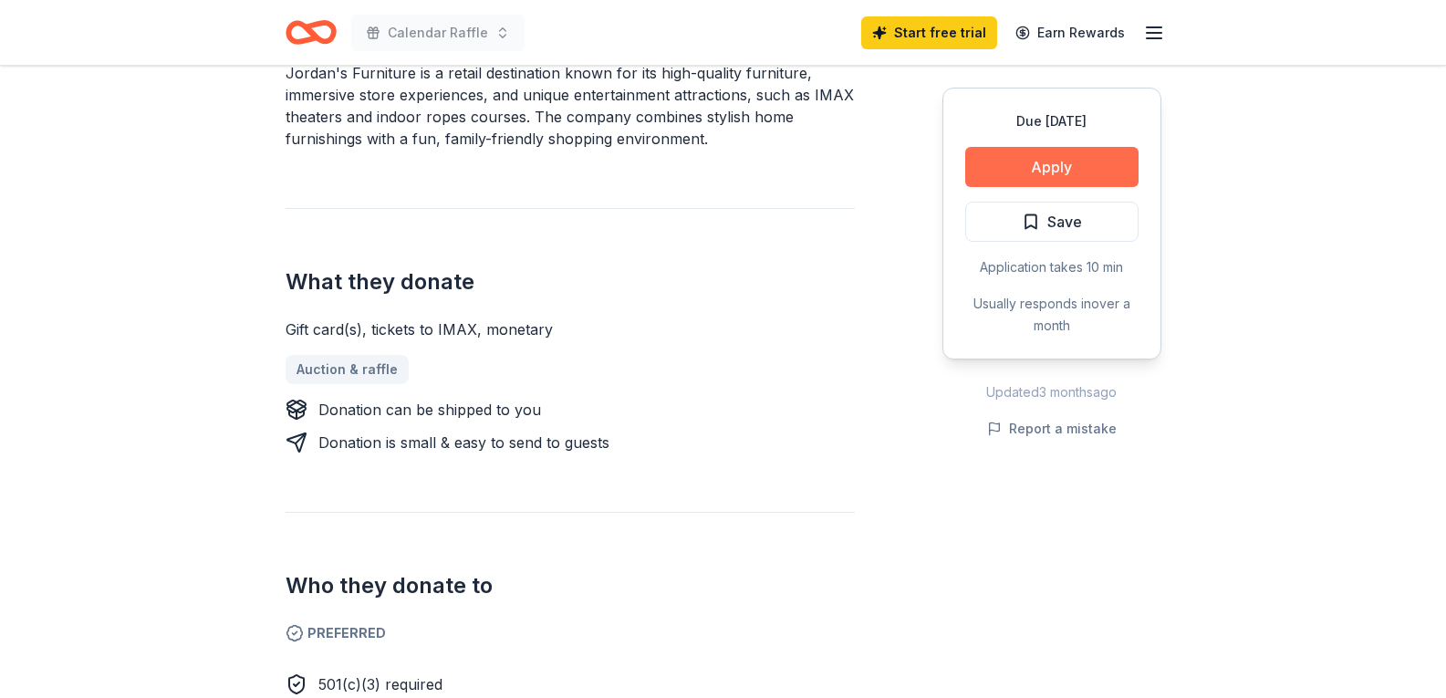
click at [1070, 161] on button "Apply" at bounding box center [1051, 167] width 173 height 40
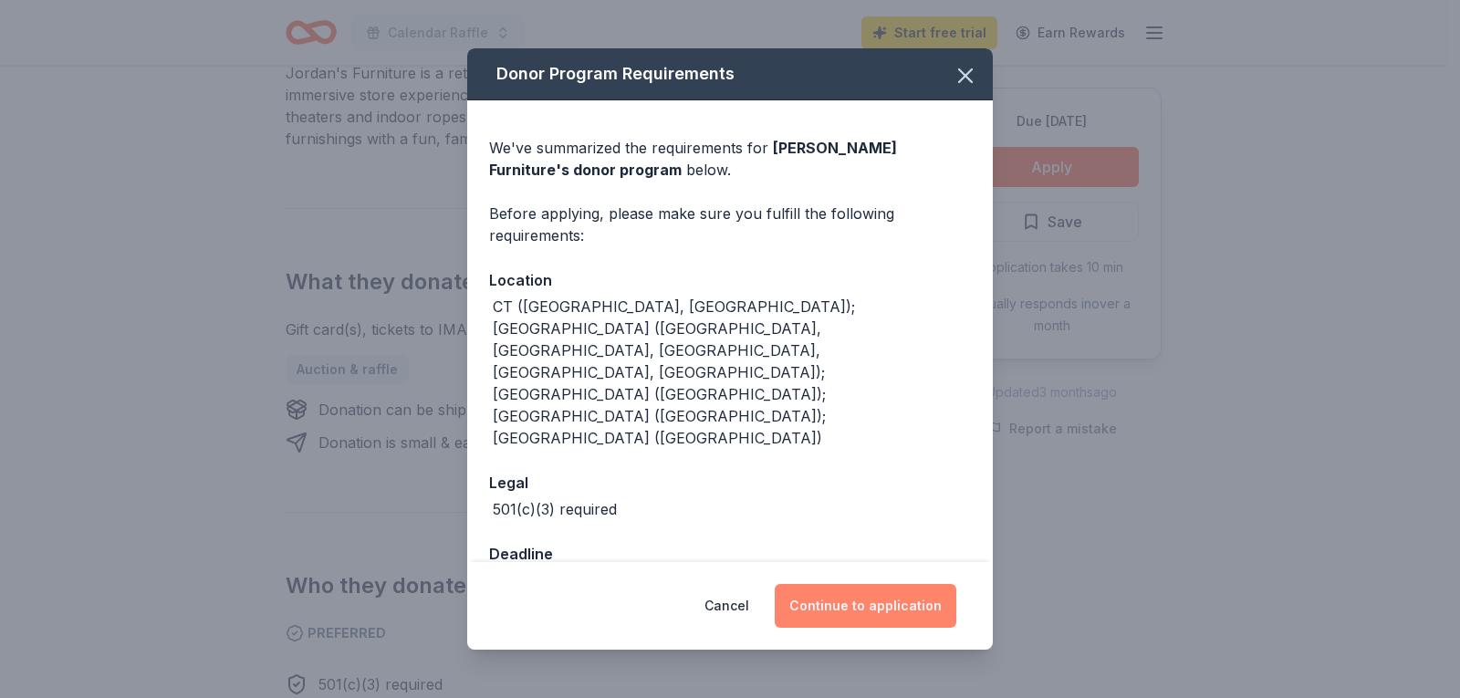
click at [873, 584] on button "Continue to application" at bounding box center [866, 606] width 182 height 44
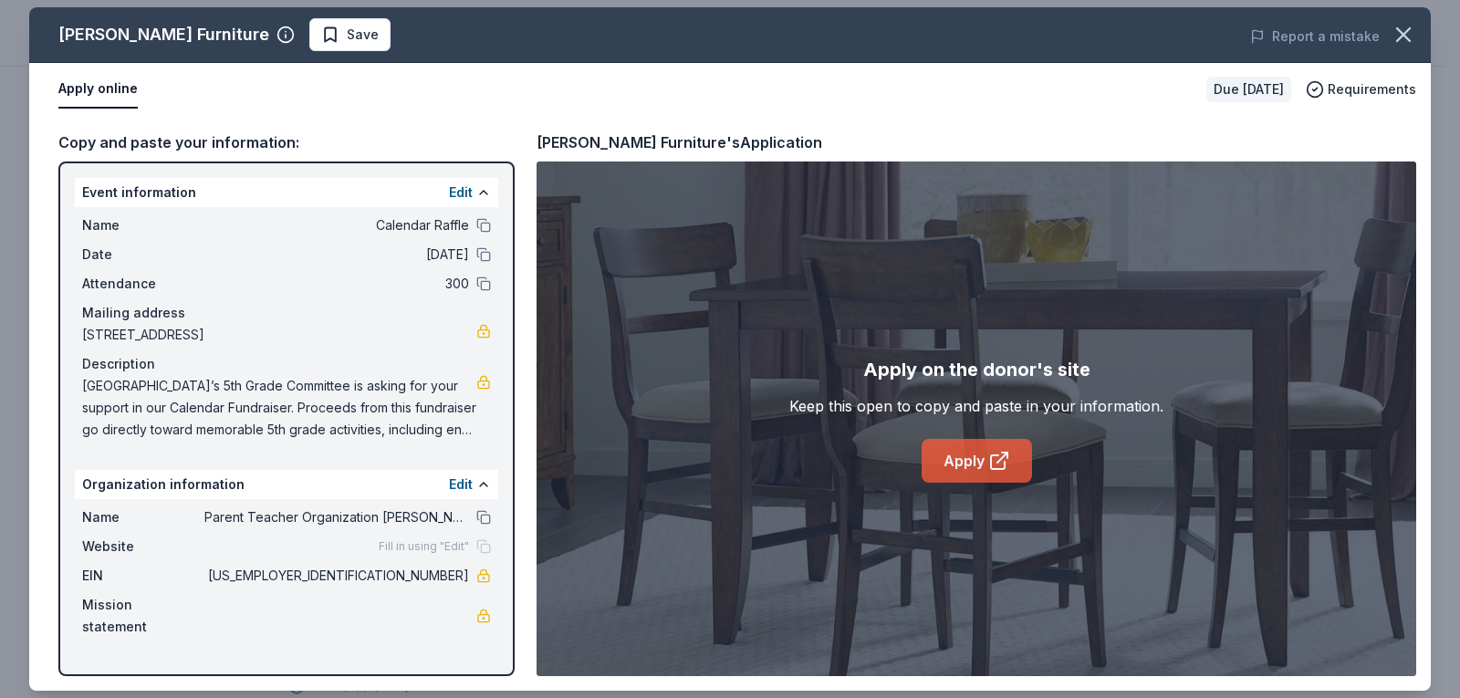
click at [967, 461] on link "Apply" at bounding box center [977, 461] width 110 height 44
click at [1406, 31] on icon "button" at bounding box center [1403, 34] width 13 height 13
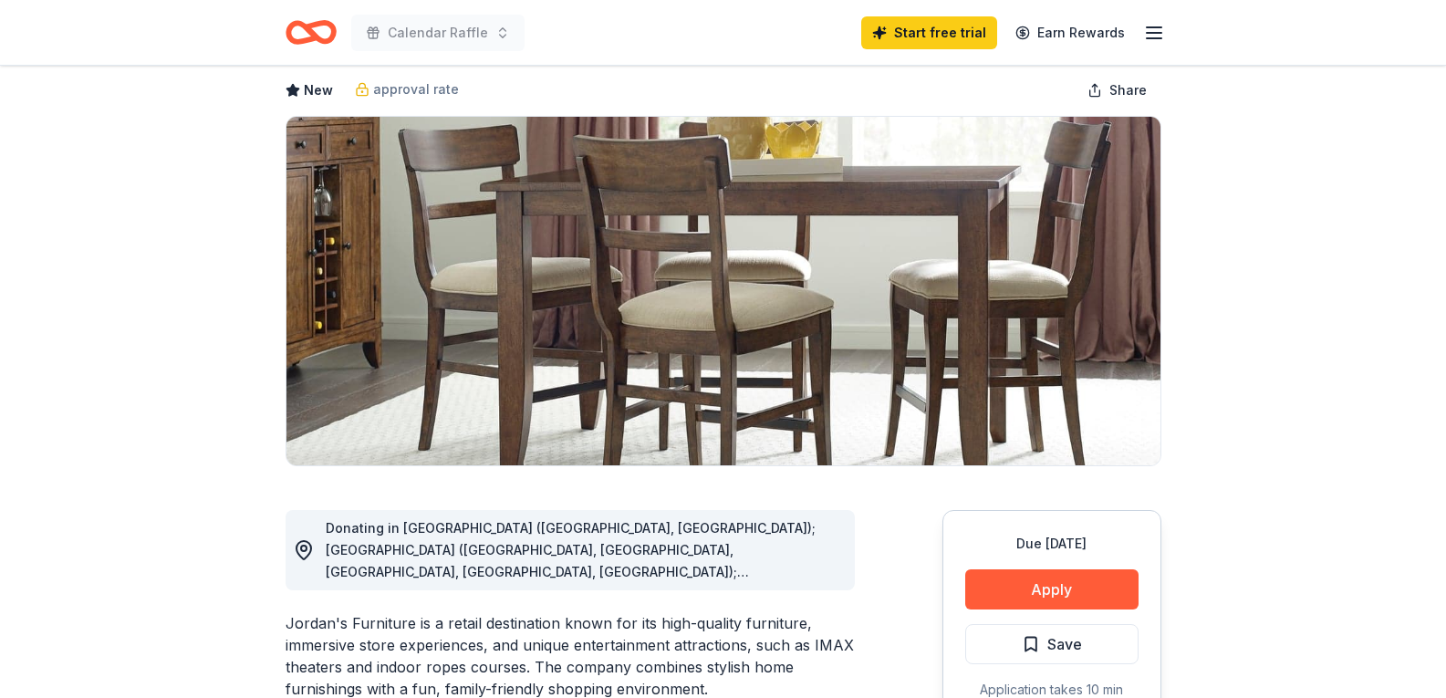
scroll to position [0, 0]
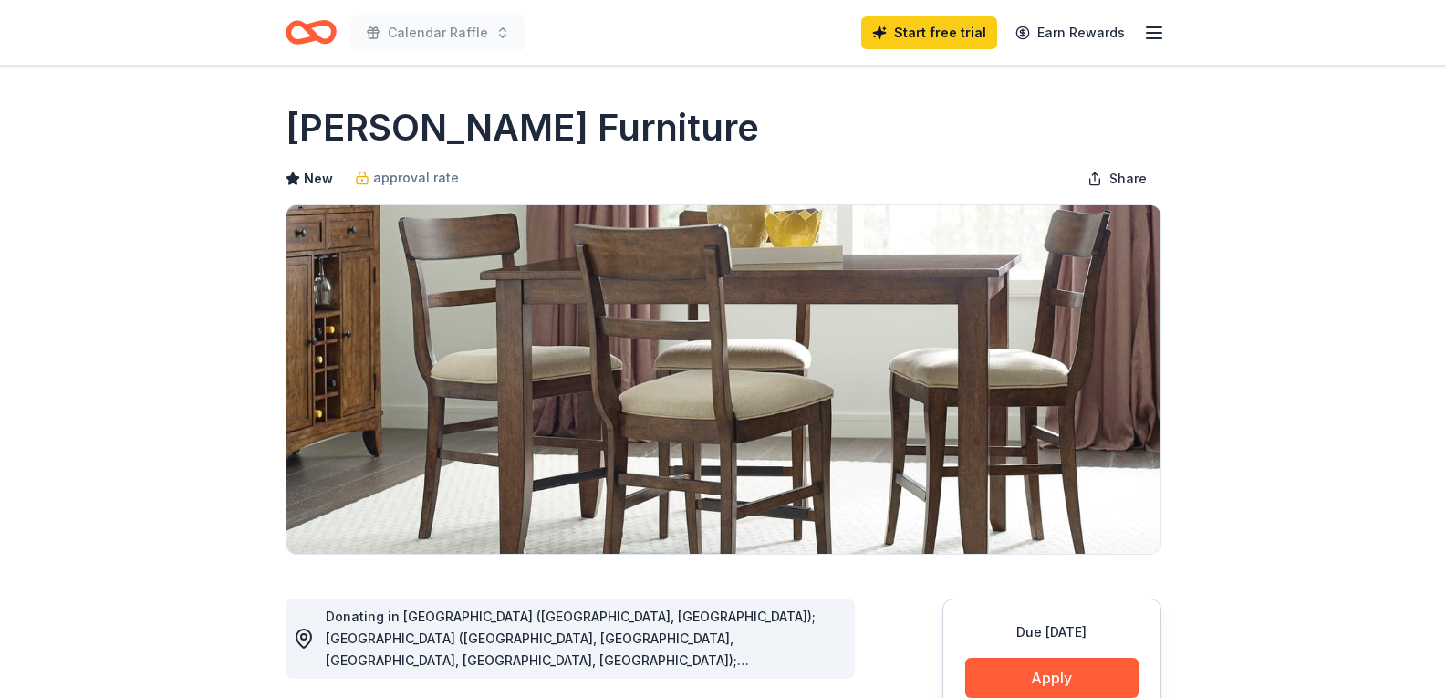
drag, startPoint x: 284, startPoint y: 126, endPoint x: 548, endPoint y: 128, distance: 264.7
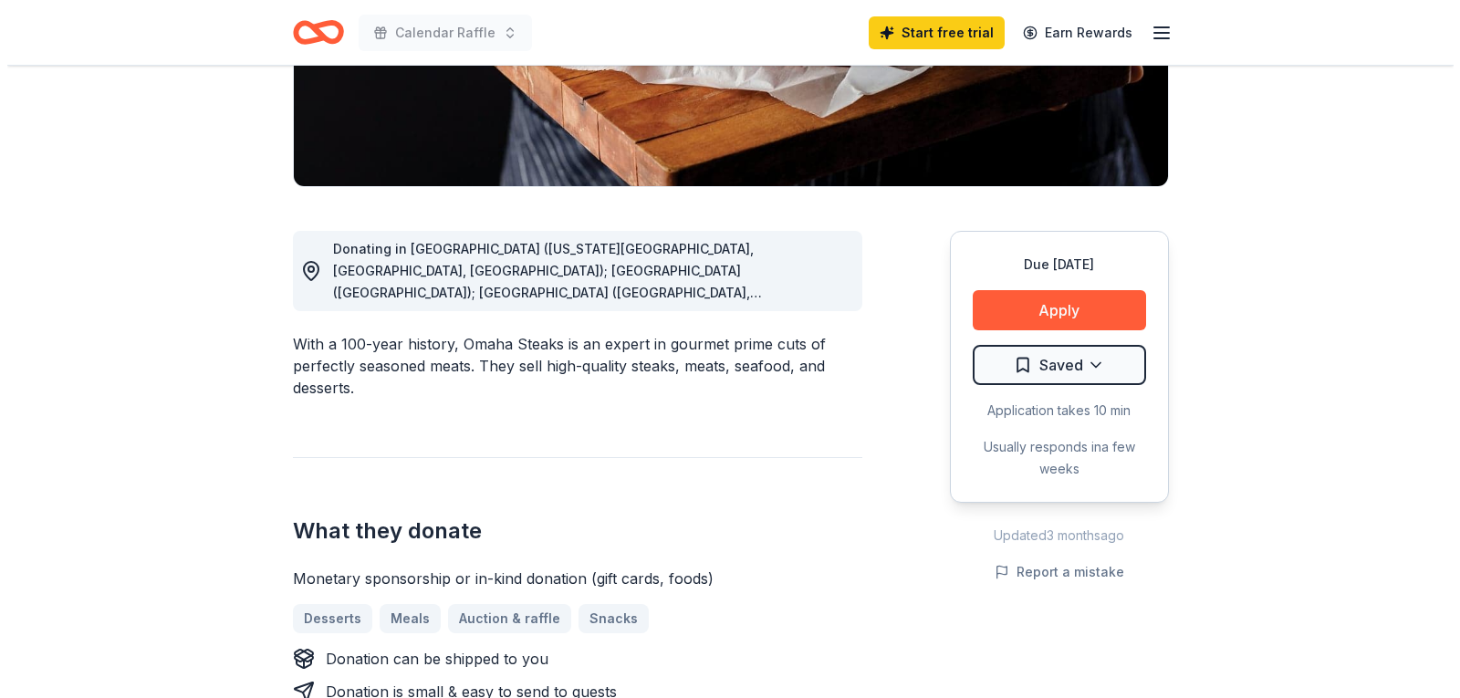
scroll to position [456, 0]
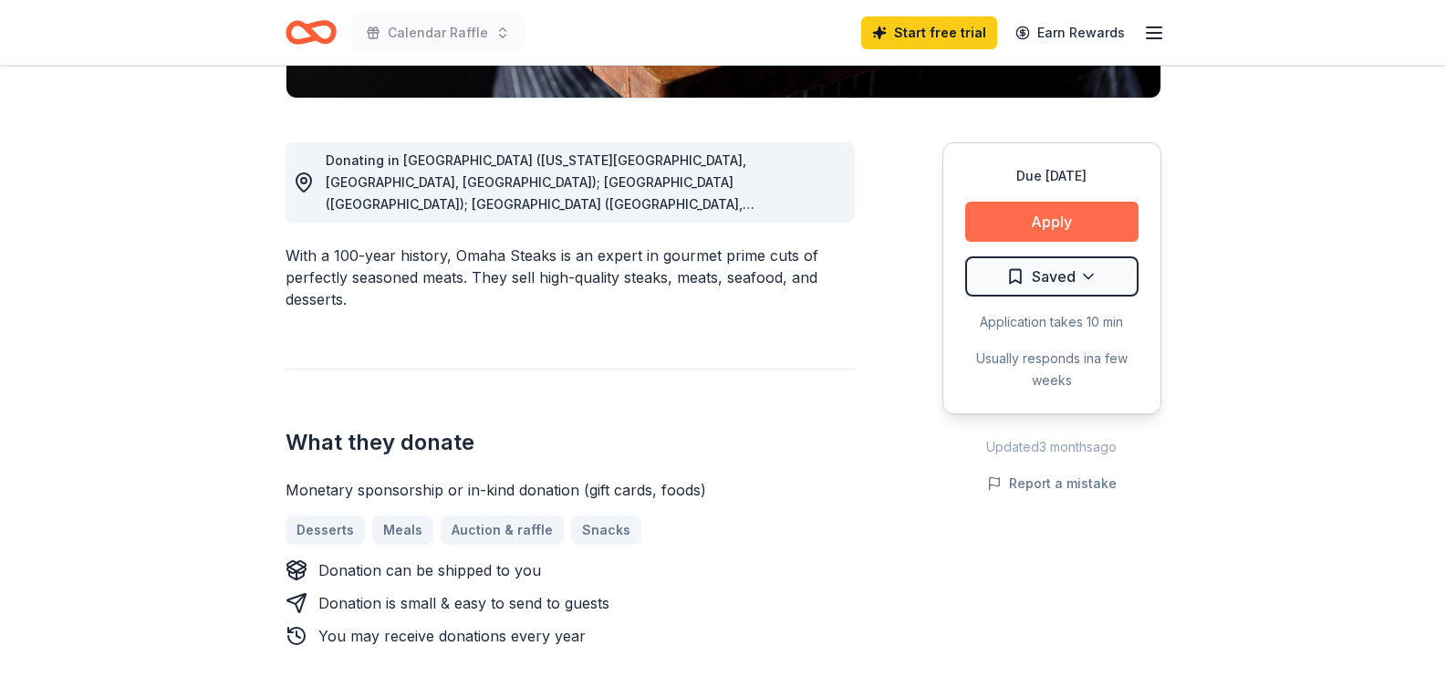
click at [1054, 214] on button "Apply" at bounding box center [1051, 222] width 173 height 40
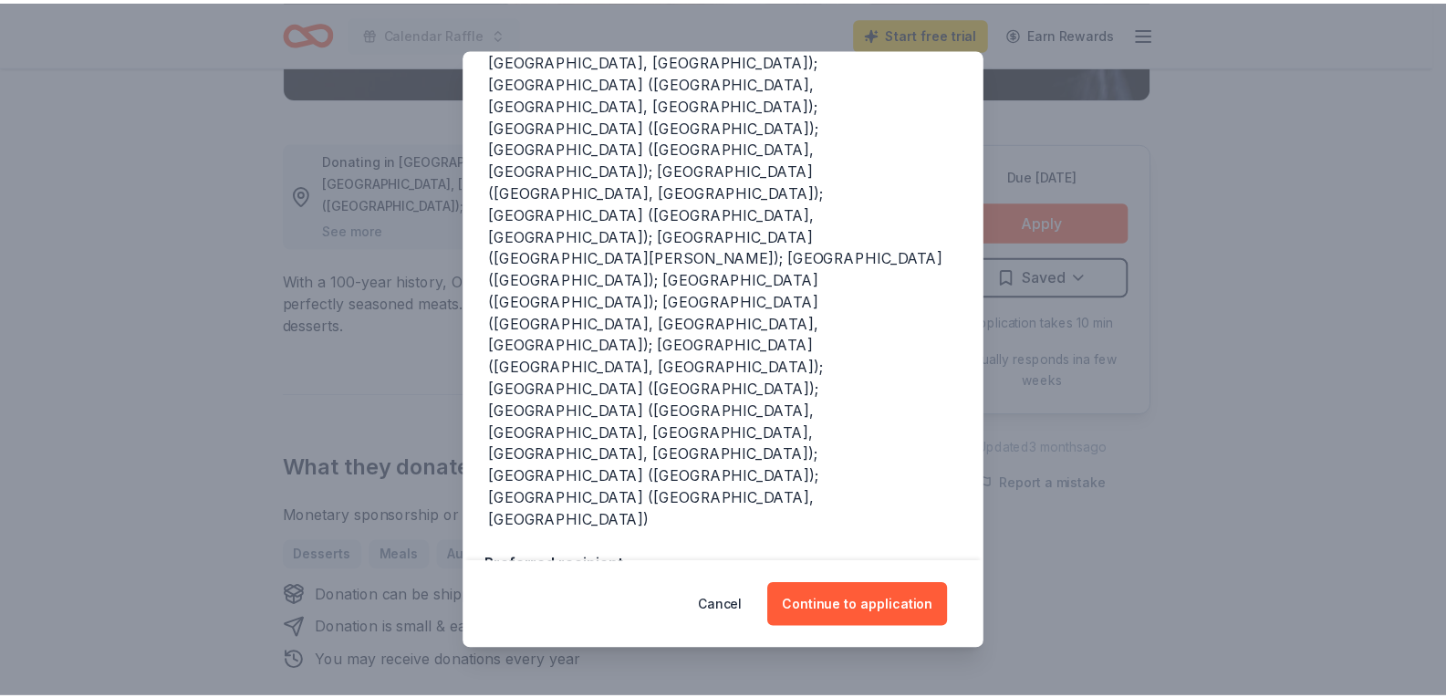
scroll to position [365, 0]
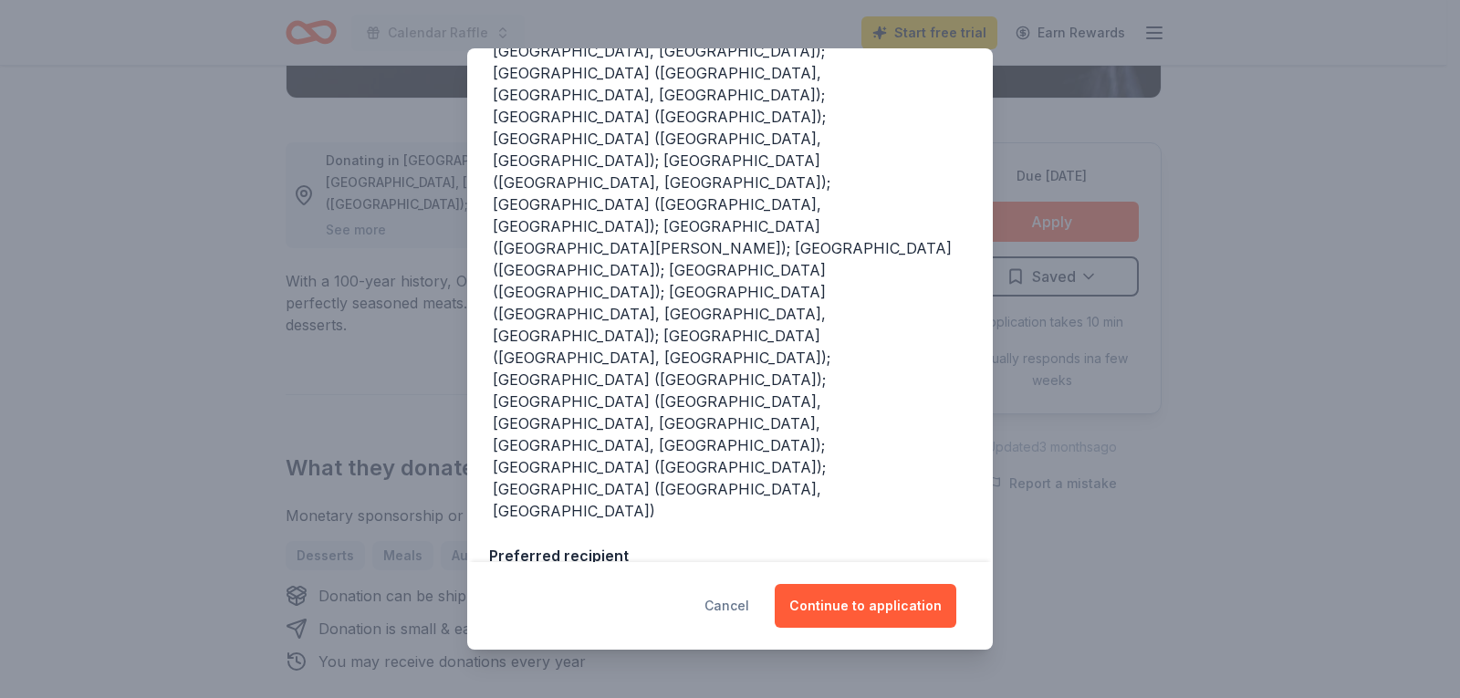
click at [738, 608] on button "Cancel" at bounding box center [727, 606] width 45 height 44
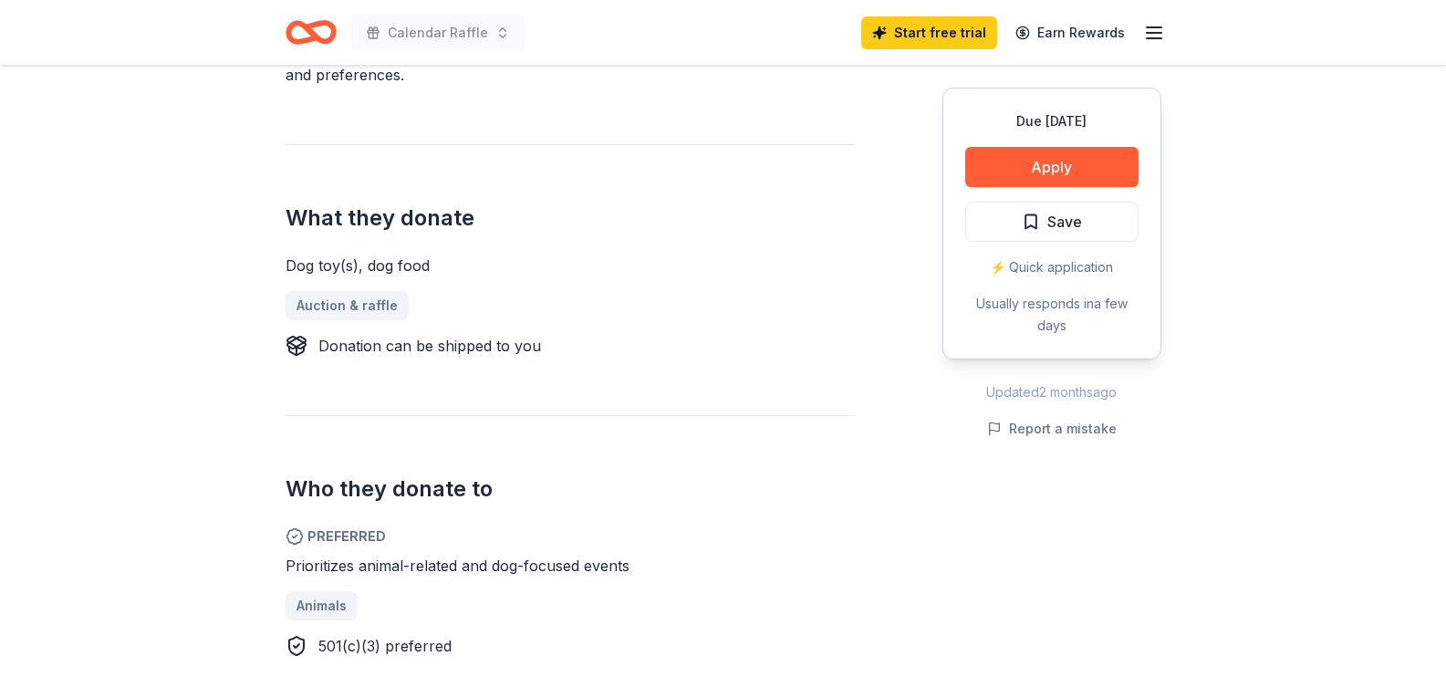
scroll to position [548, 0]
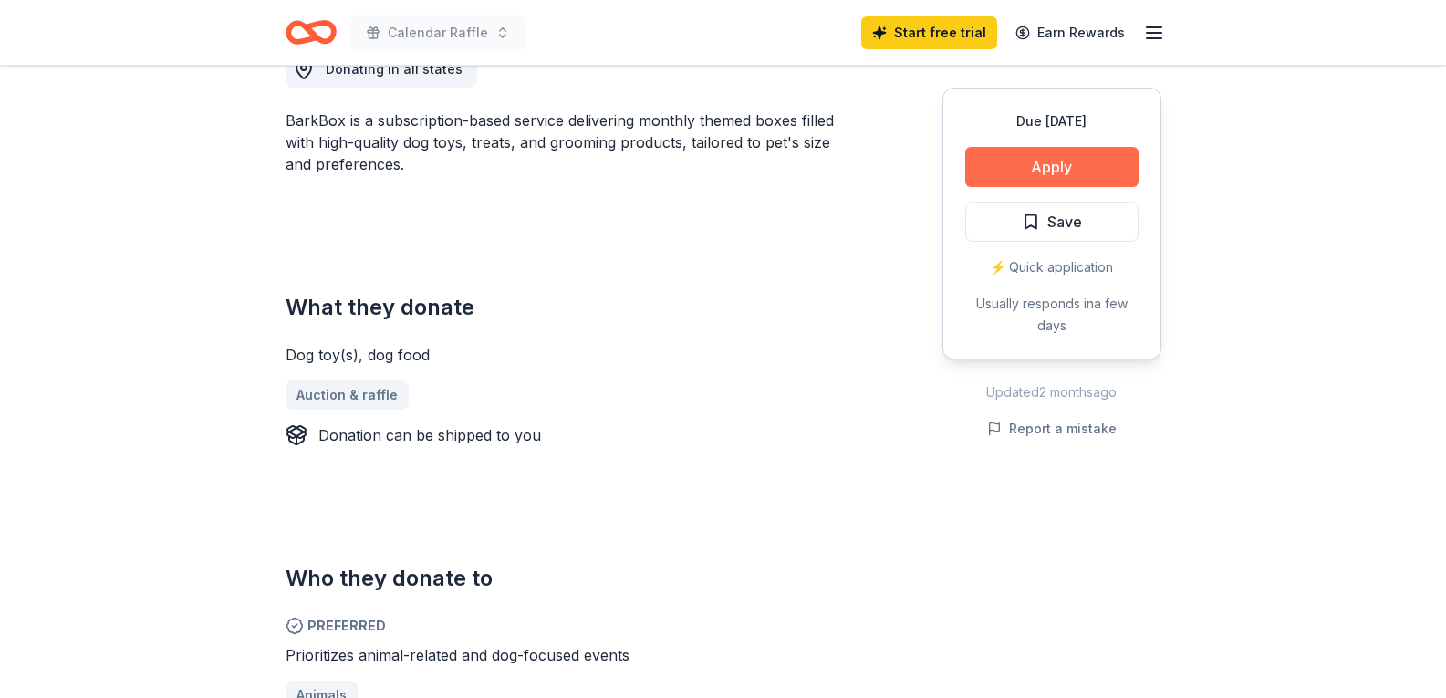
click at [1068, 163] on button "Apply" at bounding box center [1051, 167] width 173 height 40
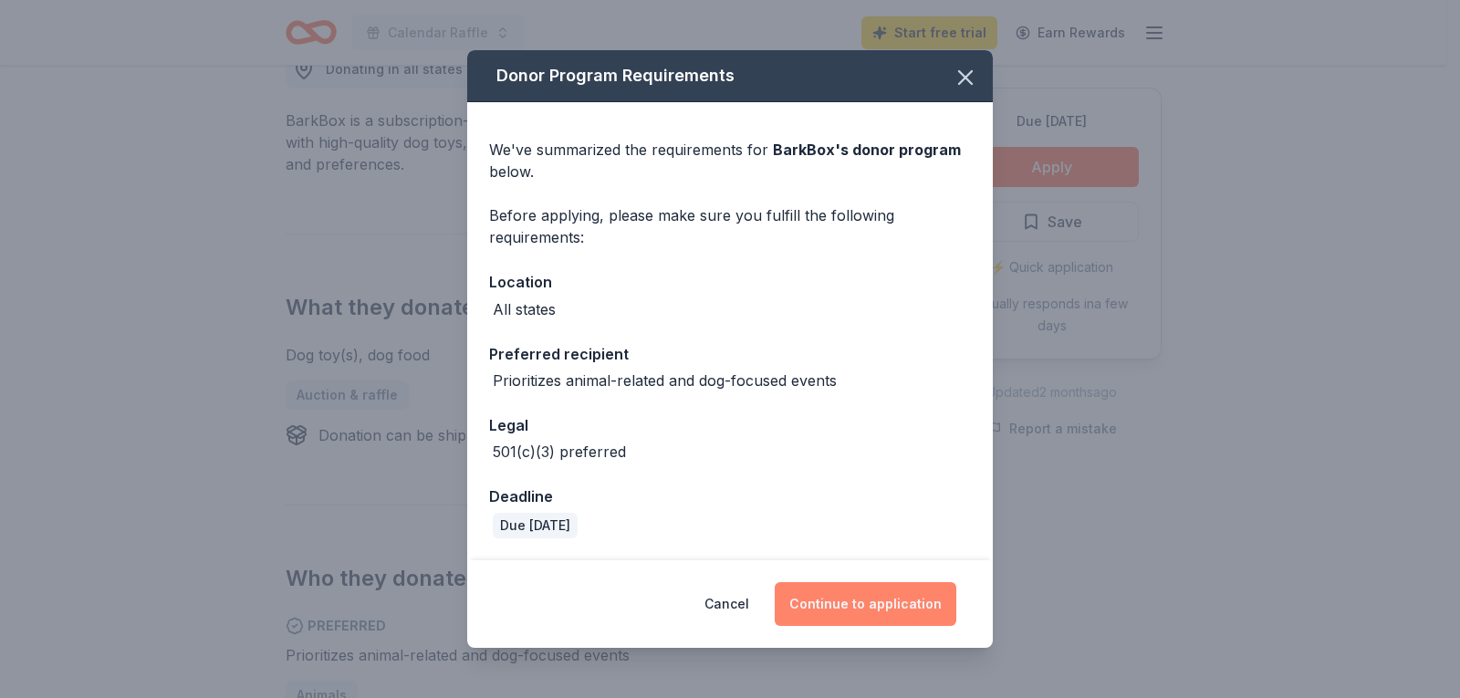
click at [878, 594] on button "Continue to application" at bounding box center [866, 604] width 182 height 44
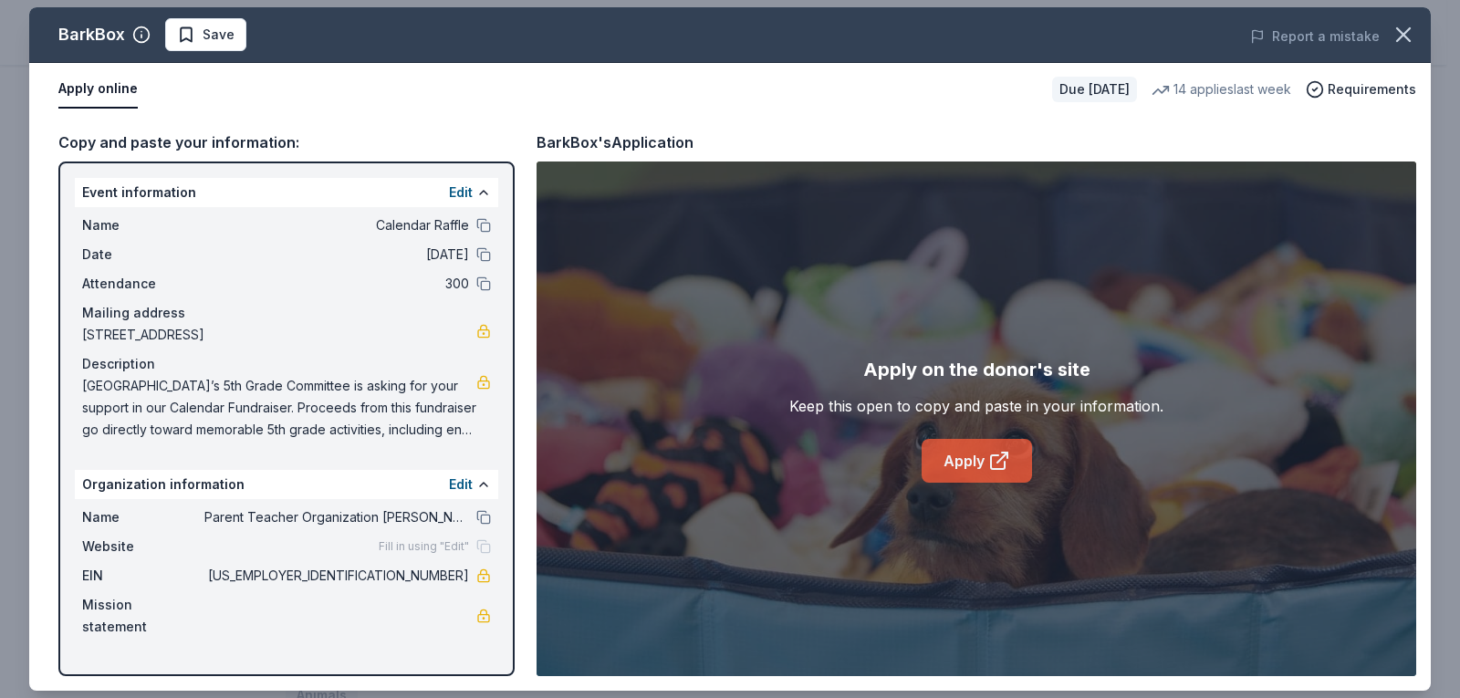
click at [975, 456] on link "Apply" at bounding box center [977, 461] width 110 height 44
click at [1404, 33] on icon "button" at bounding box center [1403, 34] width 13 height 13
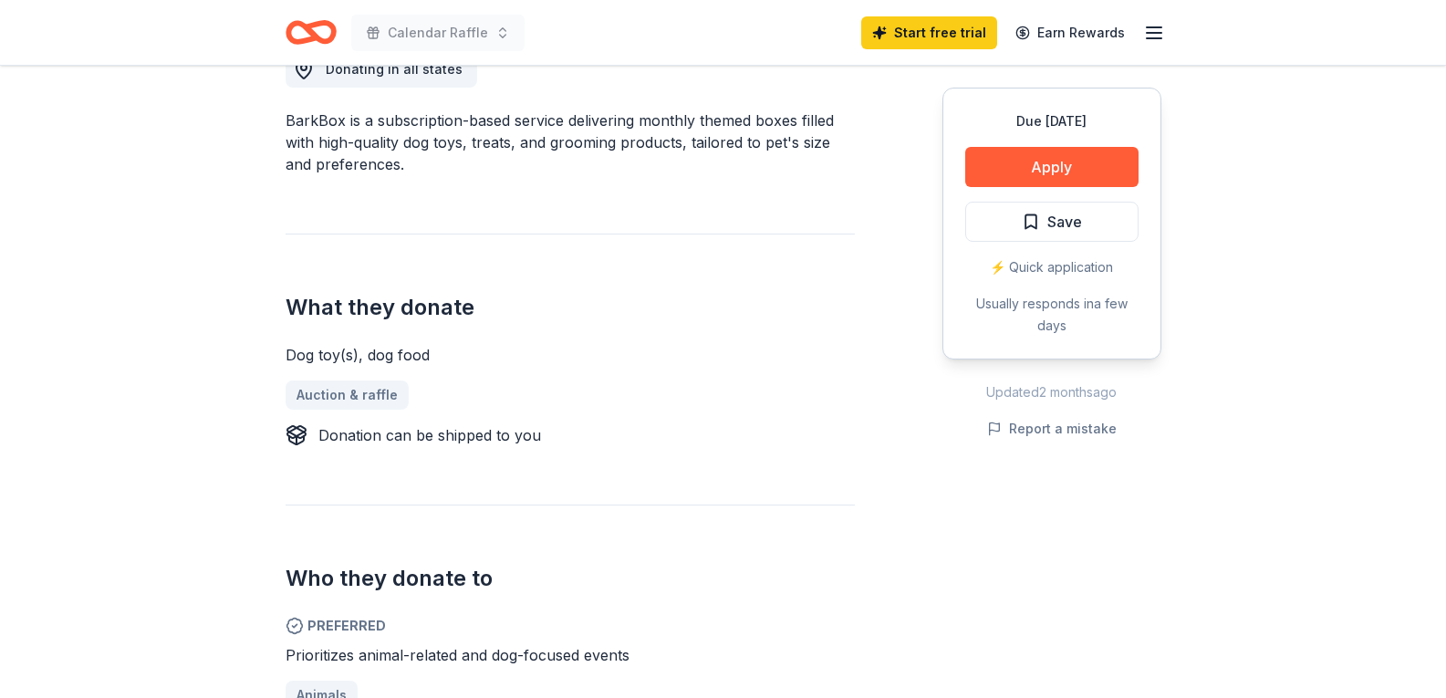
scroll to position [0, 0]
